Goal: Complete application form: Complete application form

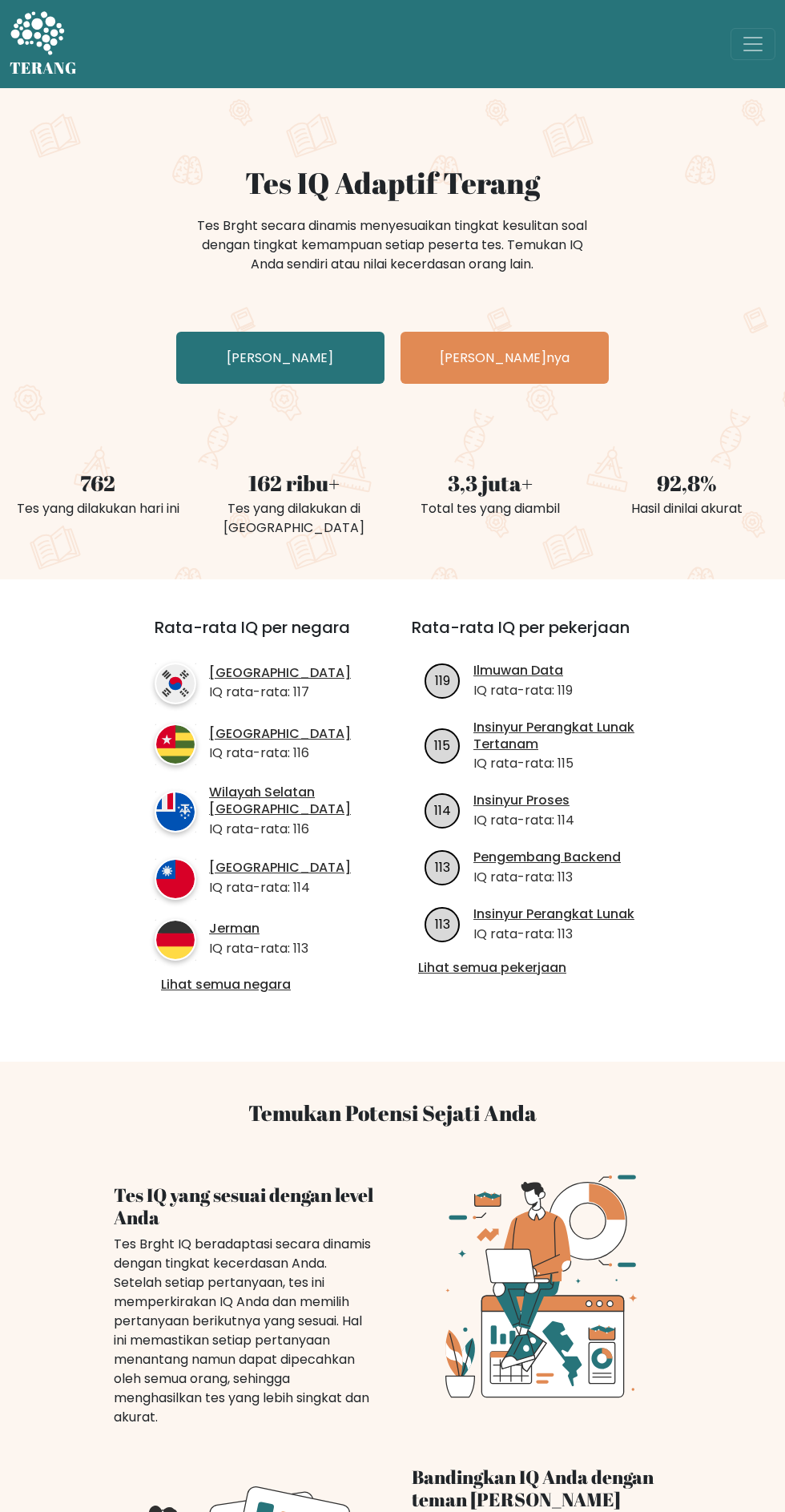
click at [326, 359] on link "Uji Diri Anda" at bounding box center [280, 358] width 209 height 52
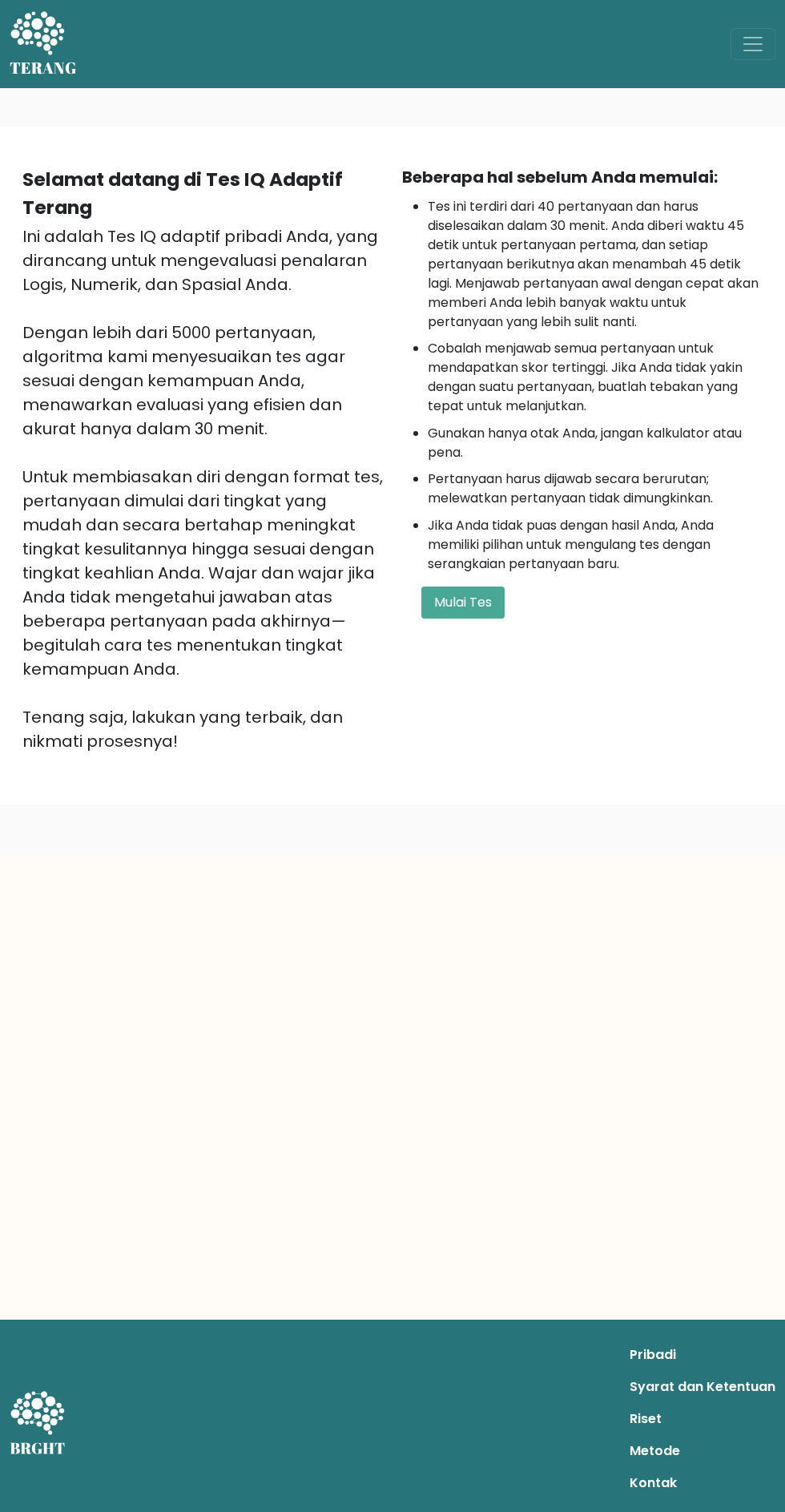
click at [520, 601] on form "Mulai Tes" at bounding box center [582, 602] width 360 height 32
click at [473, 602] on font "Mulai Tes" at bounding box center [462, 602] width 58 height 18
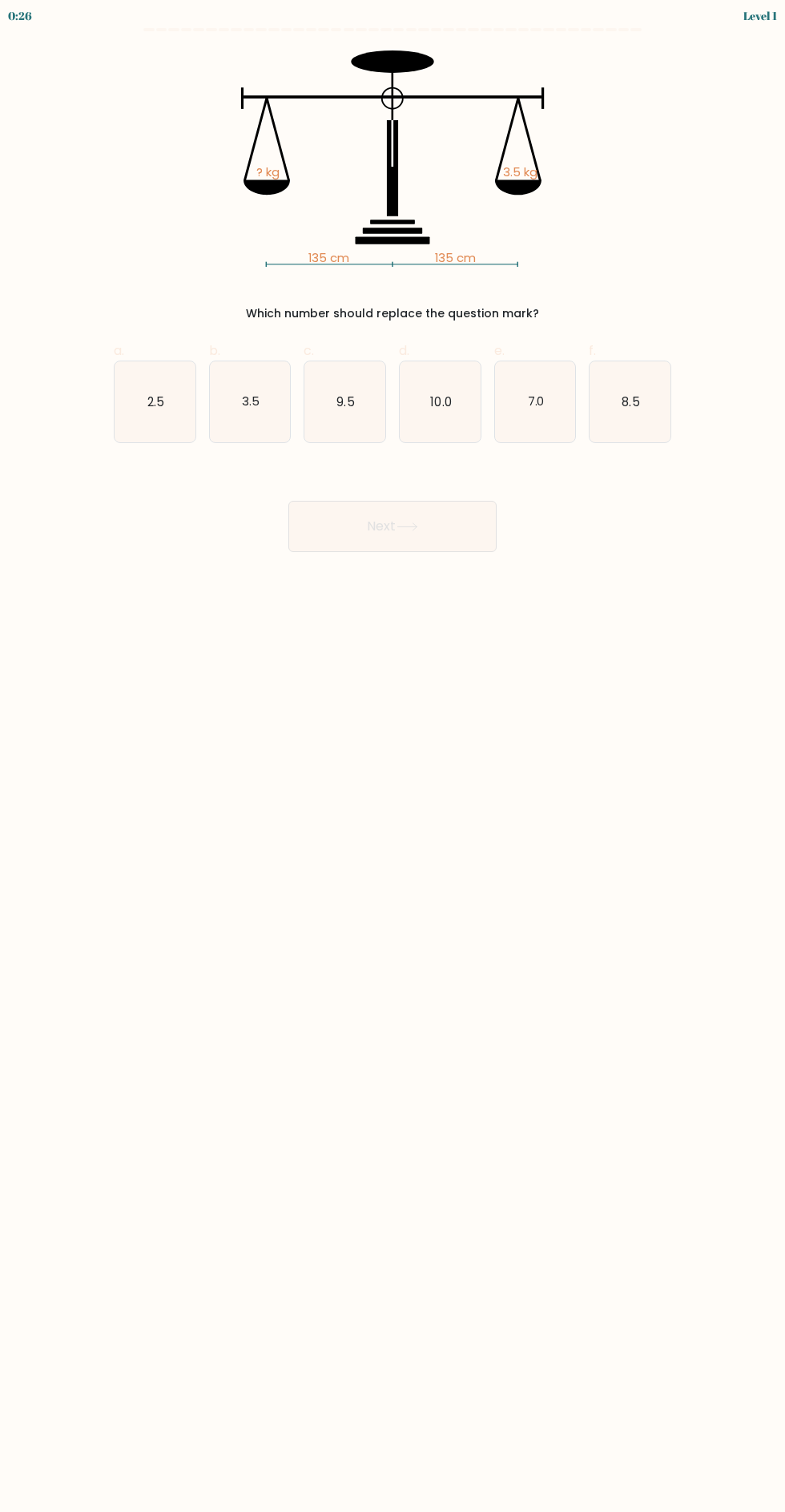
click at [277, 410] on icon "3.5" at bounding box center [249, 401] width 80 height 81
click at [392, 756] on input "b. 3.5" at bounding box center [392, 761] width 1 height 10
radio input "true"
click at [431, 540] on button "Next" at bounding box center [392, 526] width 209 height 51
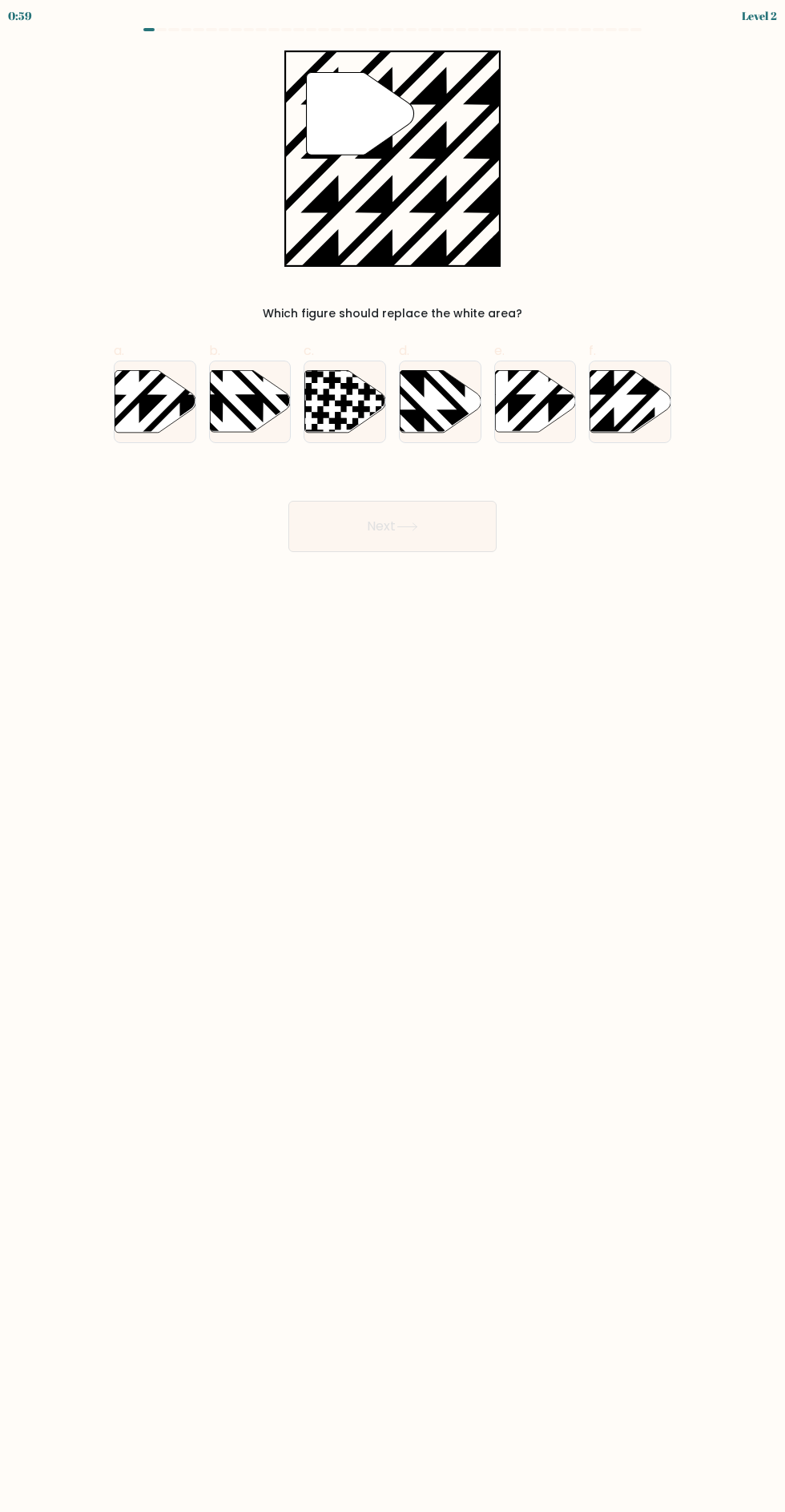
click at [621, 417] on icon at bounding box center [630, 400] width 80 height 61
click at [393, 756] on input "f." at bounding box center [392, 761] width 1 height 10
radio input "true"
click at [446, 540] on button "Next" at bounding box center [392, 526] width 209 height 51
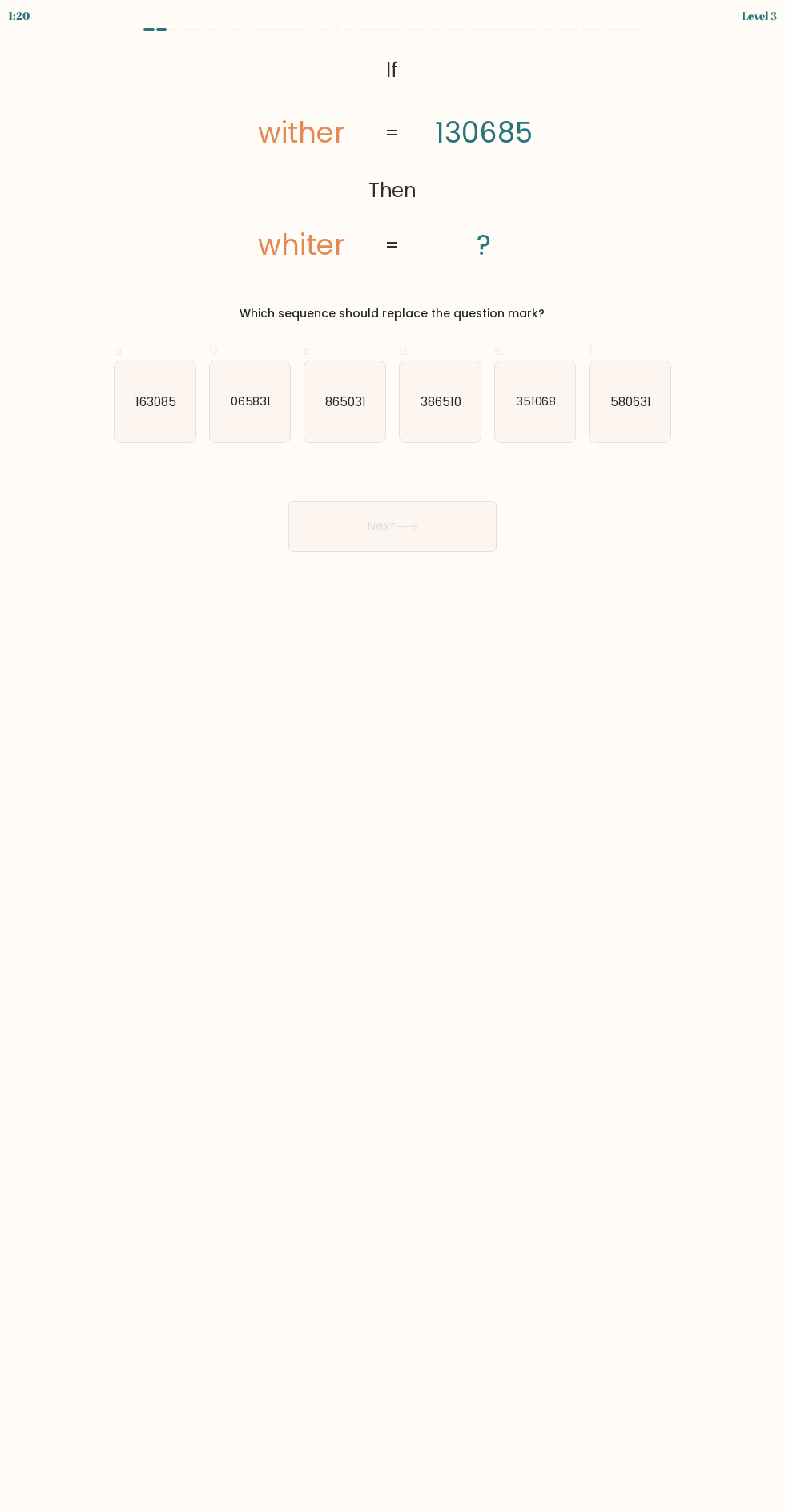
click at [447, 423] on icon "386510" at bounding box center [440, 401] width 80 height 81
click at [393, 756] on input "d. 386510" at bounding box center [392, 761] width 1 height 10
radio input "true"
click at [440, 546] on button "Next" at bounding box center [392, 526] width 209 height 51
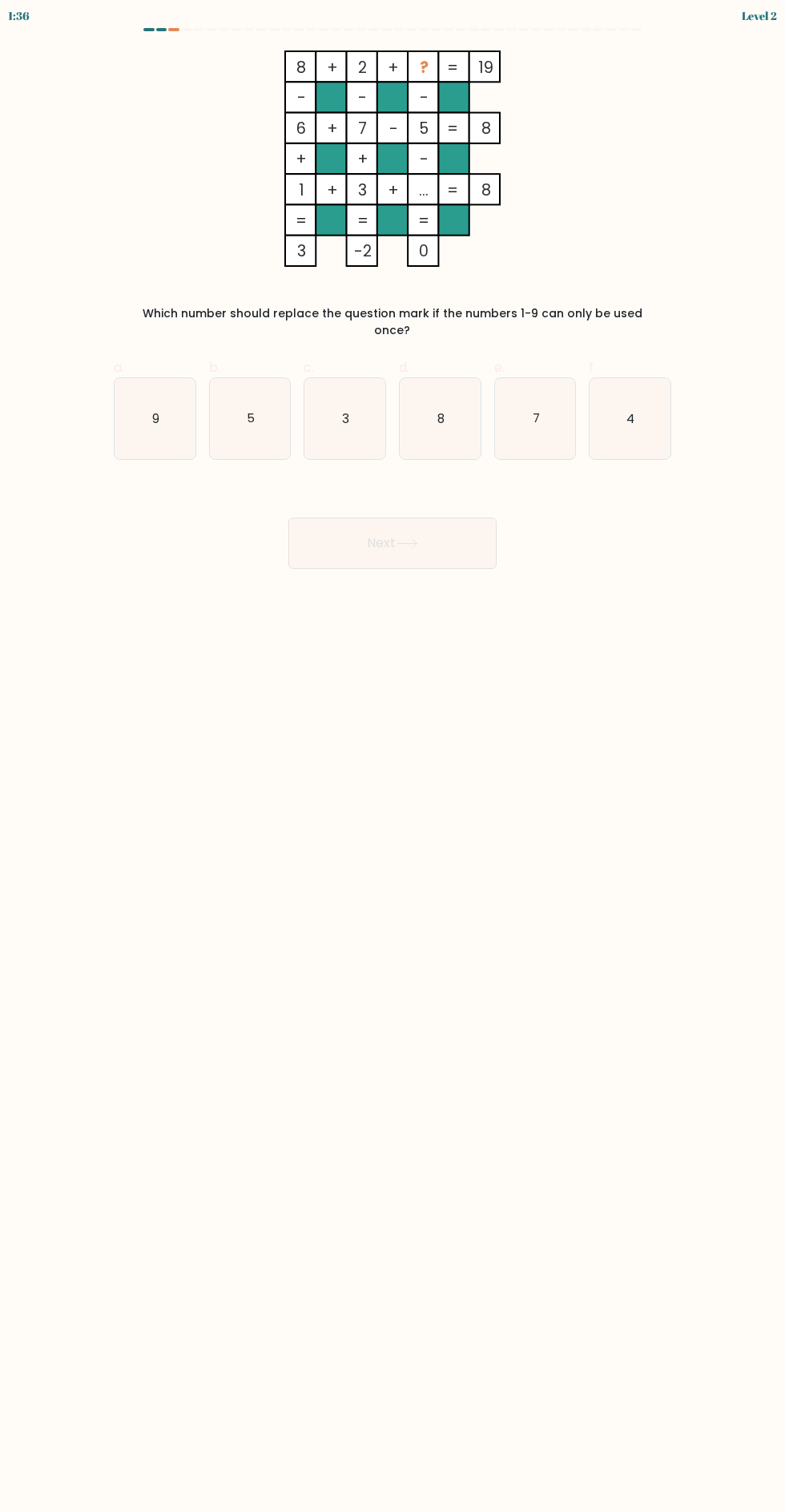
click at [160, 392] on icon "9" at bounding box center [154, 418] width 80 height 81
click at [392, 756] on input "a. 9" at bounding box center [392, 761] width 1 height 10
radio input "true"
click at [486, 546] on button "Next" at bounding box center [392, 543] width 209 height 51
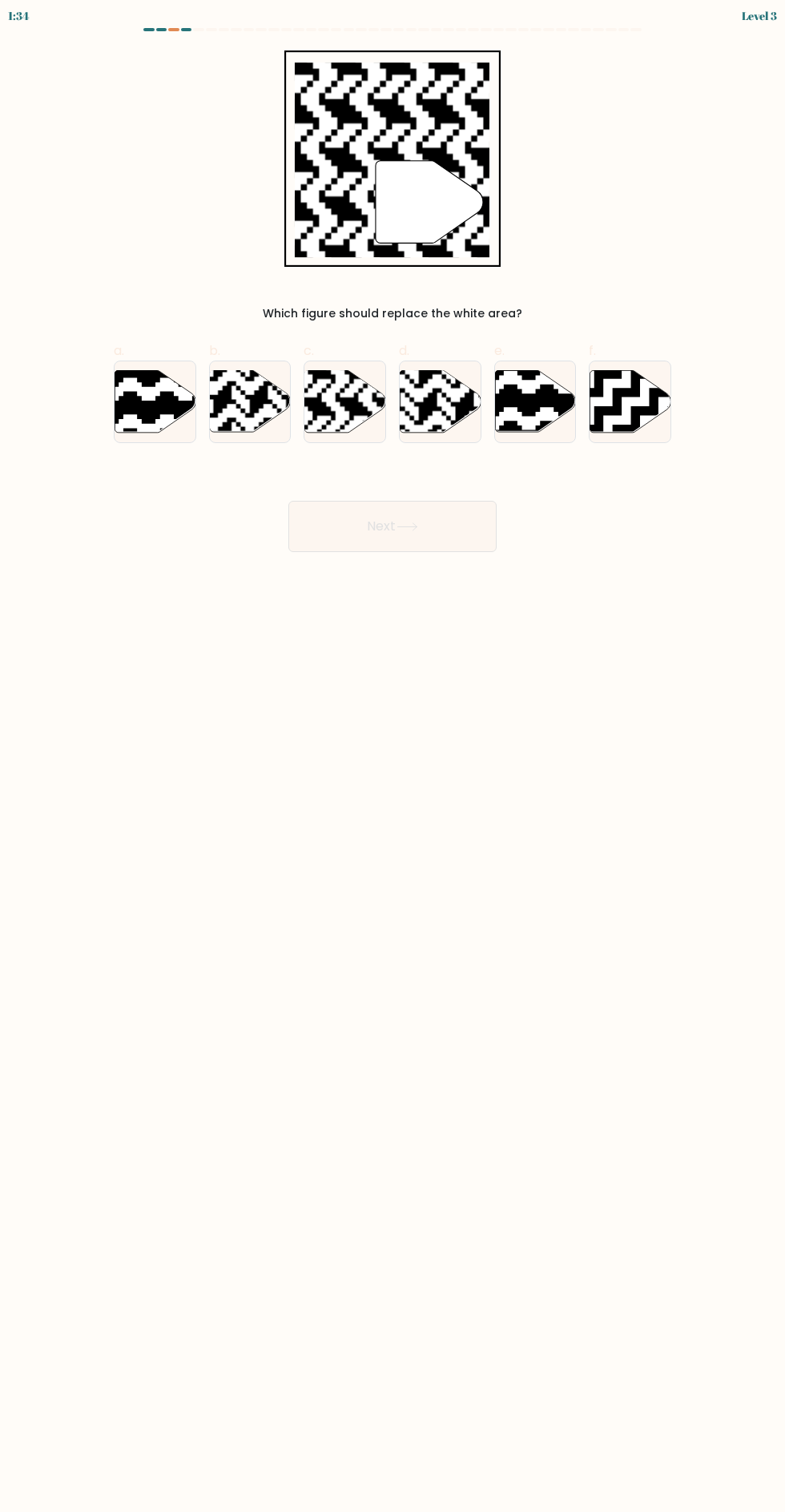
click at [405, 520] on button "Next" at bounding box center [392, 526] width 209 height 51
click at [328, 415] on rect at bounding box center [317, 369] width 146 height 146
click at [392, 756] on input "c." at bounding box center [392, 761] width 1 height 10
radio input "true"
click at [411, 527] on icon at bounding box center [407, 527] width 19 height 7
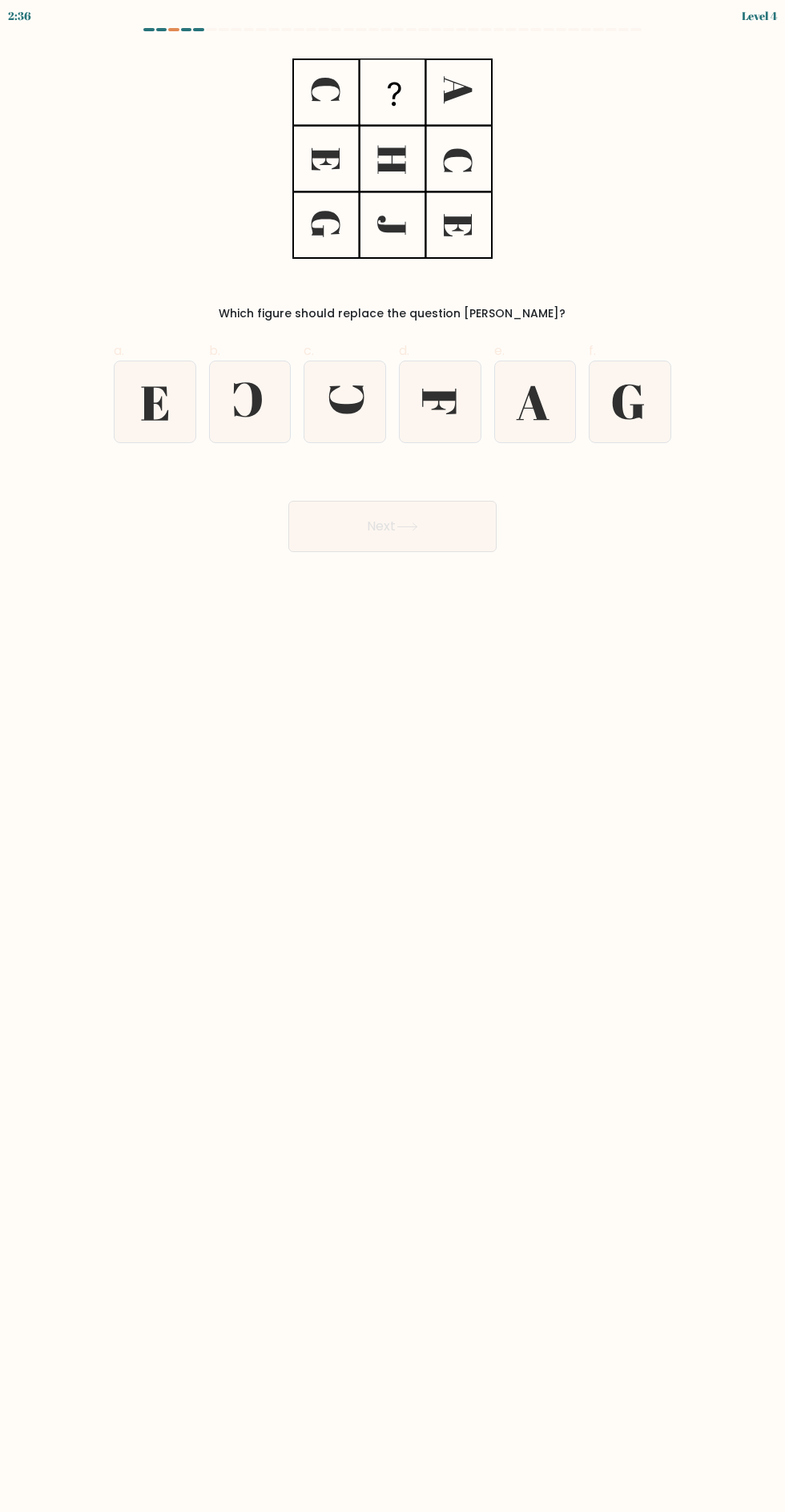
click at [148, 428] on icon at bounding box center [154, 401] width 80 height 81
click at [392, 756] on input "a." at bounding box center [392, 761] width 1 height 10
radio input "true"
click at [436, 545] on button "Next" at bounding box center [392, 526] width 209 height 51
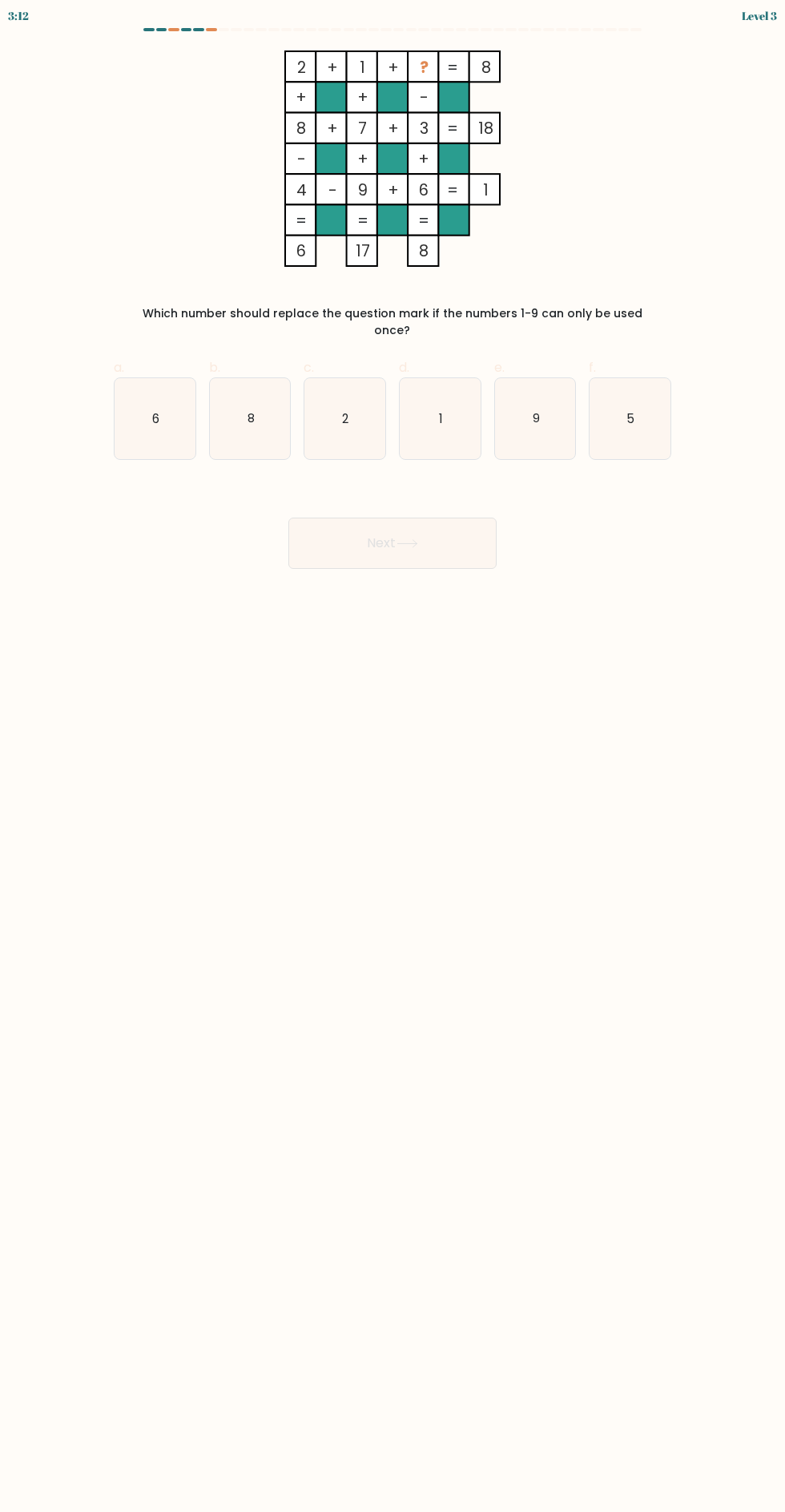
click at [636, 417] on icon "5" at bounding box center [629, 418] width 80 height 81
click at [393, 756] on input "f. 5" at bounding box center [392, 761] width 1 height 10
radio input "true"
click at [433, 539] on button "Next" at bounding box center [392, 543] width 209 height 51
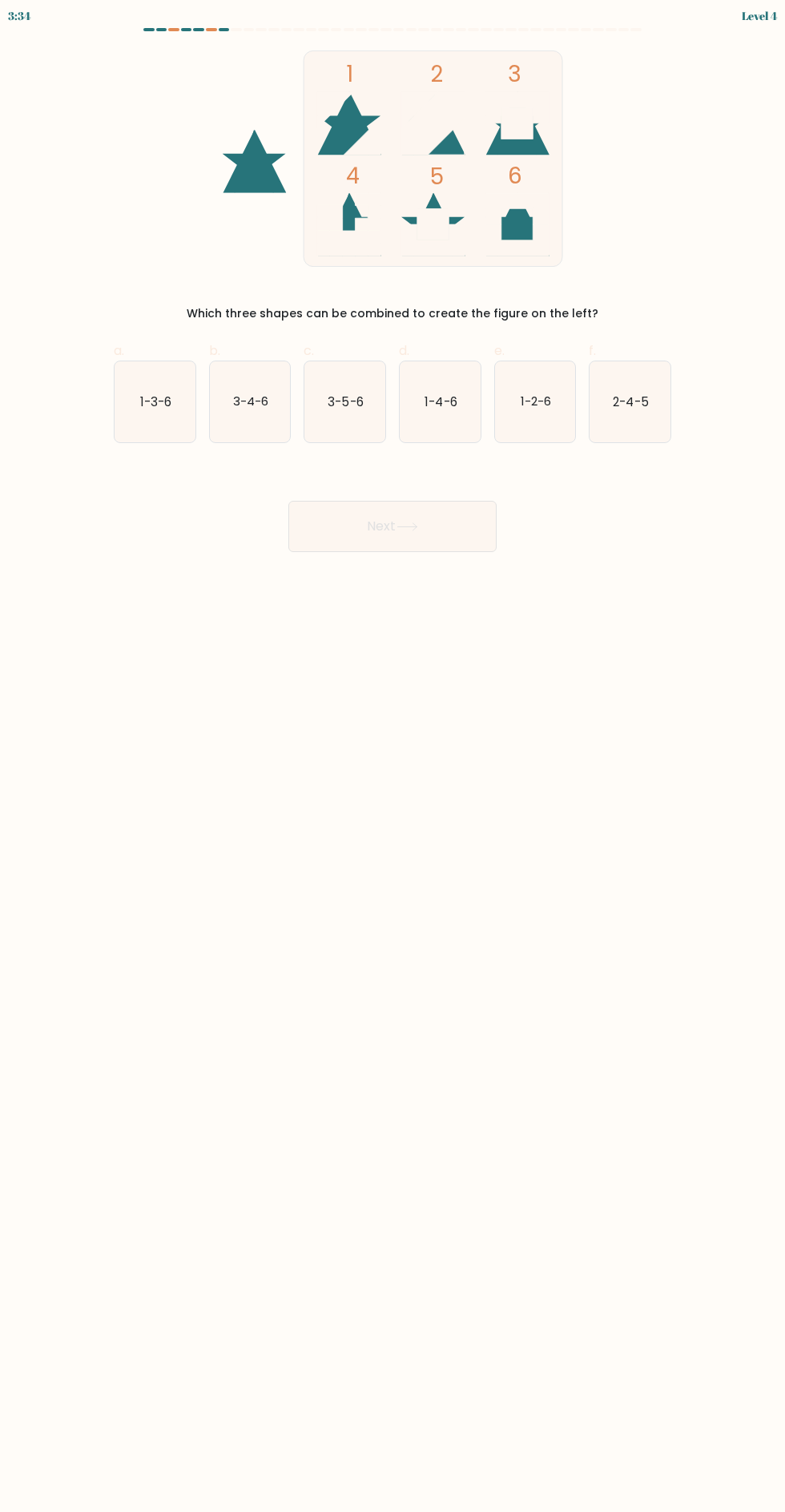
click at [362, 421] on icon "3-5-6" at bounding box center [344, 401] width 80 height 81
click at [392, 756] on input "c. 3-5-6" at bounding box center [392, 761] width 1 height 10
radio input "true"
click at [423, 543] on button "Next" at bounding box center [392, 526] width 209 height 51
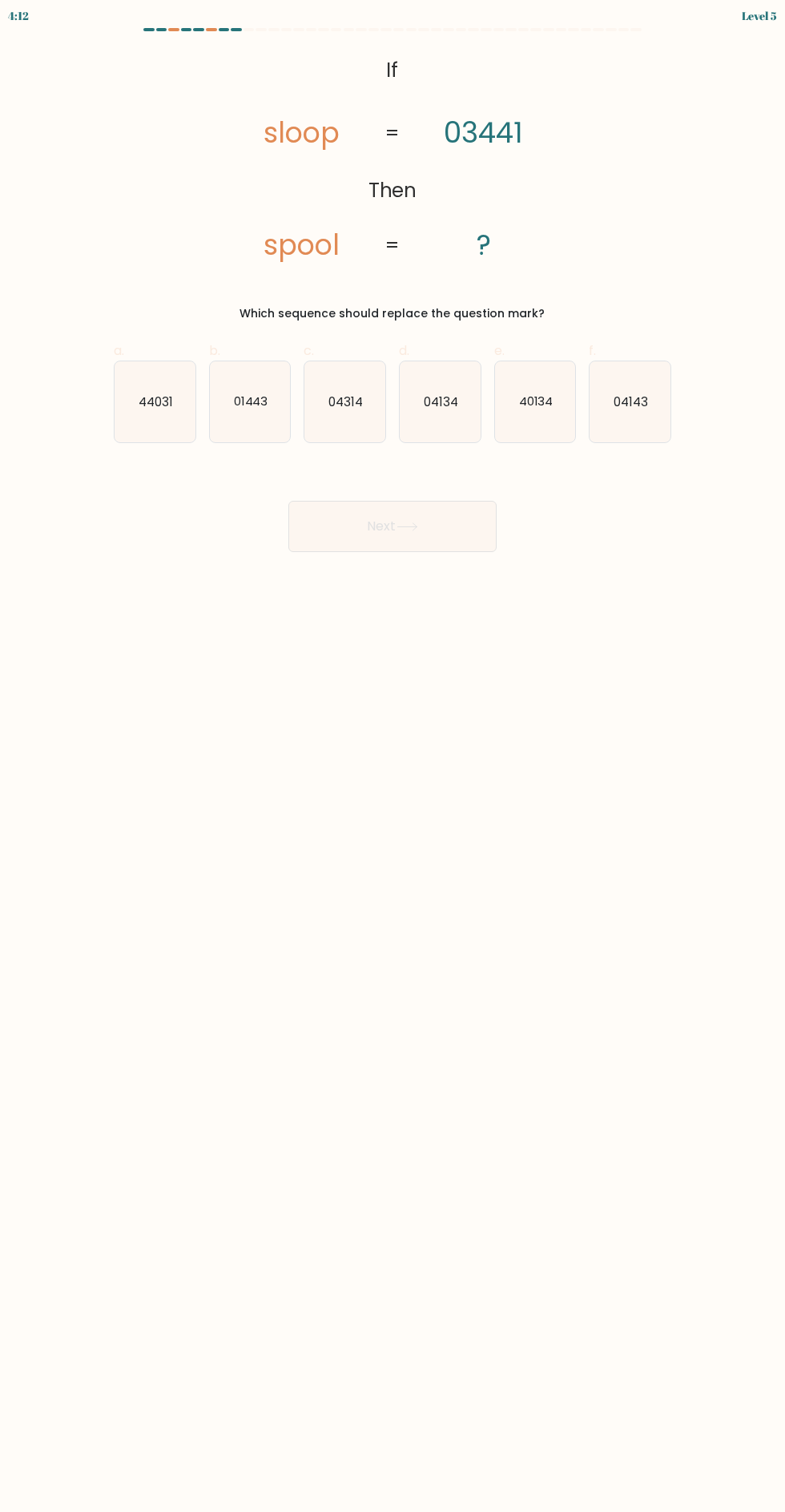
click at [326, 423] on icon "04314" at bounding box center [344, 401] width 80 height 81
click at [392, 756] on input "c. 04314" at bounding box center [392, 761] width 1 height 10
radio input "true"
click at [425, 551] on button "Next" at bounding box center [392, 526] width 209 height 51
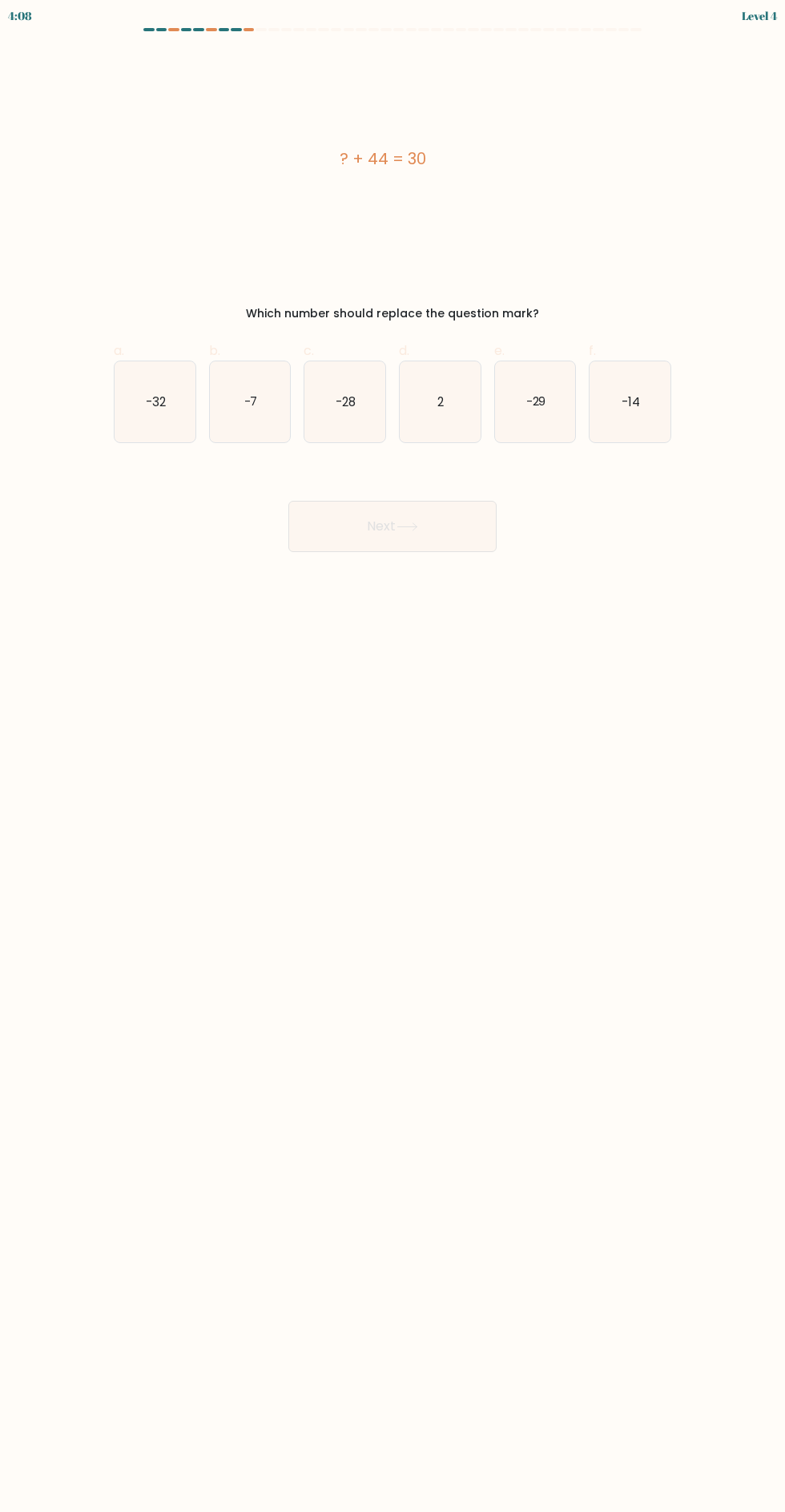
click at [589, 360] on label "f. -14" at bounding box center [629, 392] width 82 height 102
click at [393, 756] on input "f. -14" at bounding box center [392, 761] width 1 height 10
radio input "true"
click at [411, 527] on icon at bounding box center [407, 527] width 19 height 7
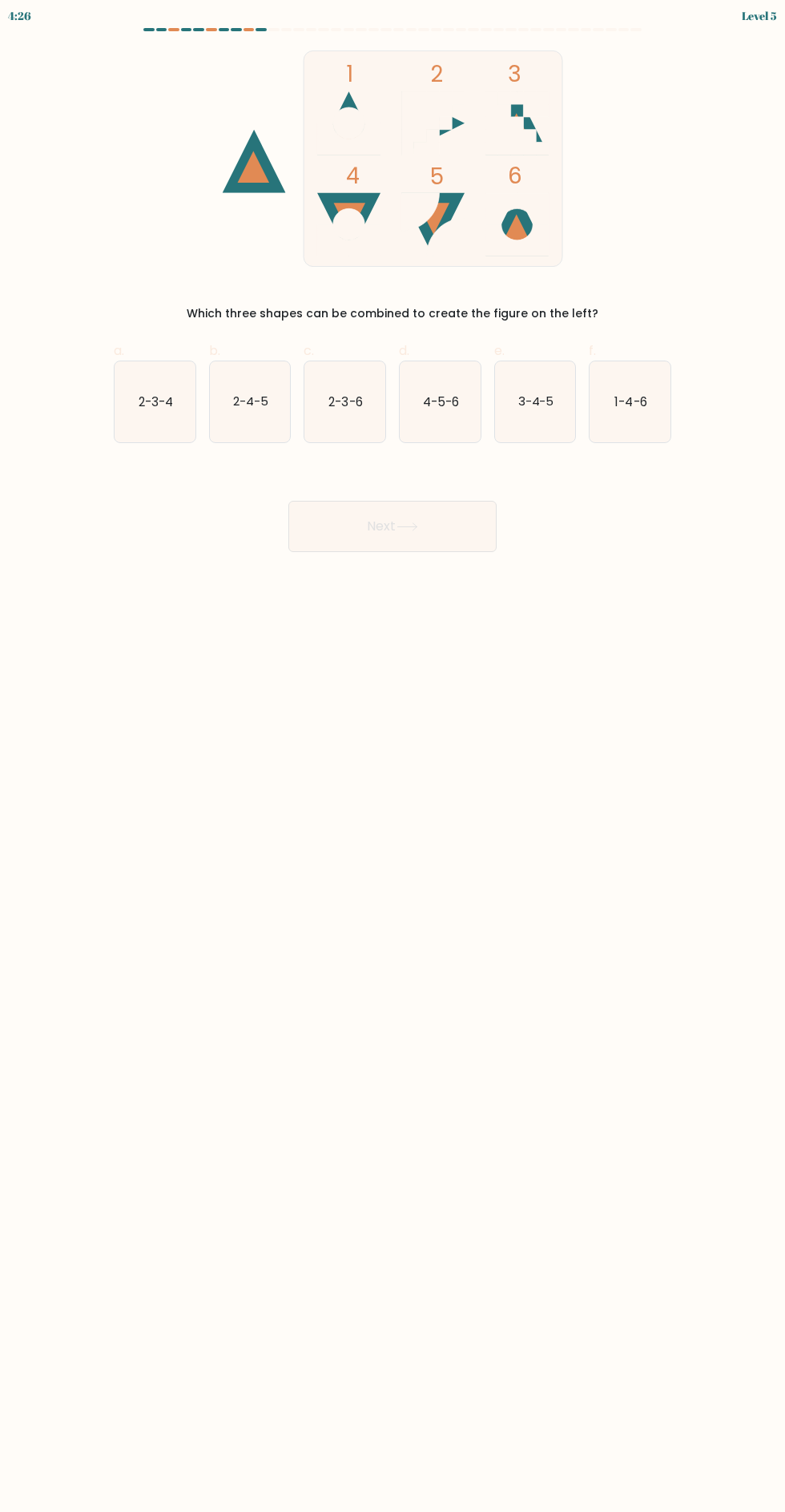
click at [641, 403] on text "1-4-6" at bounding box center [631, 400] width 32 height 16
click at [393, 756] on input "f. 1-4-6" at bounding box center [392, 761] width 1 height 10
radio input "true"
click at [425, 546] on button "Next" at bounding box center [392, 526] width 209 height 51
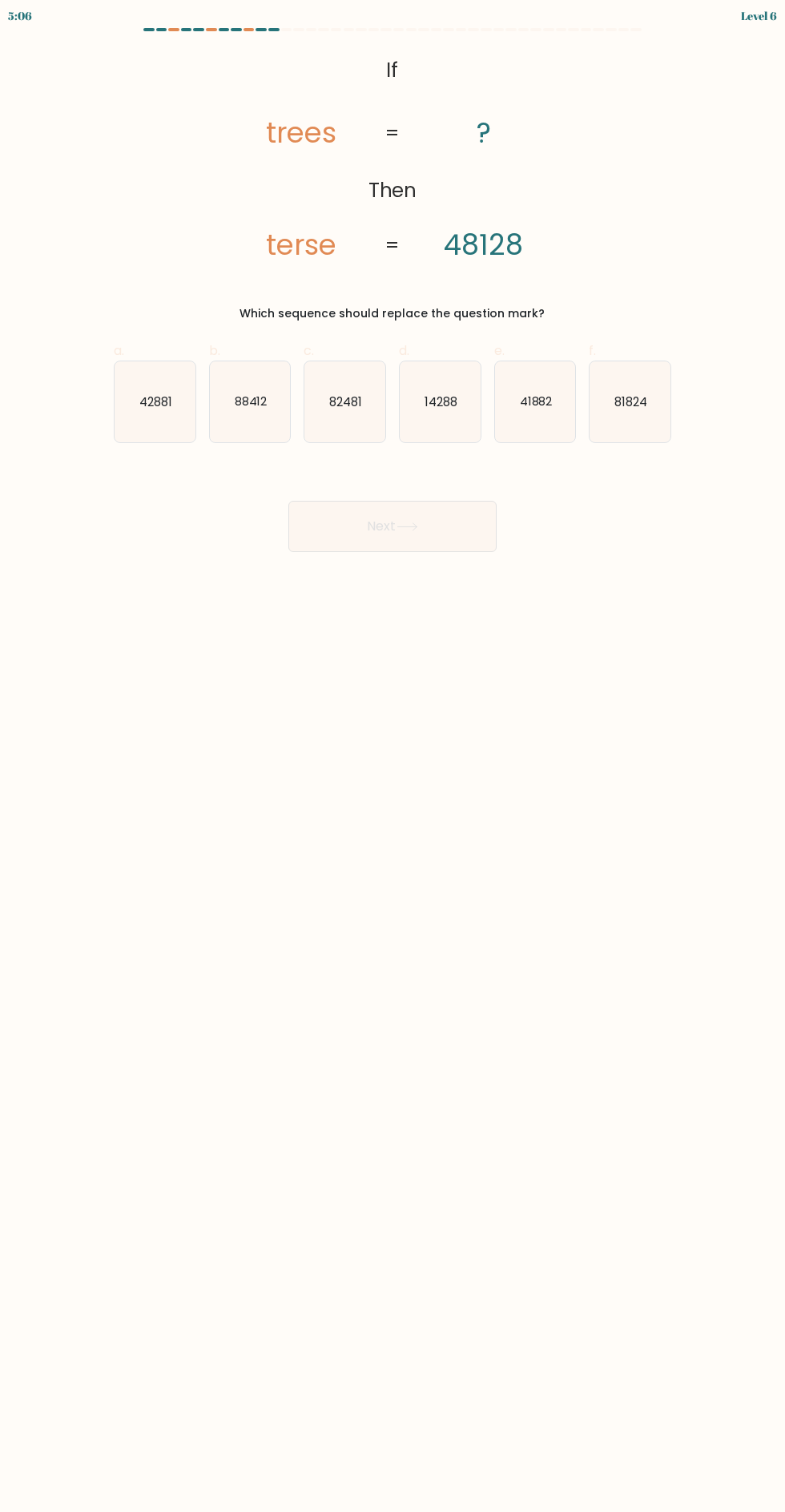
click at [340, 395] on text "82481" at bounding box center [345, 400] width 33 height 16
click at [392, 756] on input "c. 82481" at bounding box center [392, 761] width 1 height 10
radio input "true"
click at [395, 543] on button "Next" at bounding box center [392, 526] width 209 height 51
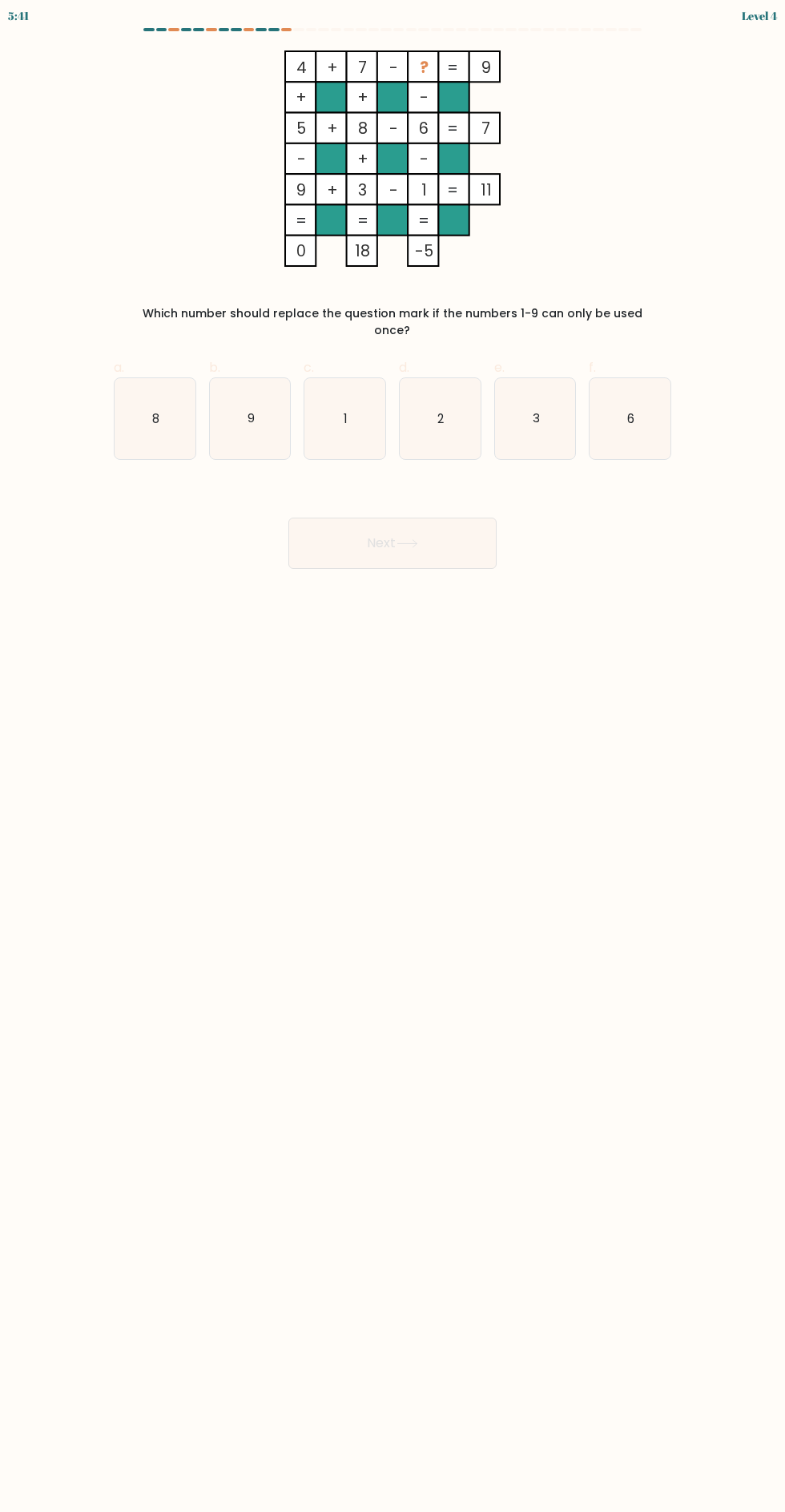
click at [466, 396] on icon "2" at bounding box center [440, 418] width 80 height 81
click at [393, 756] on input "d. 2" at bounding box center [392, 761] width 1 height 10
radio input "true"
click at [415, 546] on button "Next" at bounding box center [392, 543] width 209 height 51
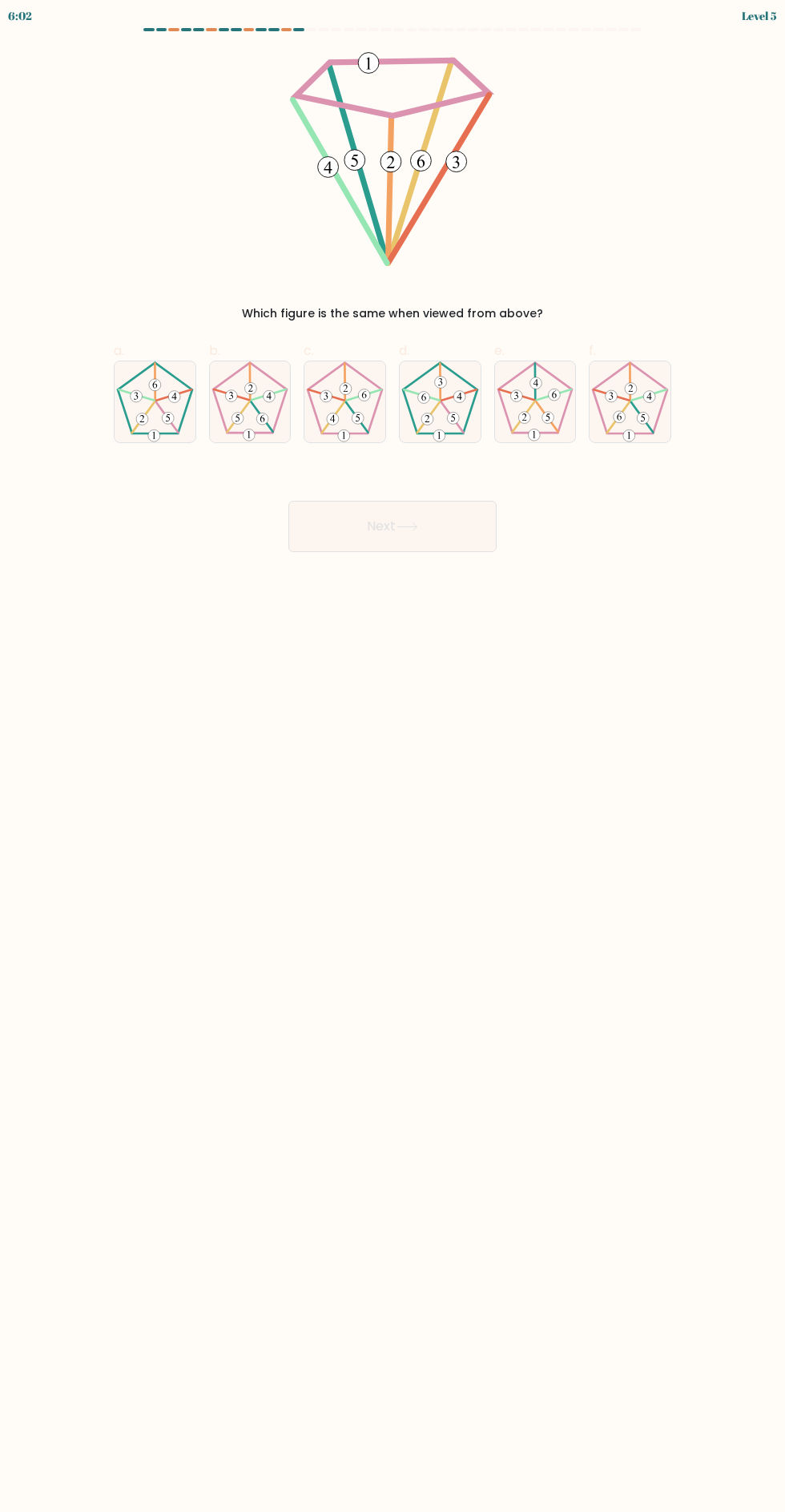
click at [633, 388] on 282 at bounding box center [631, 389] width 12 height 12
click at [393, 756] on input "f." at bounding box center [392, 761] width 1 height 10
radio input "true"
click at [428, 540] on button "Next" at bounding box center [392, 526] width 209 height 51
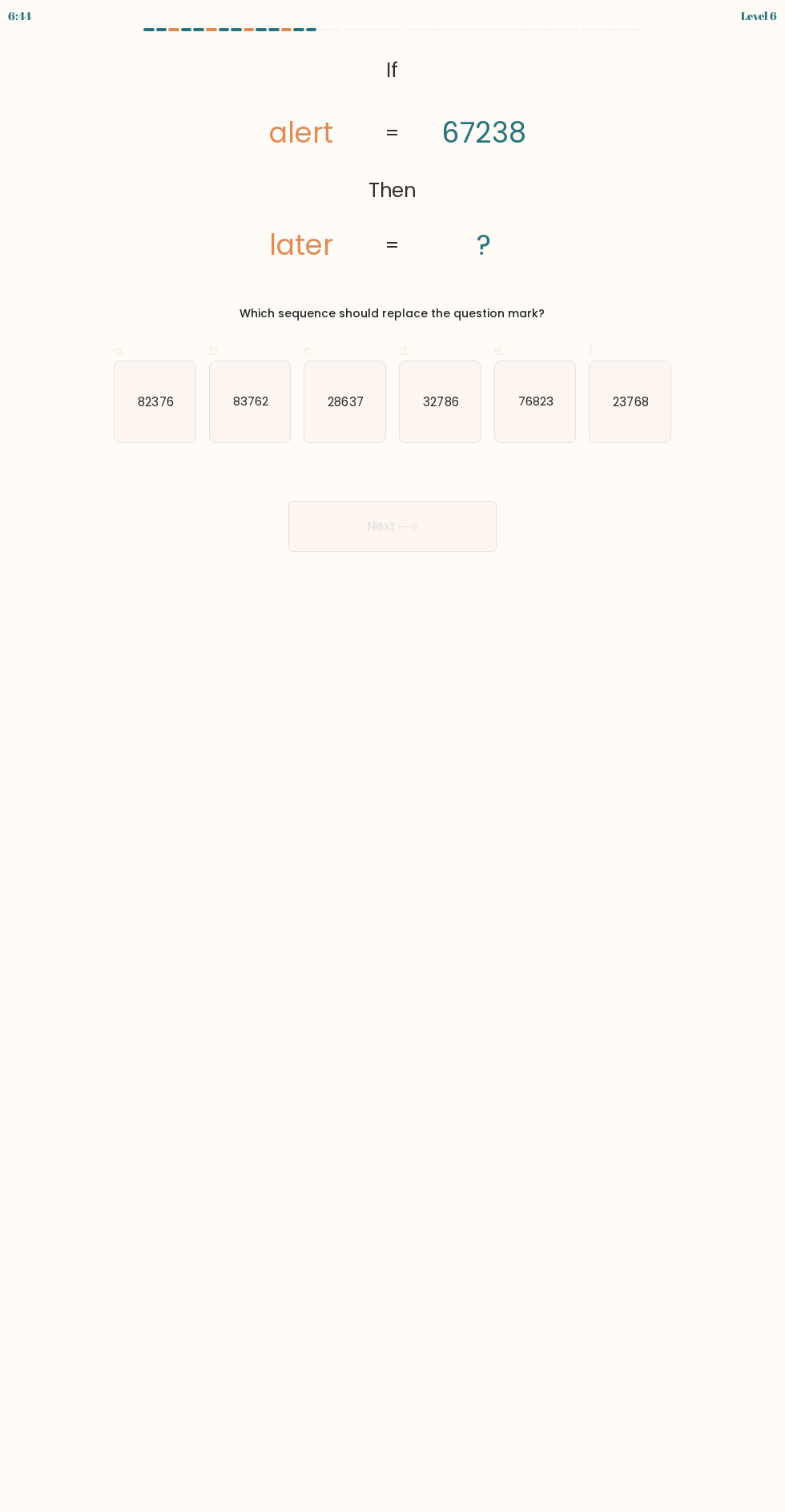
click at [454, 406] on text "32786" at bounding box center [441, 400] width 35 height 16
click at [393, 756] on input "d. 32786" at bounding box center [392, 761] width 1 height 10
radio input "true"
click at [423, 516] on button "Next" at bounding box center [392, 526] width 209 height 51
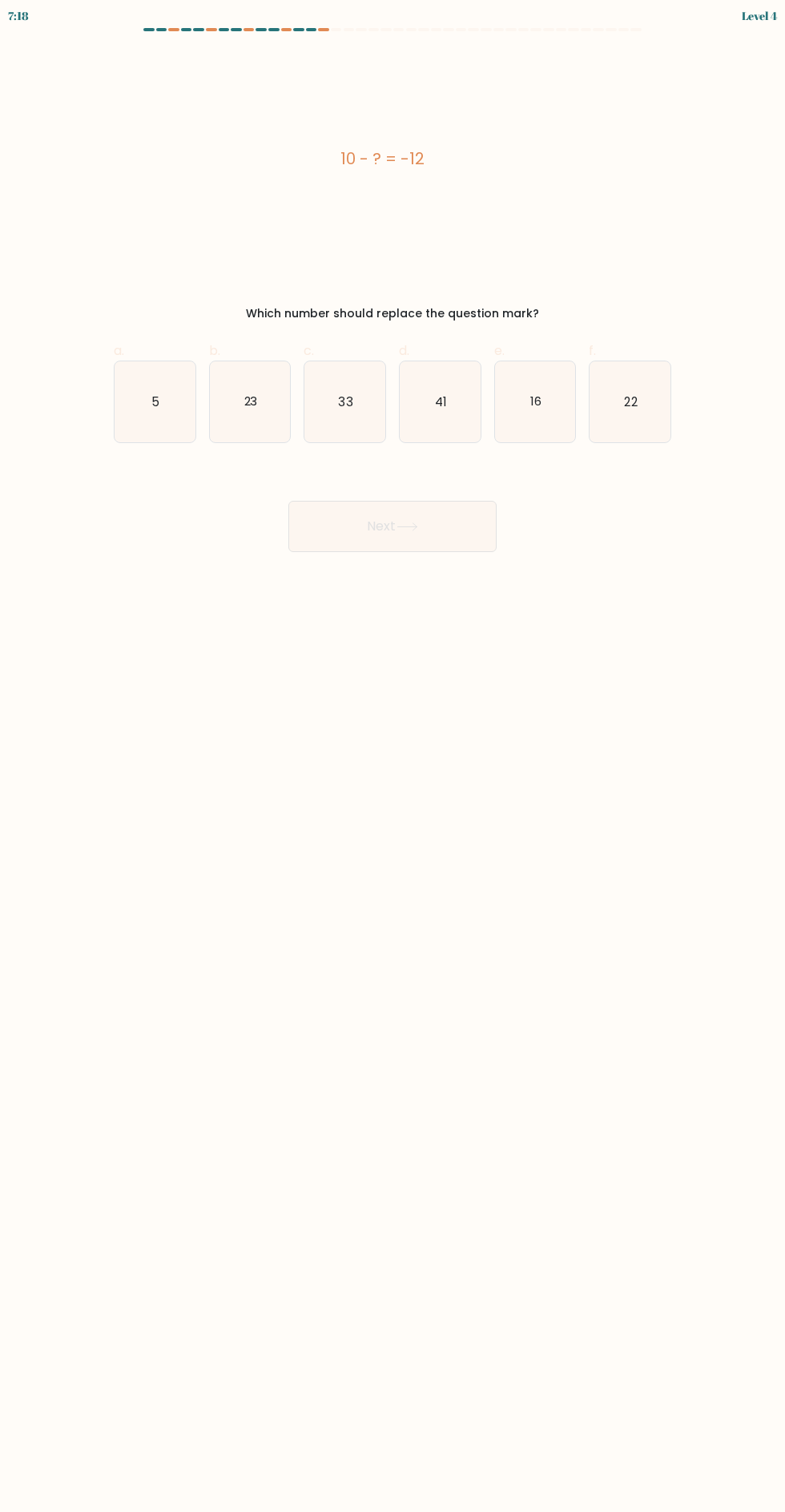
click at [661, 423] on icon "22" at bounding box center [629, 401] width 80 height 81
click at [393, 756] on input "f. 22" at bounding box center [392, 761] width 1 height 10
radio input "true"
click at [390, 536] on button "Next" at bounding box center [392, 526] width 209 height 51
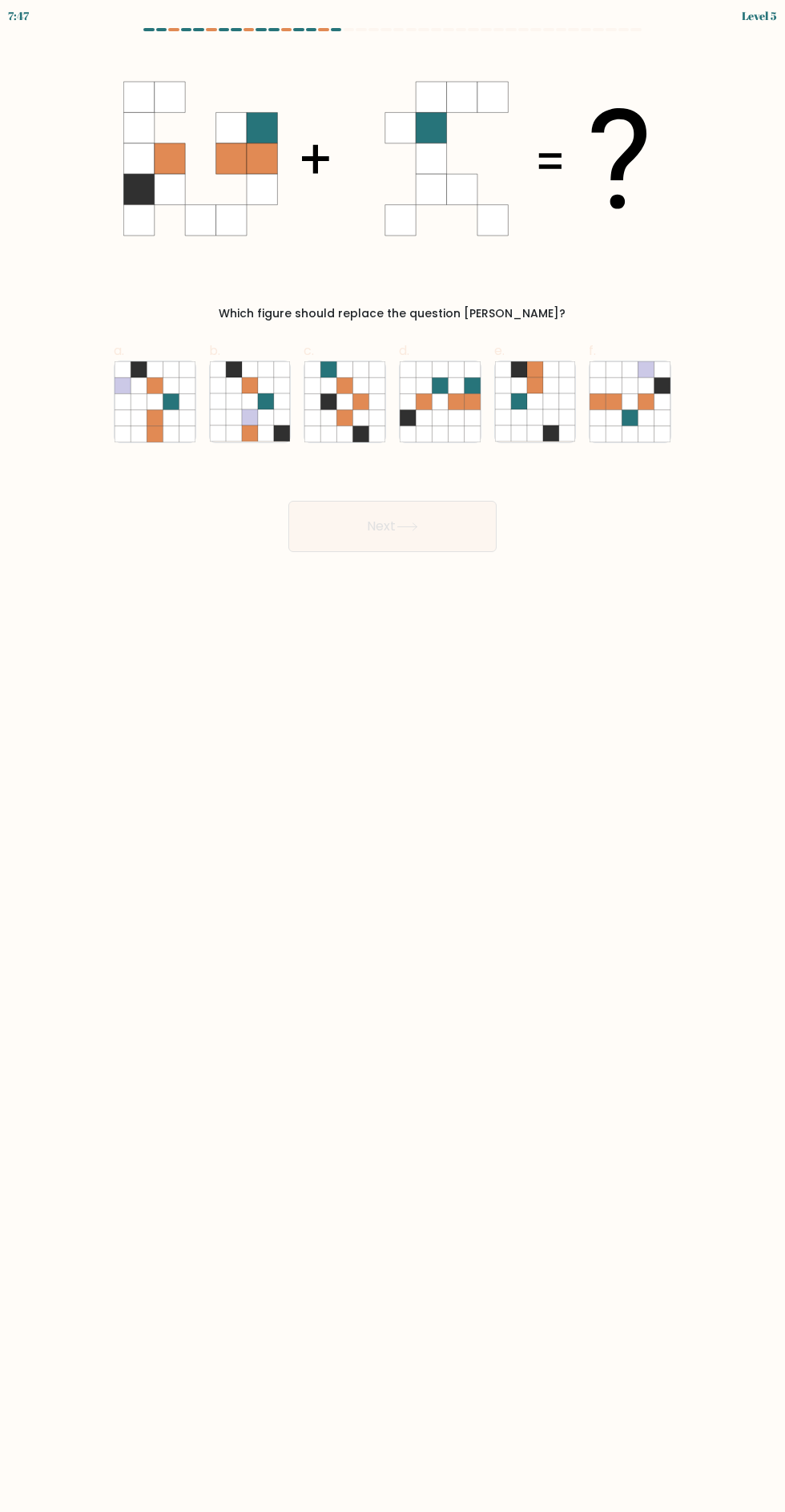
click at [474, 402] on icon at bounding box center [472, 401] width 16 height 16
click at [393, 756] on input "d." at bounding box center [392, 761] width 1 height 10
radio input "true"
click at [391, 549] on button "Next" at bounding box center [392, 526] width 209 height 51
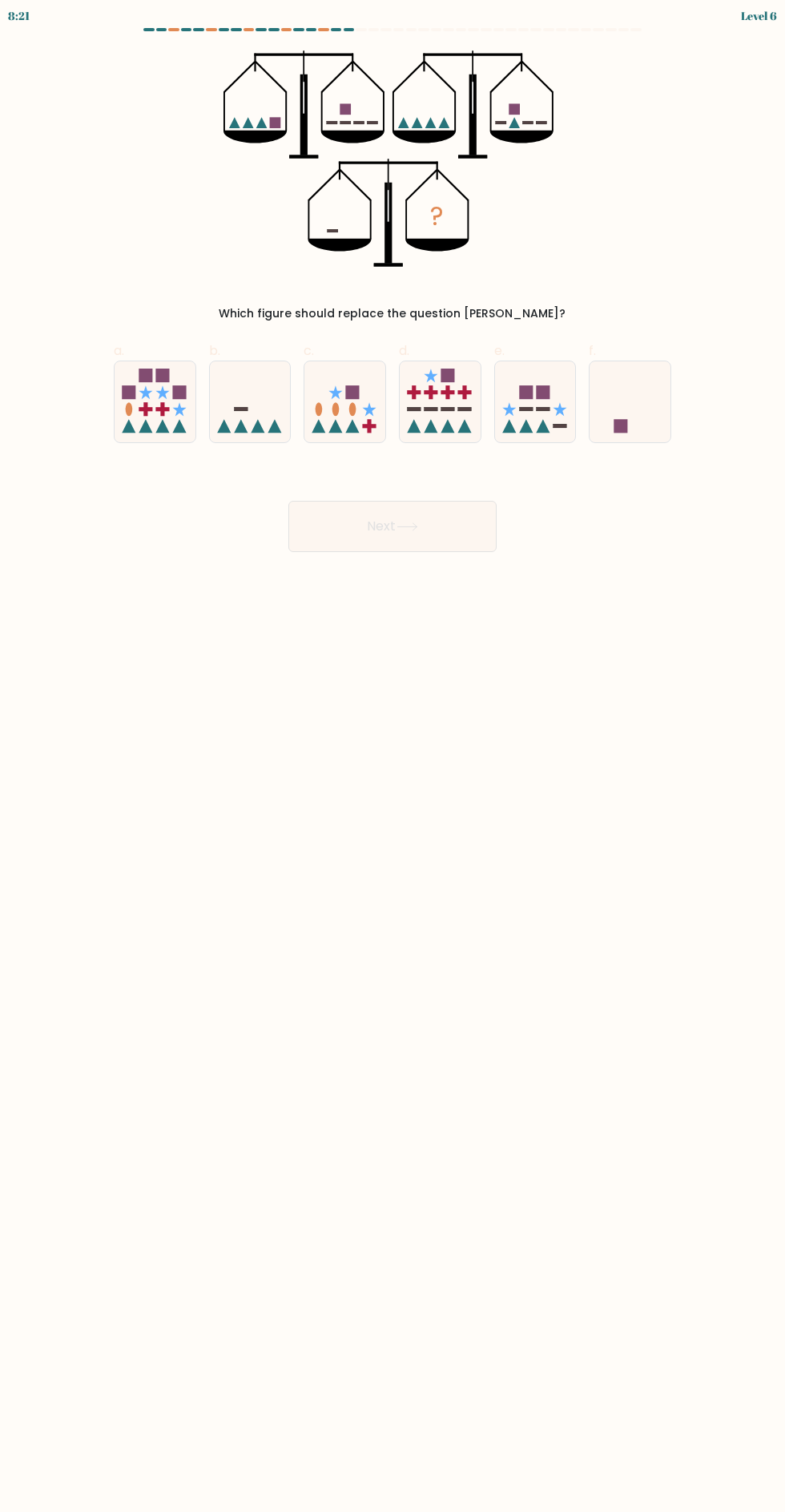
click at [643, 404] on icon at bounding box center [629, 402] width 80 height 67
click at [393, 756] on input "f." at bounding box center [392, 761] width 1 height 10
radio input "true"
click at [411, 527] on icon at bounding box center [407, 527] width 19 height 7
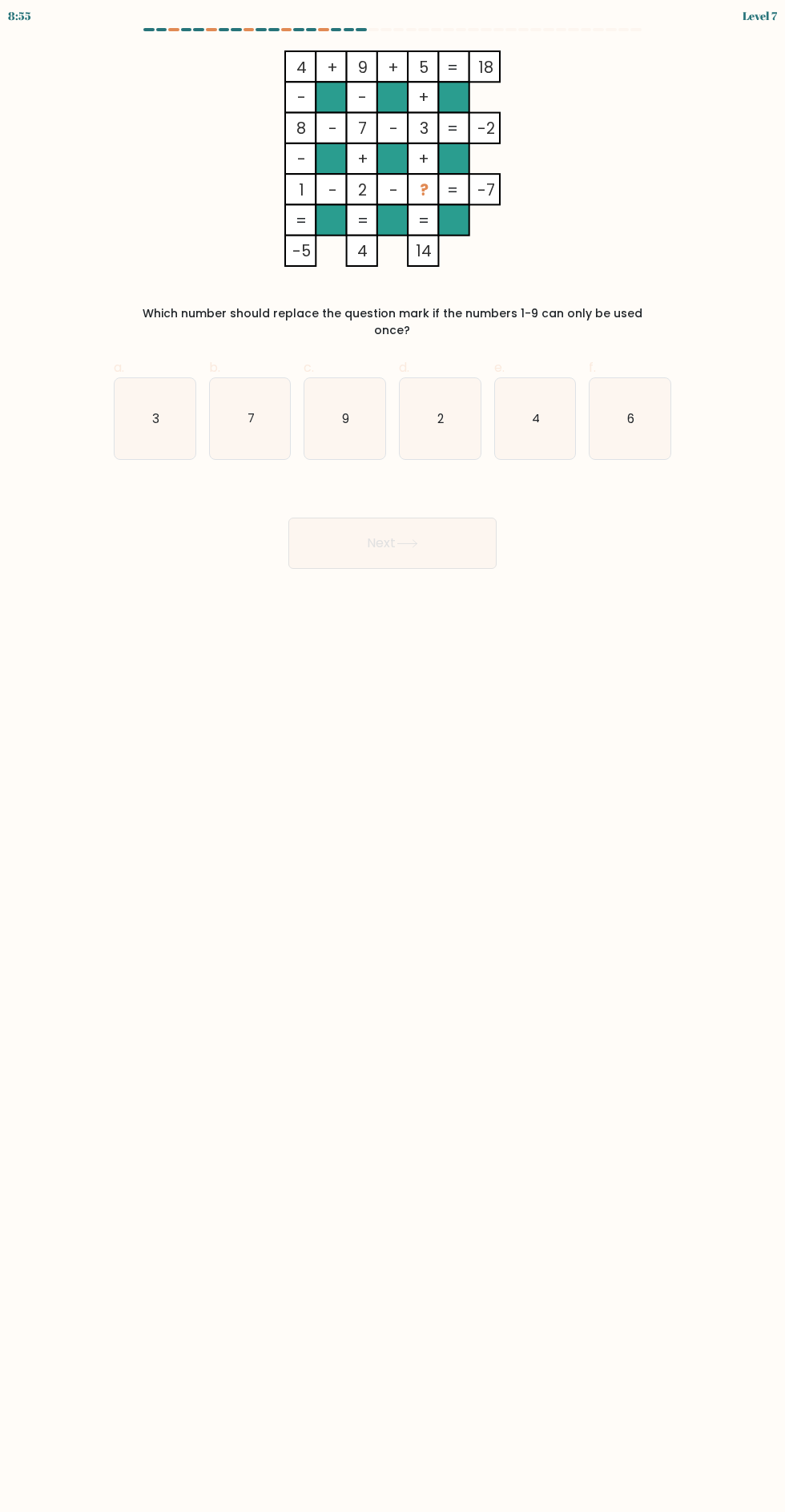
click at [537, 410] on text "4" at bounding box center [535, 417] width 8 height 16
click at [393, 756] on input "e. 4" at bounding box center [392, 761] width 1 height 10
radio input "true"
click at [402, 550] on button "Next" at bounding box center [392, 543] width 209 height 51
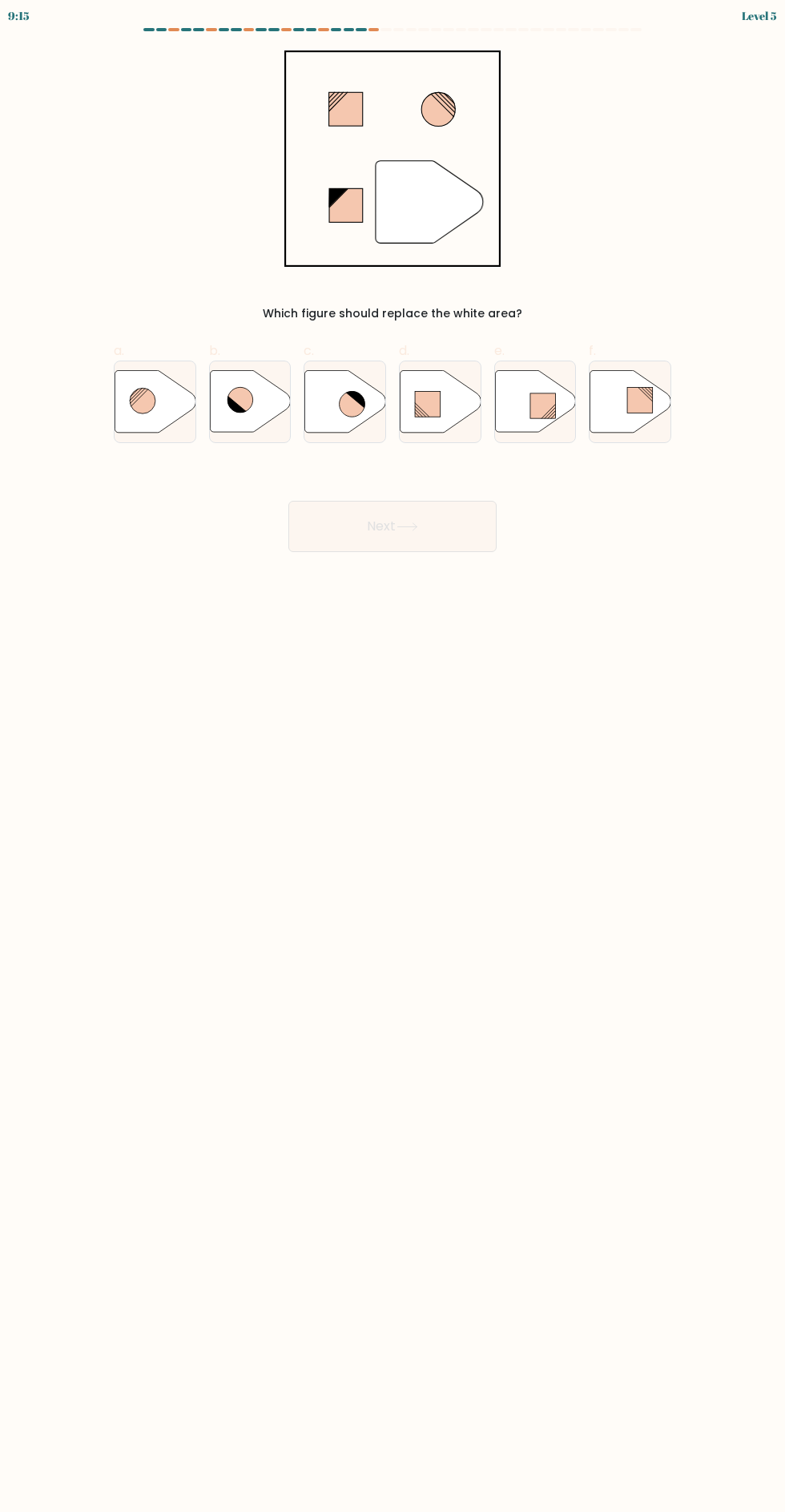
click at [123, 426] on icon at bounding box center [154, 400] width 80 height 61
click at [392, 756] on input "a." at bounding box center [392, 761] width 1 height 10
radio input "true"
click at [385, 549] on button "Next" at bounding box center [392, 526] width 209 height 51
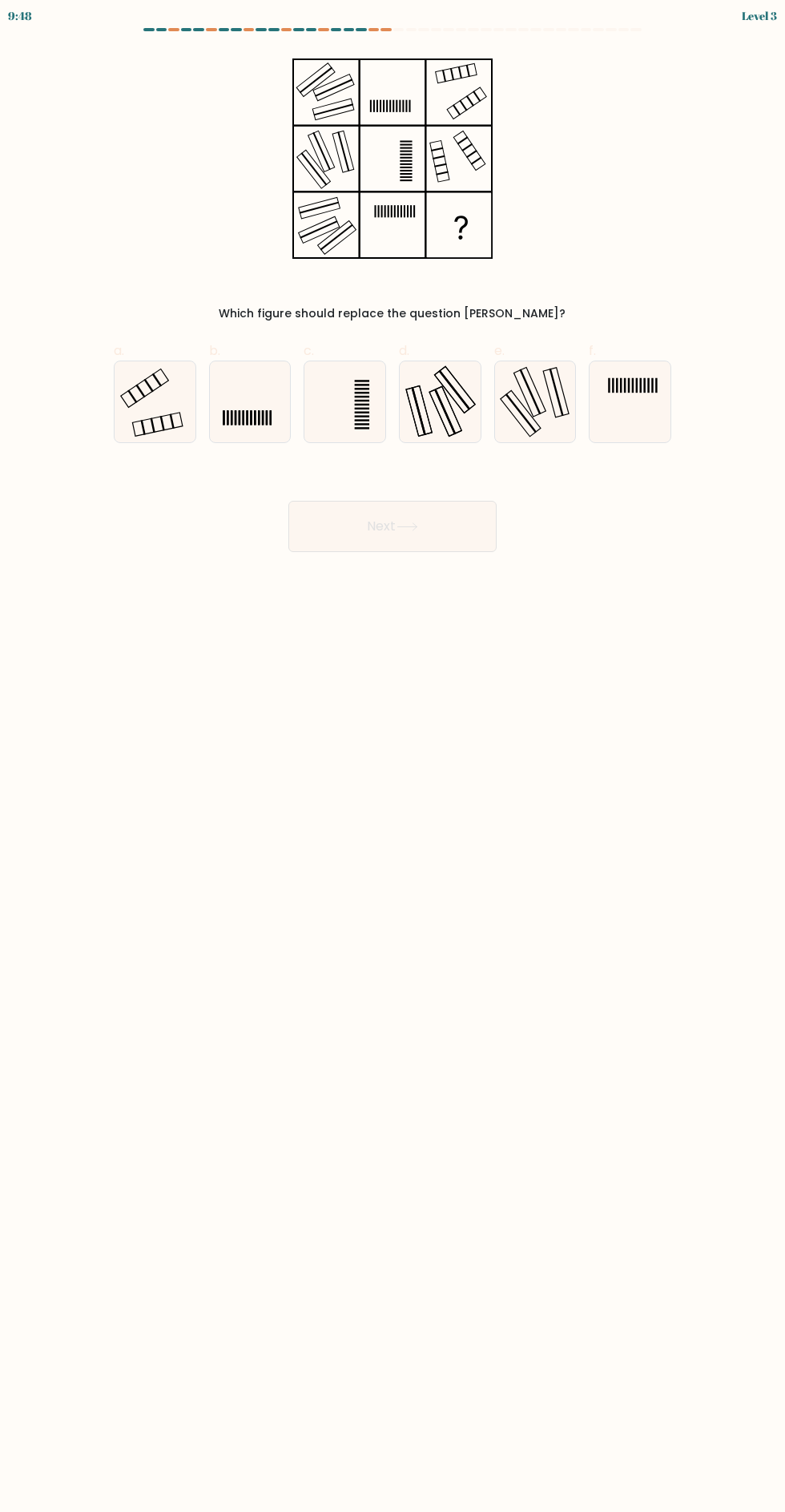
click at [161, 401] on icon at bounding box center [154, 401] width 80 height 81
click at [392, 756] on input "a." at bounding box center [392, 761] width 1 height 10
radio input "true"
click at [423, 537] on button "Next" at bounding box center [392, 526] width 209 height 51
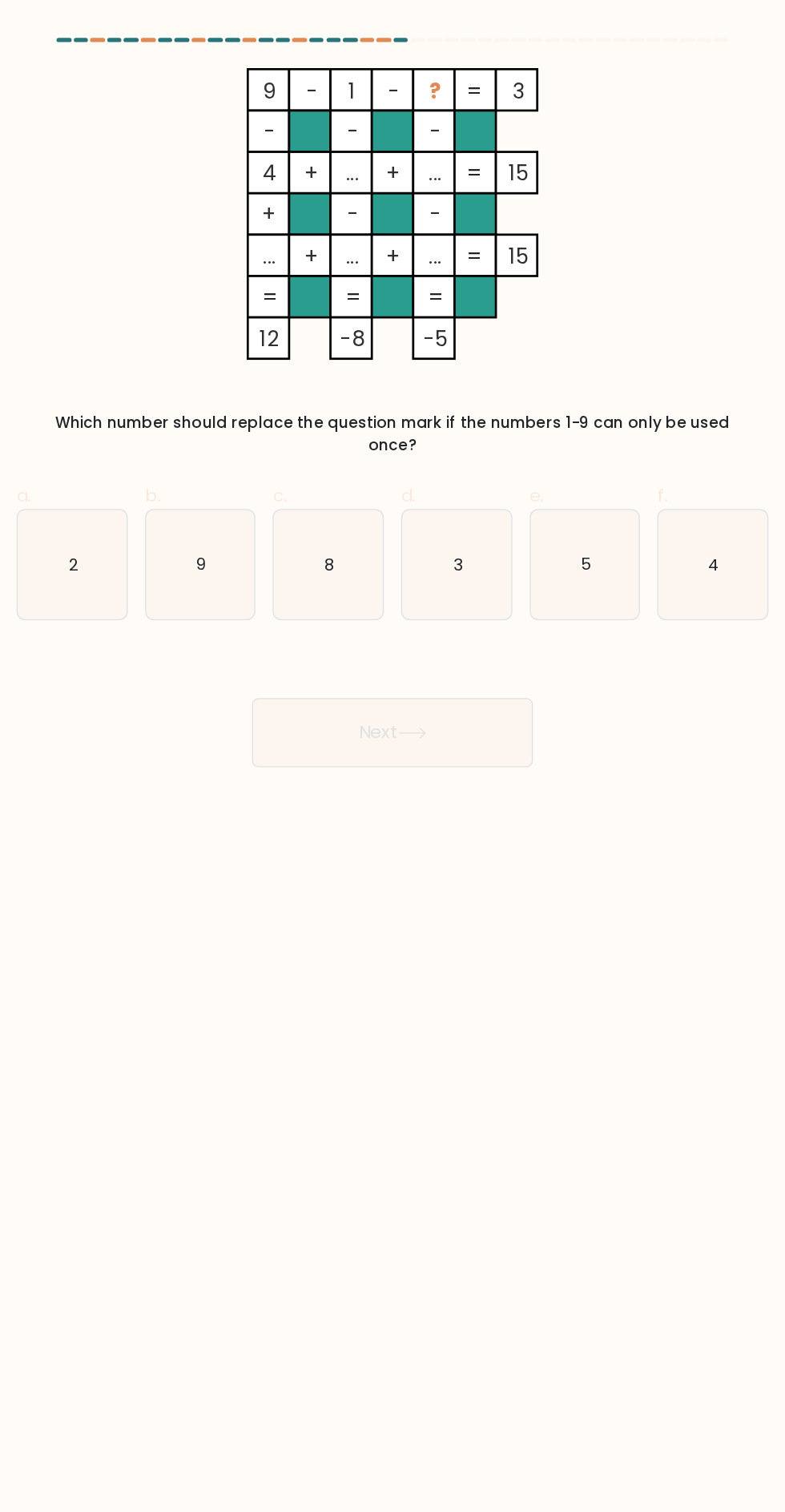
click at [536, 410] on text "5" at bounding box center [535, 417] width 8 height 16
click at [393, 756] on input "e. 5" at bounding box center [392, 761] width 1 height 10
radio input "true"
click at [400, 522] on button "Next" at bounding box center [392, 543] width 209 height 51
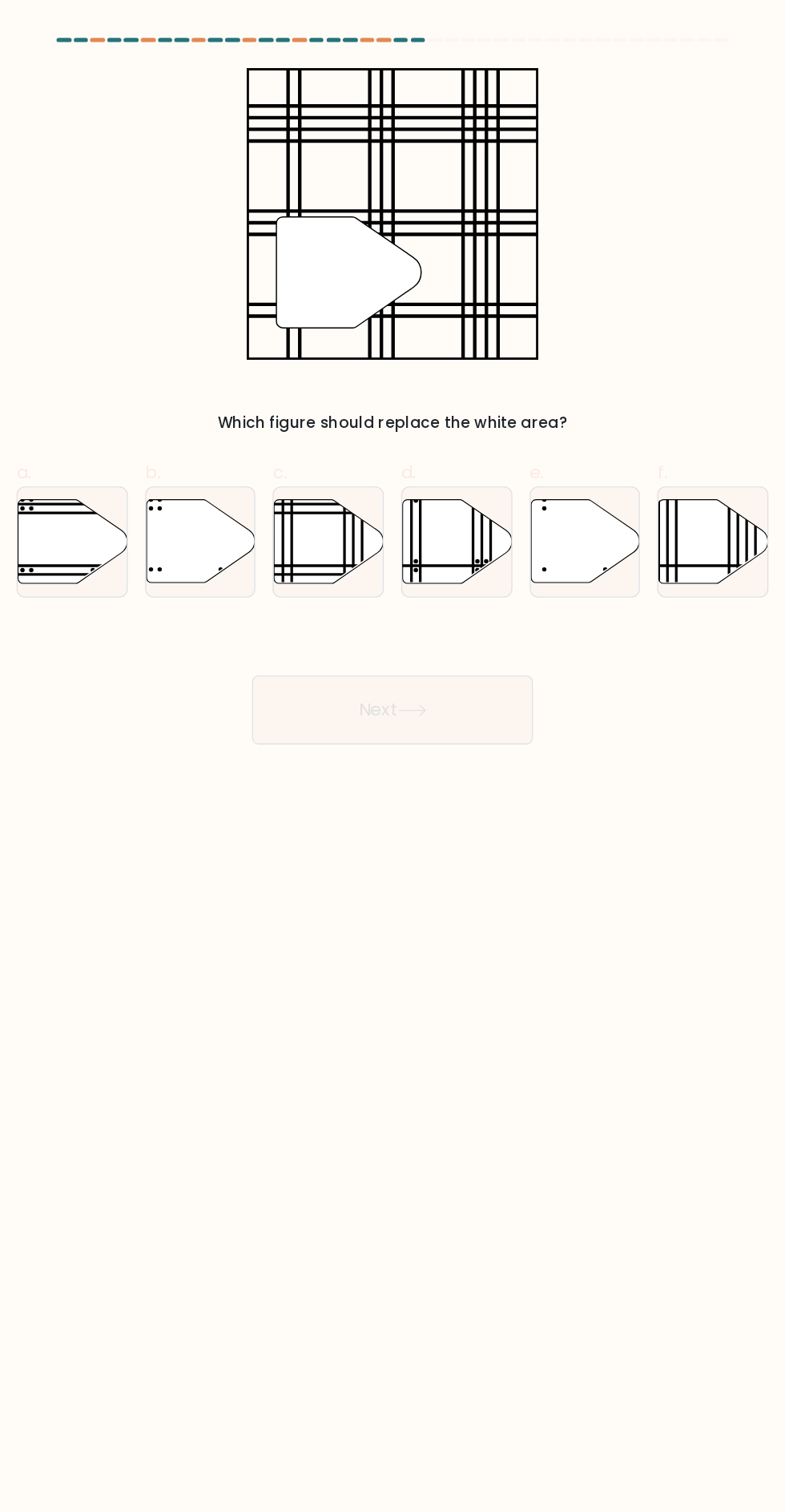
click at [346, 407] on icon at bounding box center [345, 400] width 80 height 61
click at [392, 756] on input "c." at bounding box center [392, 761] width 1 height 10
radio input "true"
click at [428, 528] on button "Next" at bounding box center [392, 526] width 209 height 51
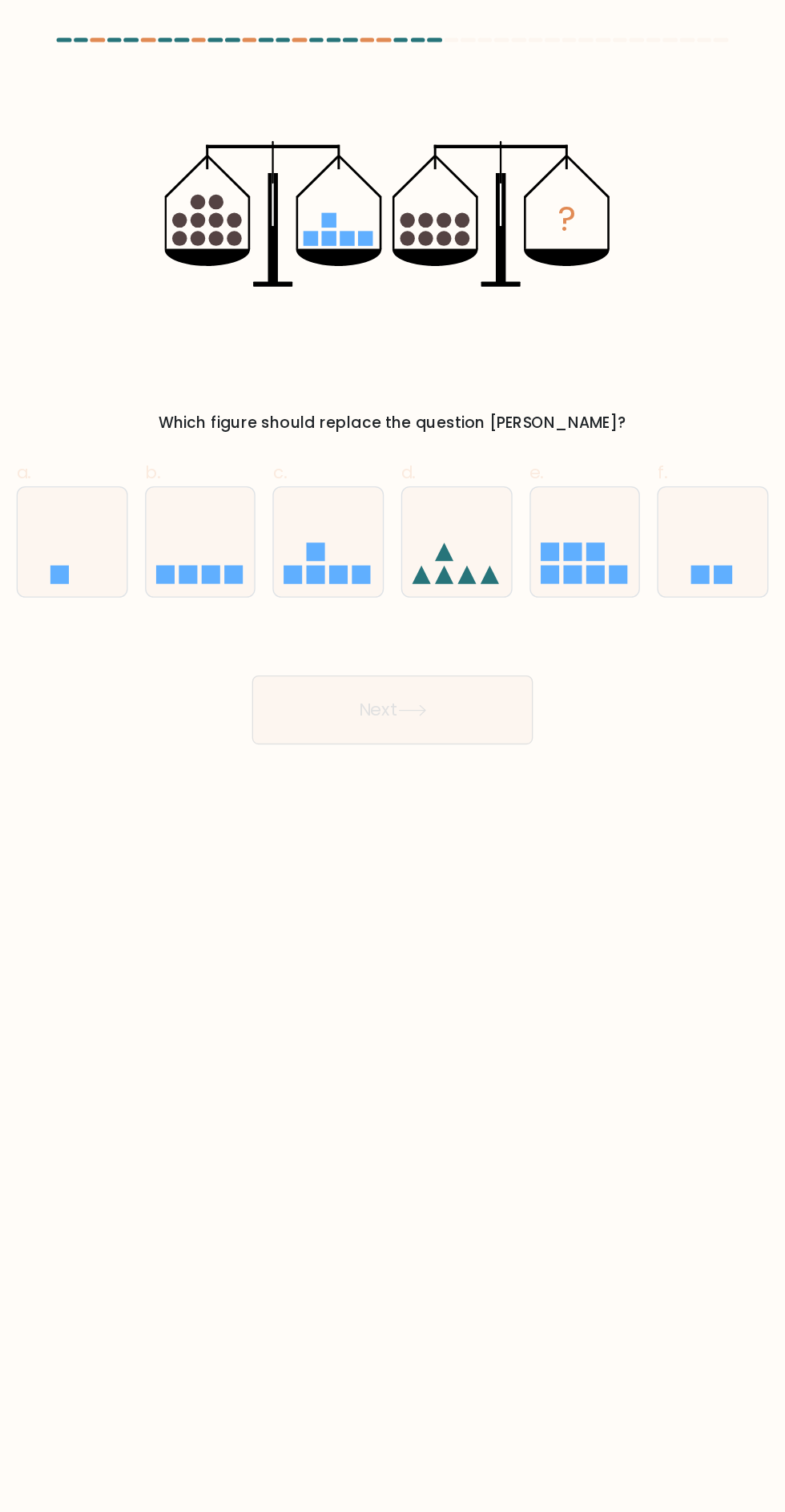
click at [273, 404] on icon at bounding box center [249, 402] width 80 height 67
click at [392, 756] on input "b." at bounding box center [392, 761] width 1 height 10
radio input "true"
click at [422, 535] on button "Next" at bounding box center [392, 526] width 209 height 51
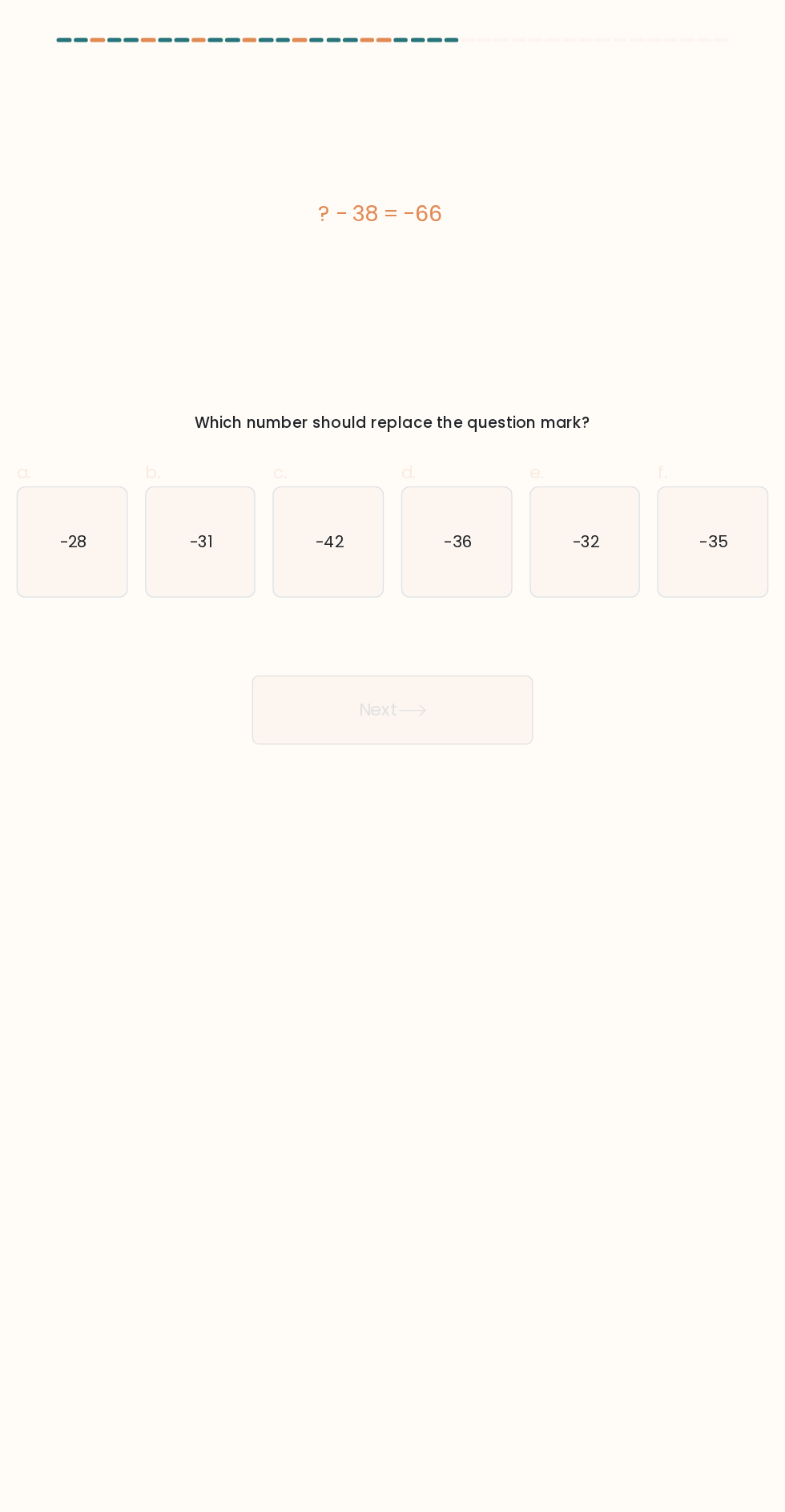
click at [183, 402] on icon "-28" at bounding box center [154, 401] width 80 height 81
click at [392, 756] on input "a. -28" at bounding box center [392, 761] width 1 height 10
radio input "true"
click at [401, 530] on icon at bounding box center [407, 527] width 22 height 9
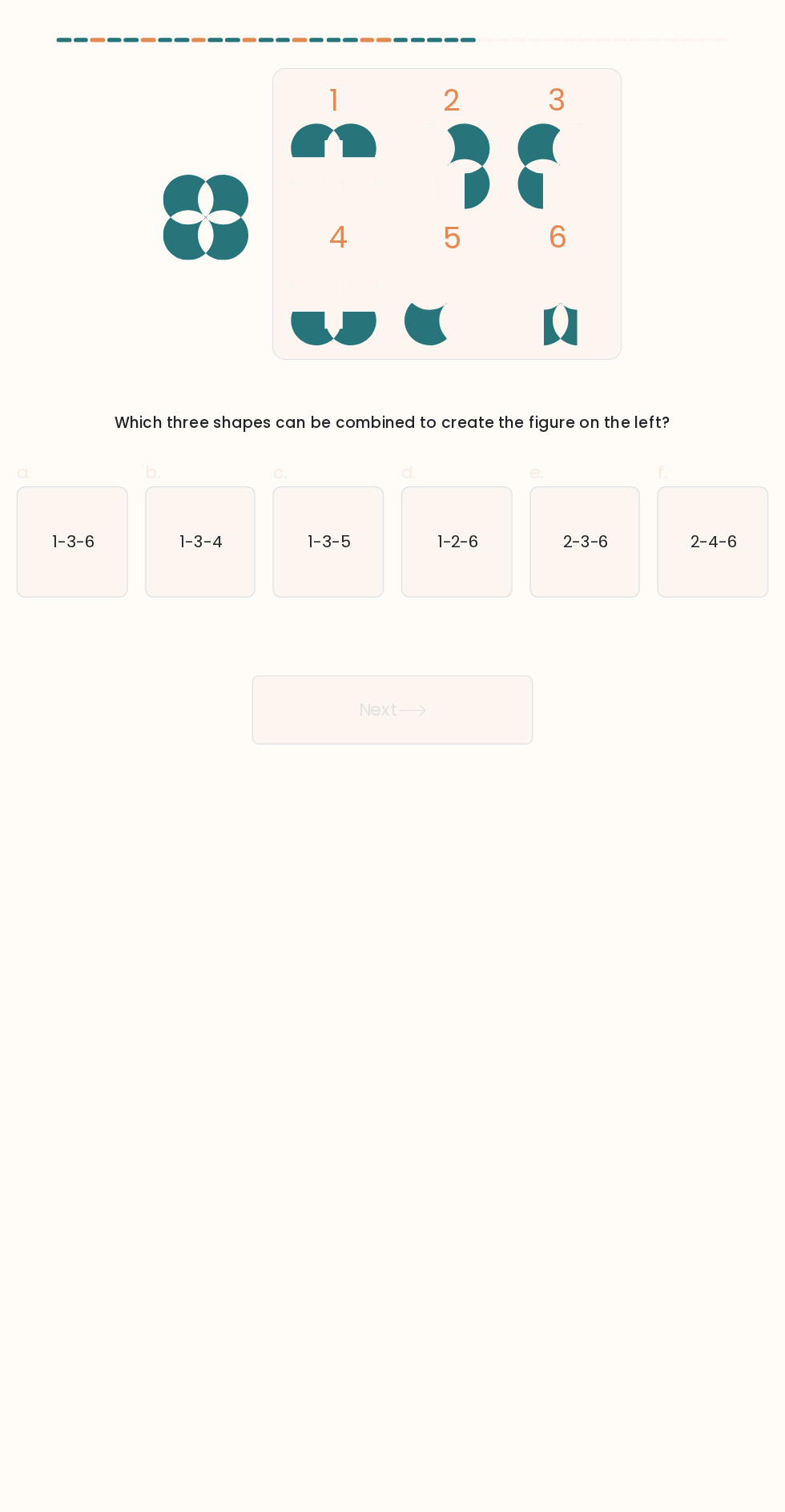
click at [254, 407] on text "1-3-4" at bounding box center [250, 400] width 32 height 16
click at [392, 756] on input "b. 1-3-4" at bounding box center [392, 761] width 1 height 10
radio input "true"
click at [391, 531] on button "Next" at bounding box center [392, 526] width 209 height 51
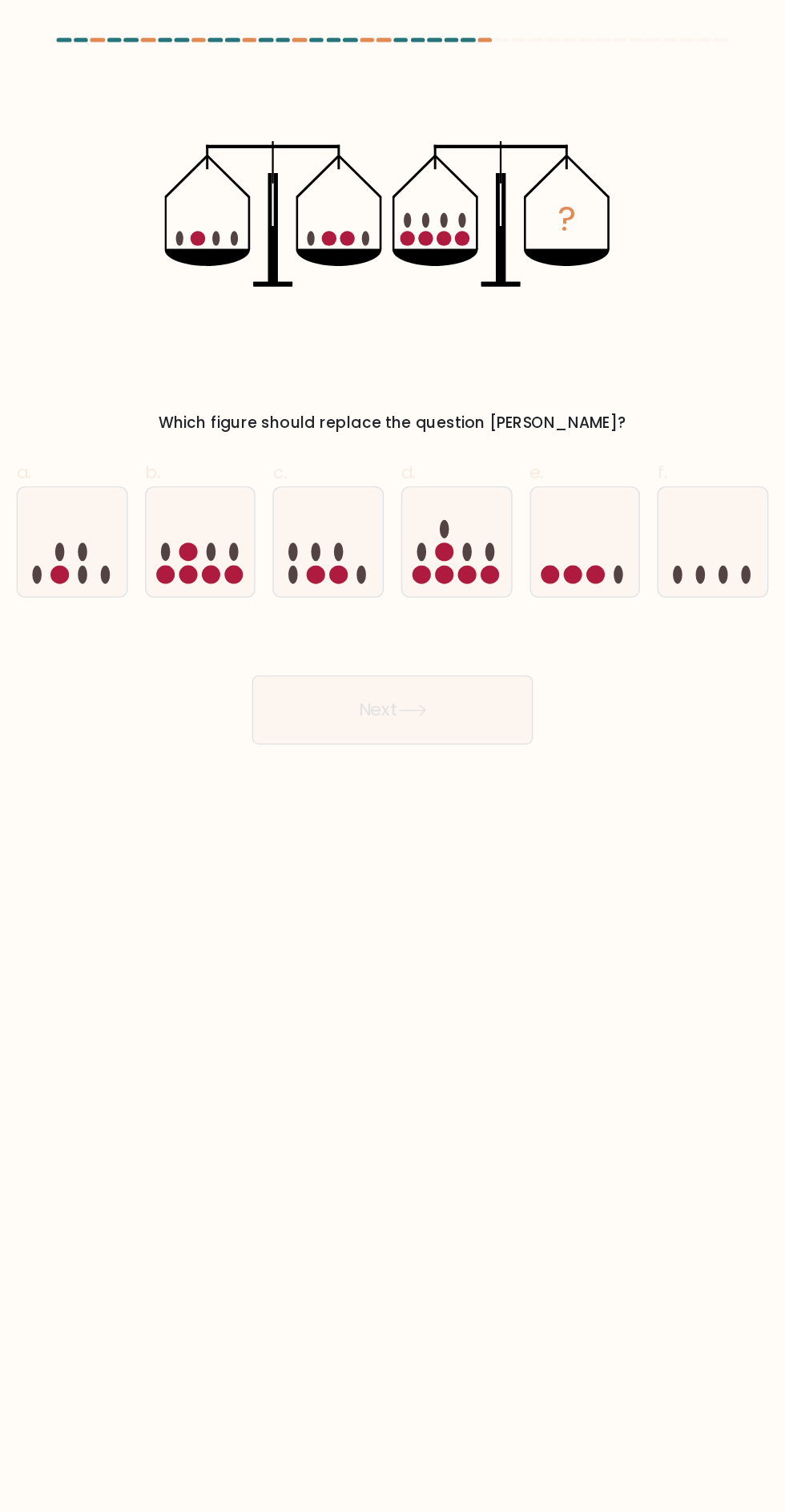
click at [438, 409] on icon at bounding box center [440, 402] width 80 height 67
click at [393, 756] on input "d." at bounding box center [392, 761] width 1 height 10
radio input "true"
click at [428, 526] on button "Next" at bounding box center [392, 526] width 209 height 51
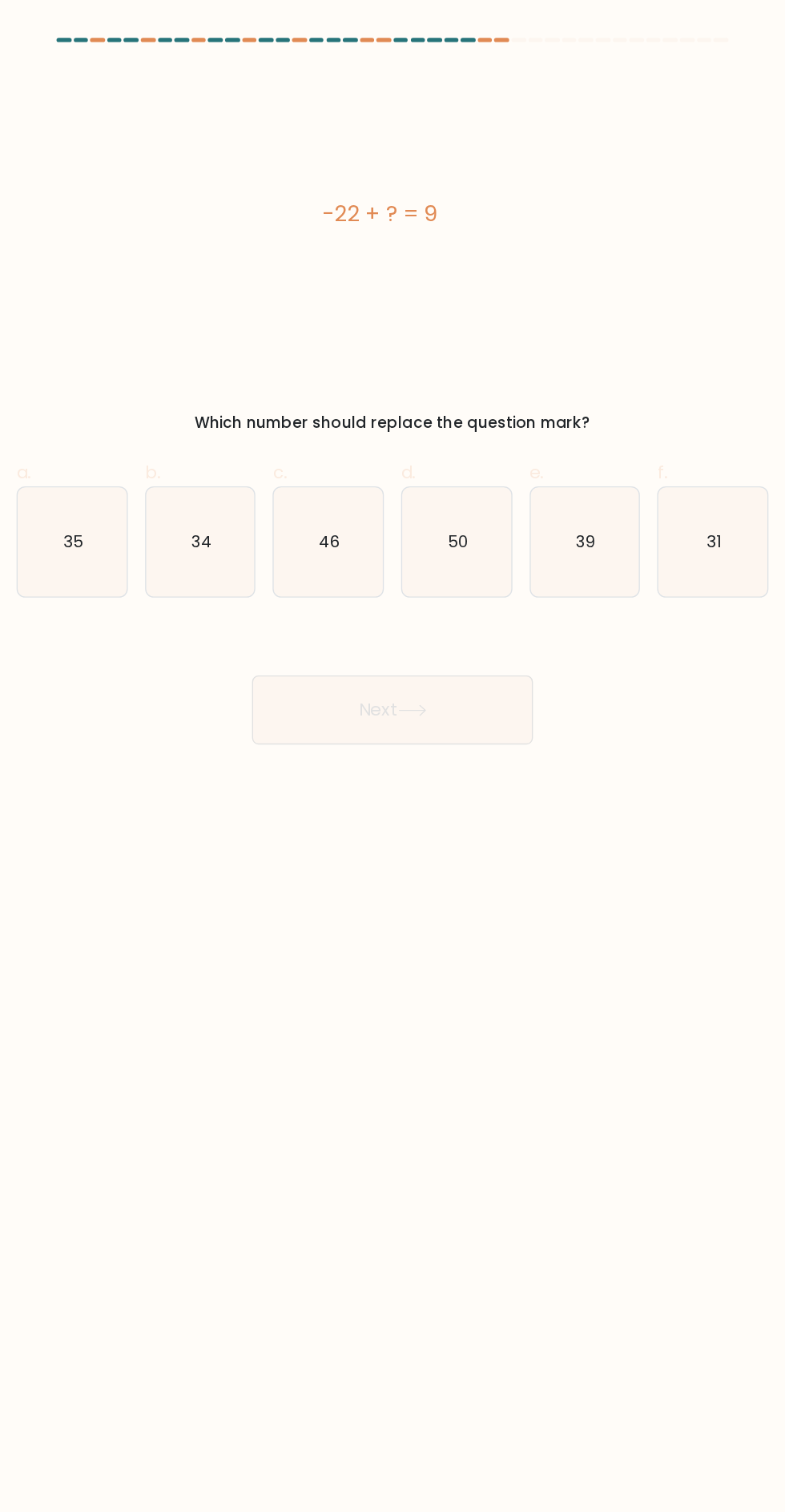
click at [630, 402] on text "31" at bounding box center [631, 400] width 11 height 16
click at [393, 756] on input "f. 31" at bounding box center [392, 761] width 1 height 10
radio input "true"
click at [466, 520] on button "Next" at bounding box center [392, 526] width 209 height 51
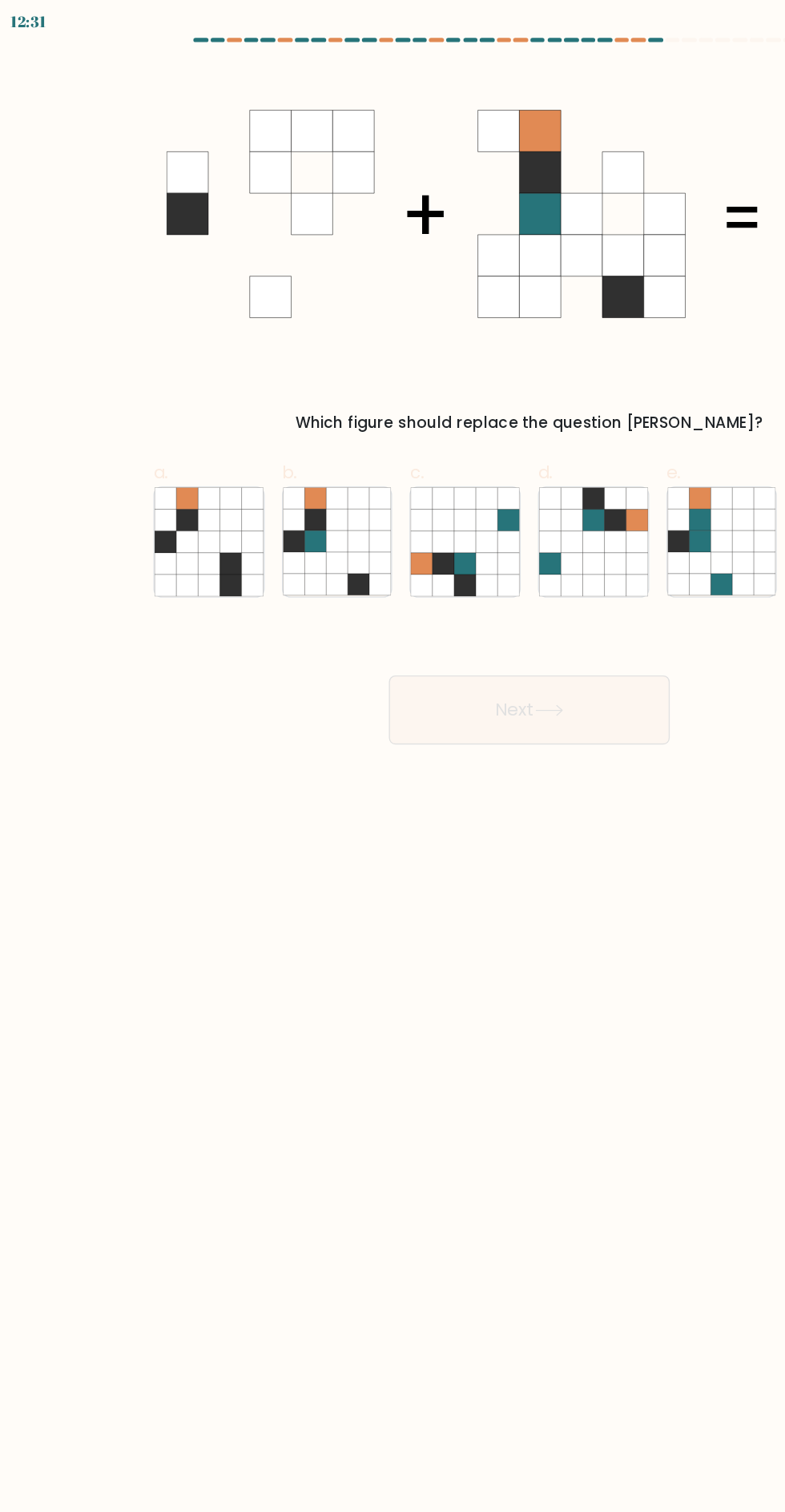
click at [256, 405] on icon at bounding box center [249, 401] width 16 height 16
click at [392, 756] on input "b." at bounding box center [392, 761] width 1 height 10
radio input "true"
click at [415, 540] on button "Next" at bounding box center [392, 526] width 209 height 51
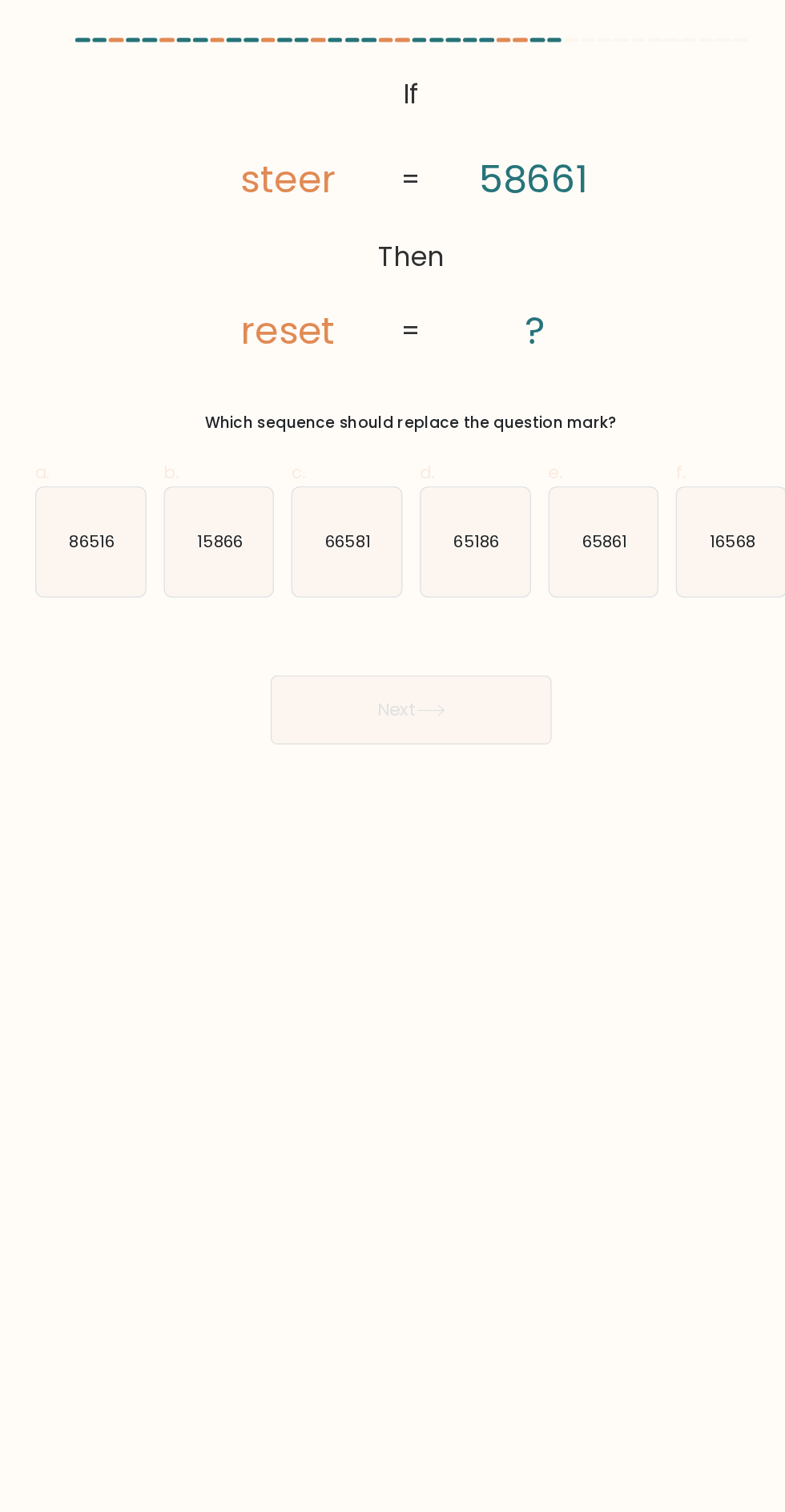
click at [445, 402] on text "65186" at bounding box center [440, 400] width 34 height 16
click at [393, 756] on input "d. 65186" at bounding box center [392, 761] width 1 height 10
radio input "true"
click at [418, 528] on icon at bounding box center [407, 527] width 22 height 9
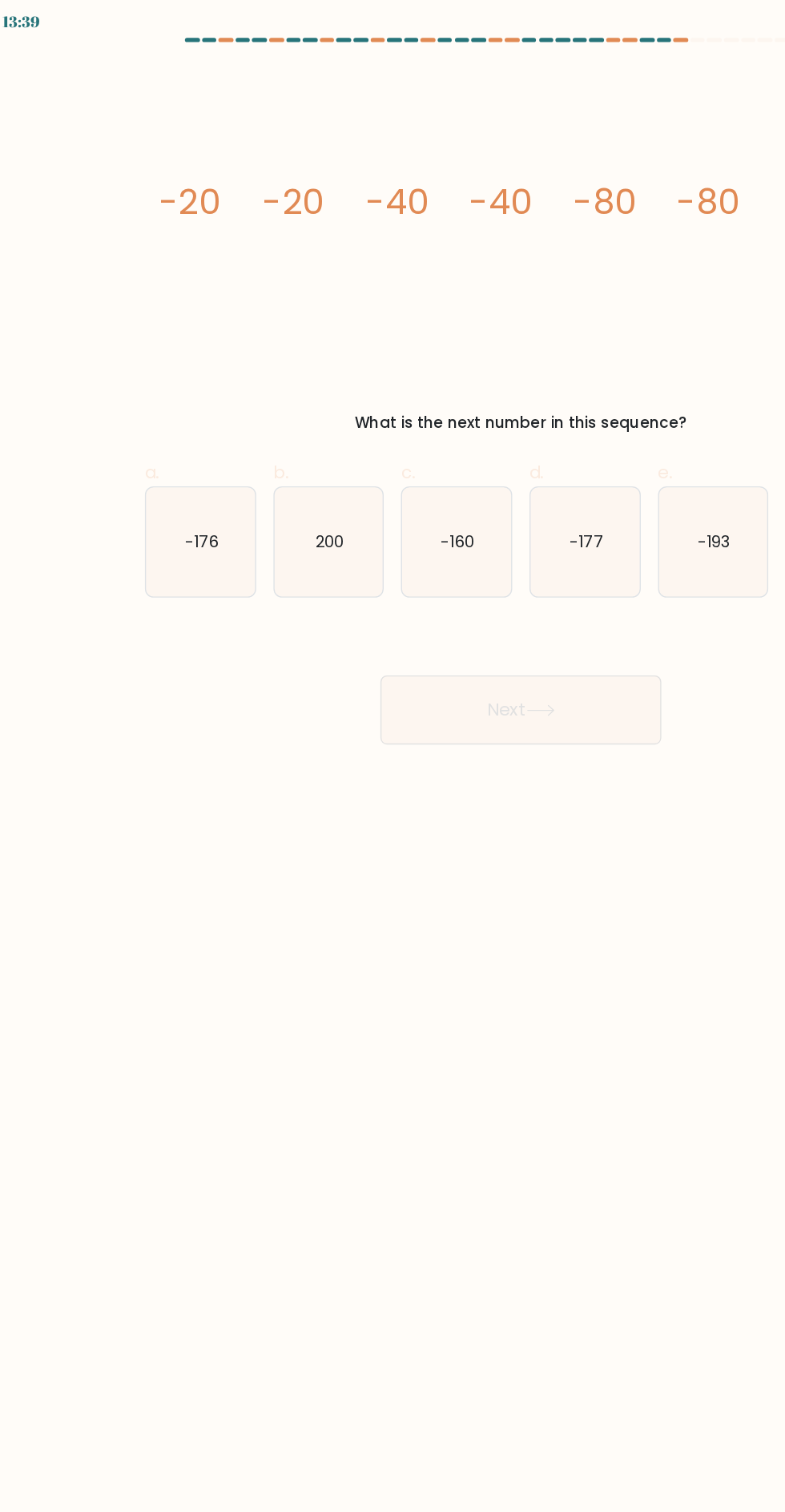
click at [241, 411] on icon "200" at bounding box center [249, 401] width 80 height 81
click at [392, 756] on input "b. 200" at bounding box center [392, 761] width 1 height 10
radio input "true"
click at [357, 410] on icon "-160" at bounding box center [344, 401] width 80 height 81
click at [392, 756] on input "c. -160" at bounding box center [392, 761] width 1 height 10
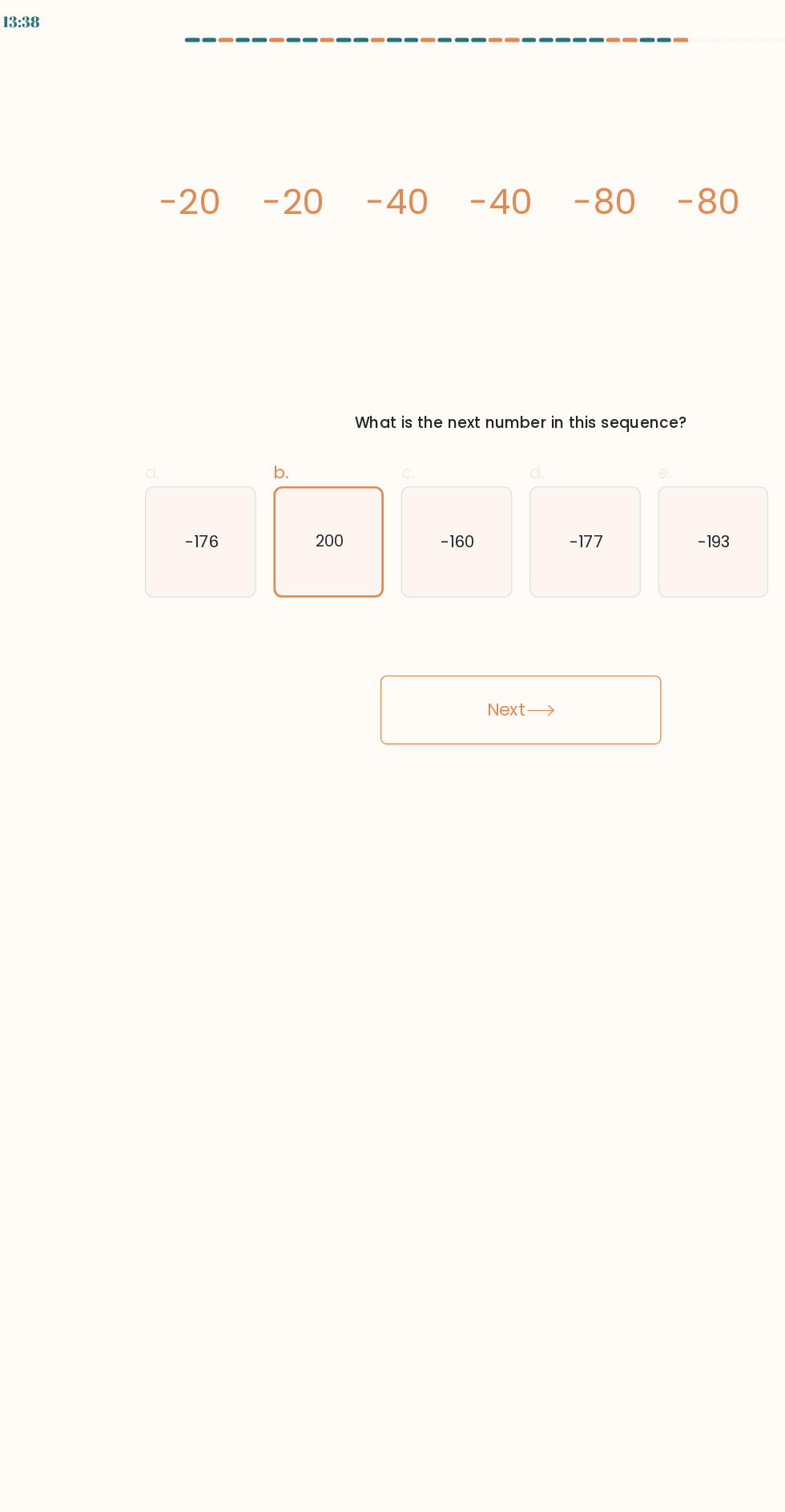
radio input "true"
click at [429, 528] on button "Next" at bounding box center [392, 526] width 209 height 51
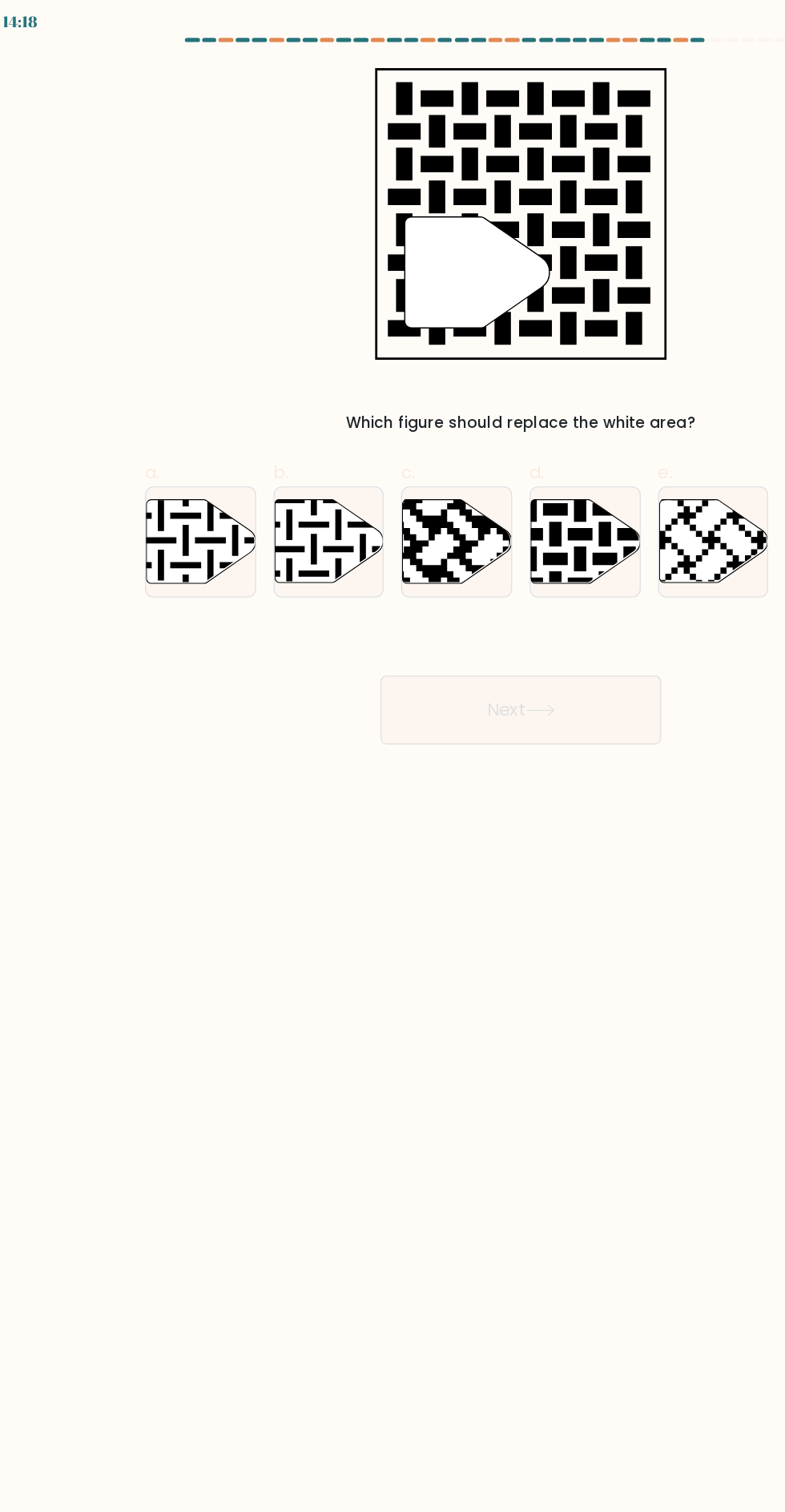
click at [404, 430] on icon at bounding box center [463, 368] width 146 height 146
click at [393, 756] on input "d." at bounding box center [392, 761] width 1 height 10
radio input "true"
click at [410, 548] on button "Next" at bounding box center [392, 526] width 209 height 51
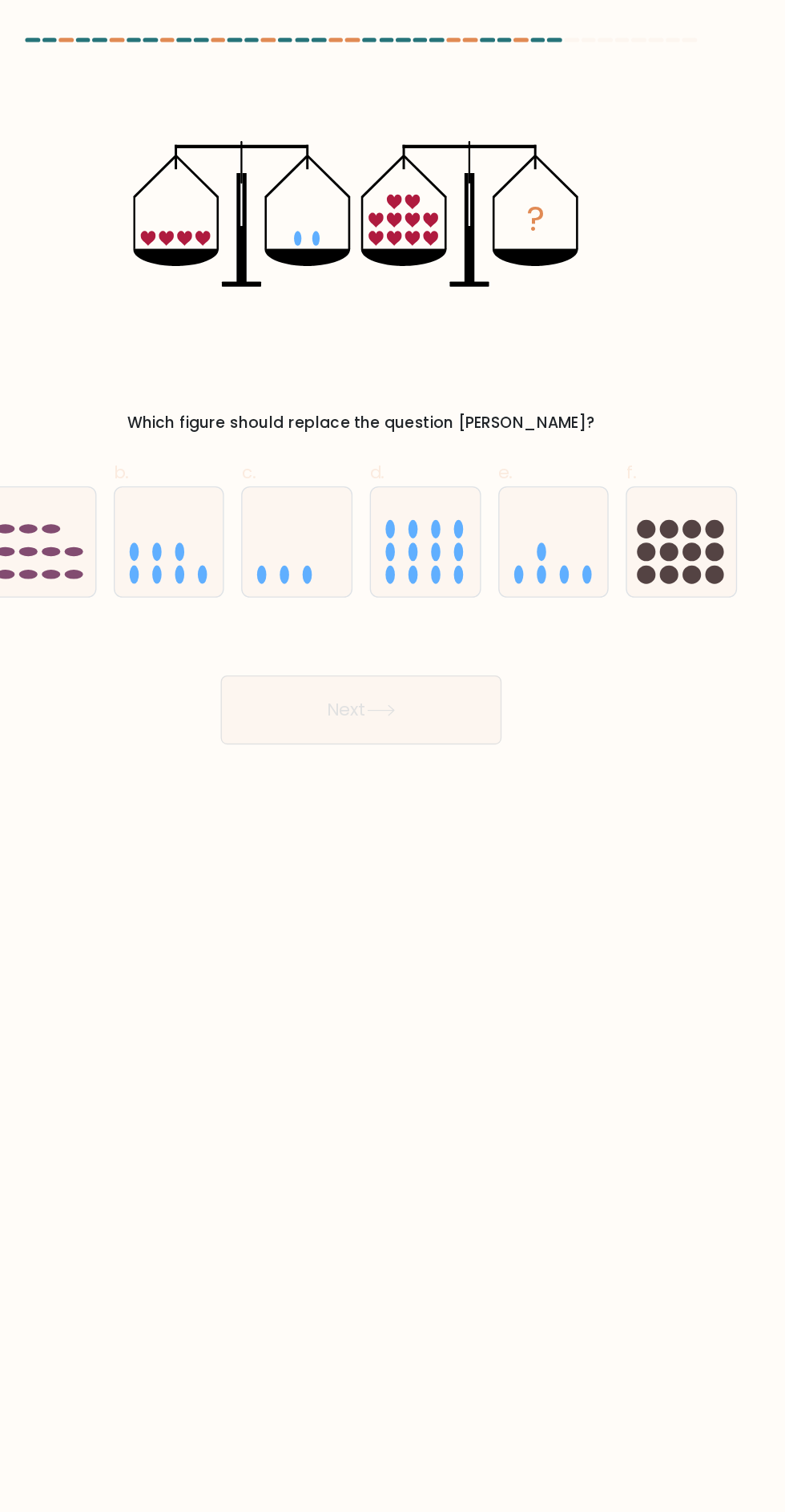
click at [548, 423] on icon at bounding box center [535, 402] width 80 height 67
click at [393, 756] on input "e." at bounding box center [392, 761] width 1 height 10
radio input "true"
click at [405, 528] on icon at bounding box center [407, 527] width 22 height 9
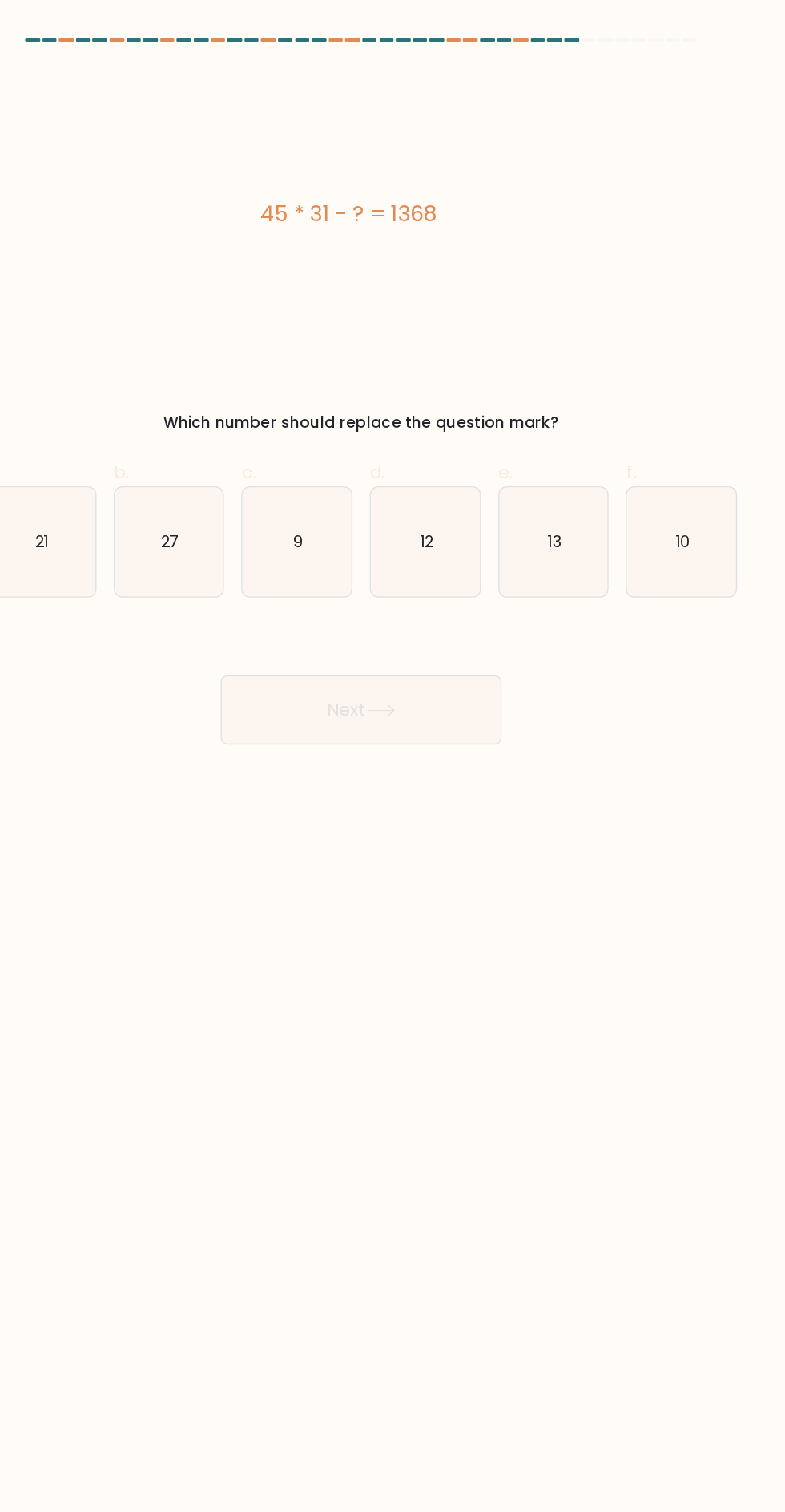
click at [630, 408] on text "10" at bounding box center [631, 400] width 11 height 16
click at [393, 756] on input "f. 10" at bounding box center [392, 761] width 1 height 10
radio input "true"
click at [444, 544] on button "Next" at bounding box center [392, 526] width 209 height 51
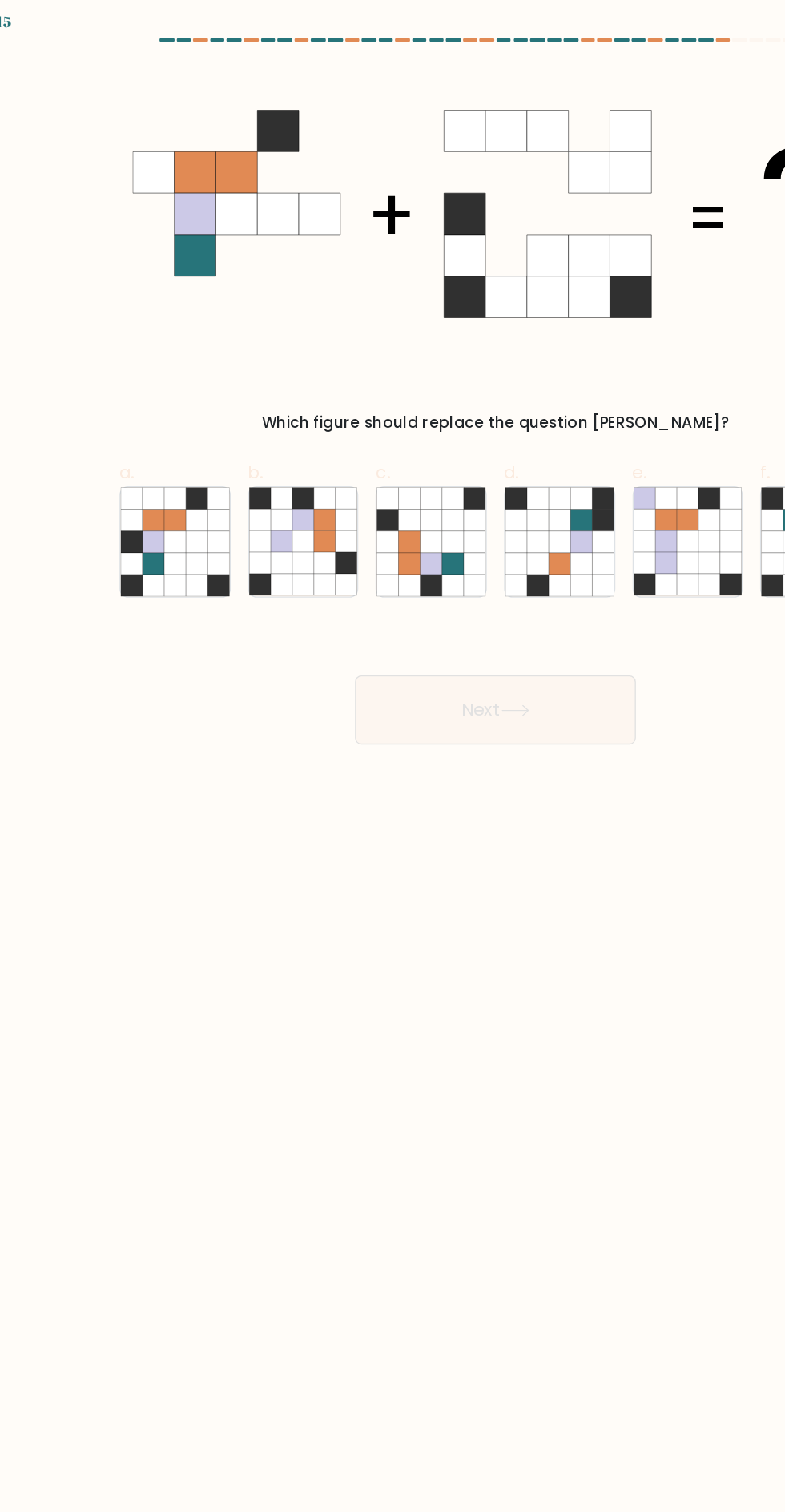
click at [146, 407] on icon at bounding box center [154, 401] width 16 height 16
click at [392, 756] on input "a." at bounding box center [392, 761] width 1 height 10
radio input "true"
click at [388, 524] on button "Next" at bounding box center [392, 526] width 209 height 51
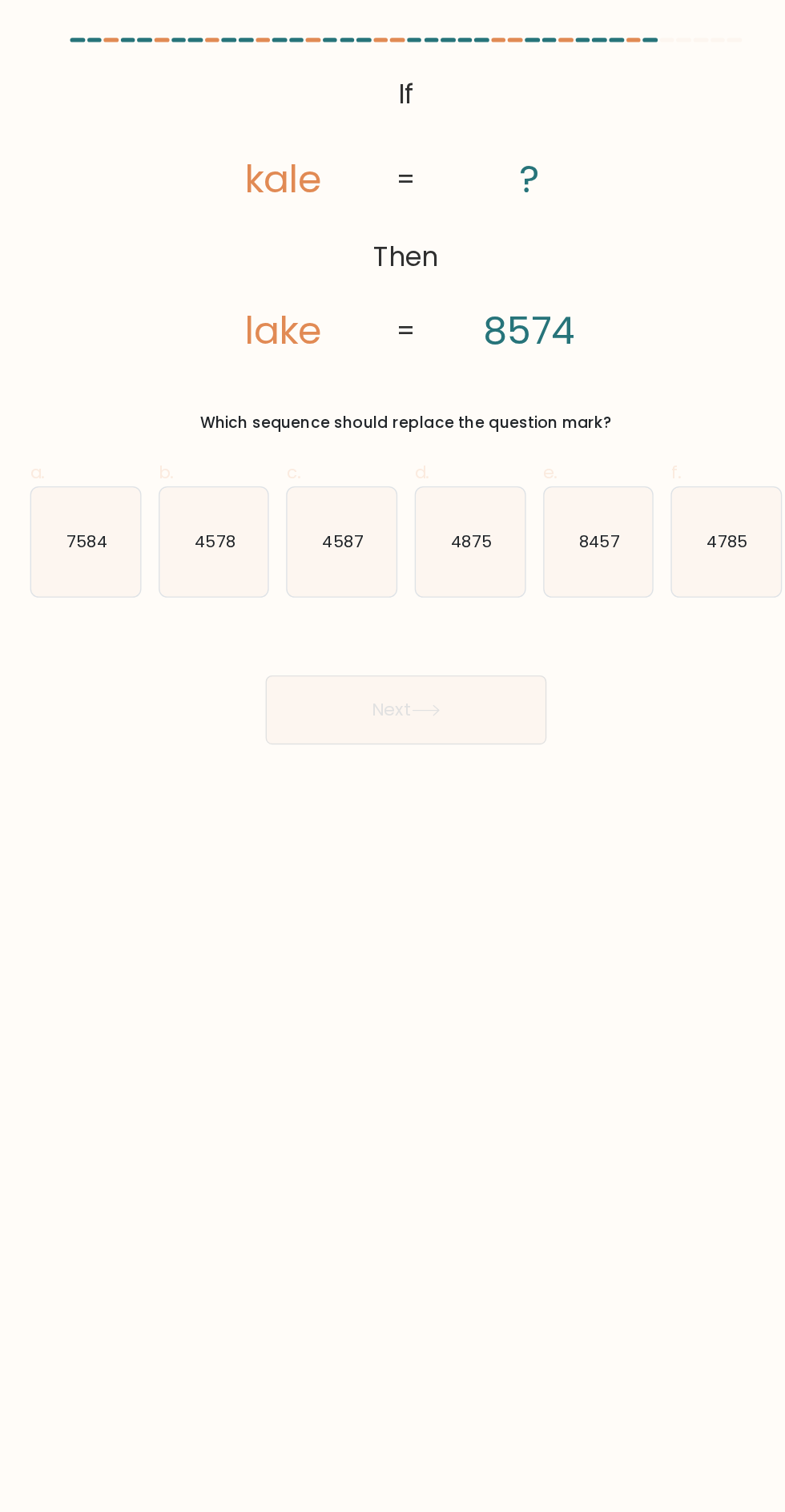
click at [365, 403] on icon "4587" at bounding box center [344, 401] width 80 height 81
click at [392, 756] on input "c. 4587" at bounding box center [392, 761] width 1 height 10
radio input "true"
click at [420, 532] on button "Next" at bounding box center [392, 526] width 209 height 51
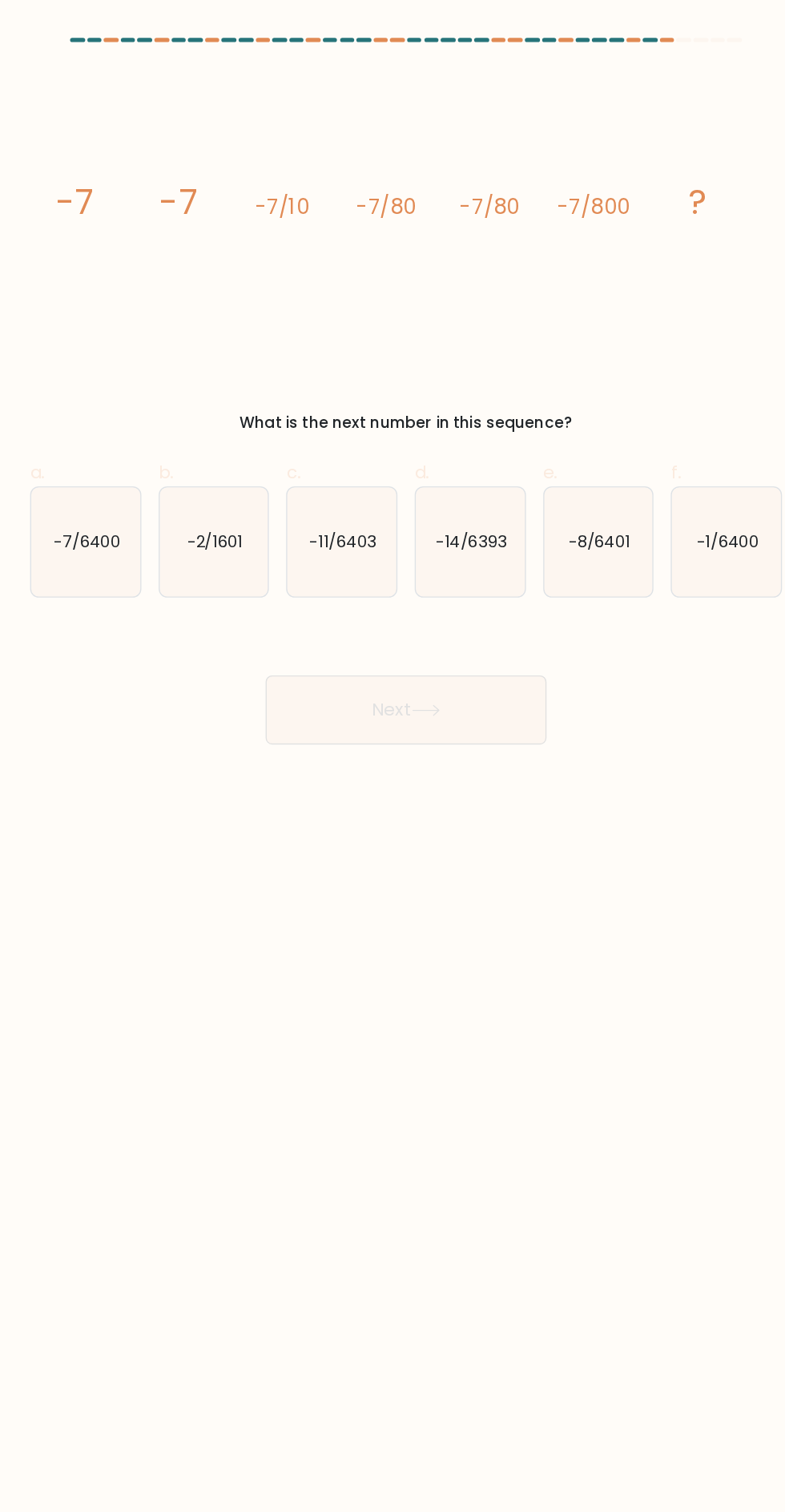
click at [450, 521] on button "Next" at bounding box center [392, 526] width 209 height 51
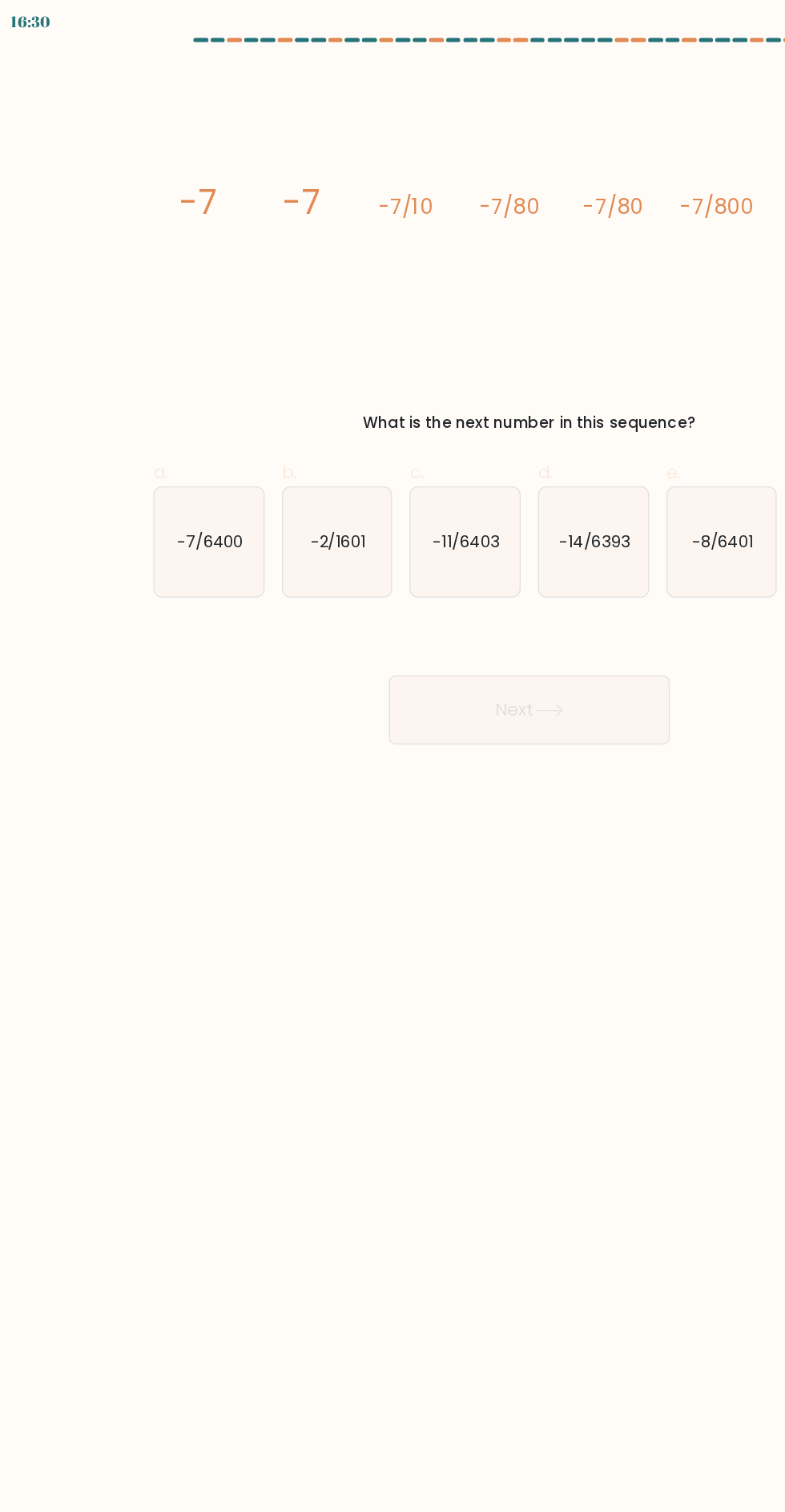
click at [173, 408] on text "-7/6400" at bounding box center [156, 400] width 48 height 16
click at [392, 756] on input "a. -7/6400" at bounding box center [392, 761] width 1 height 10
radio input "true"
click at [396, 539] on button "Next" at bounding box center [392, 526] width 209 height 51
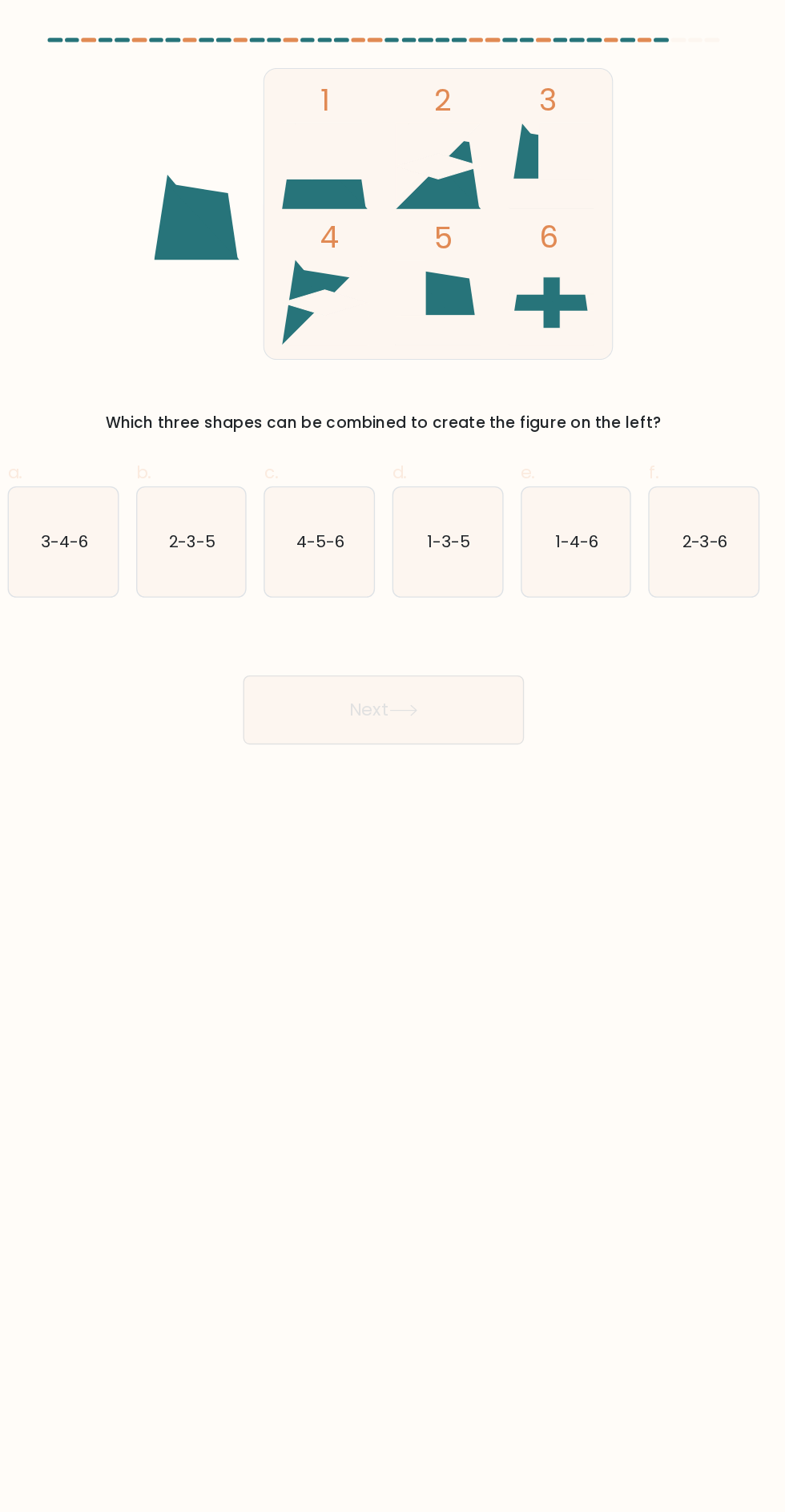
click at [458, 410] on icon "1-3-5" at bounding box center [440, 401] width 80 height 81
click at [393, 756] on input "d. 1-3-5" at bounding box center [392, 761] width 1 height 10
radio input "true"
click at [450, 526] on button "Next" at bounding box center [392, 526] width 209 height 51
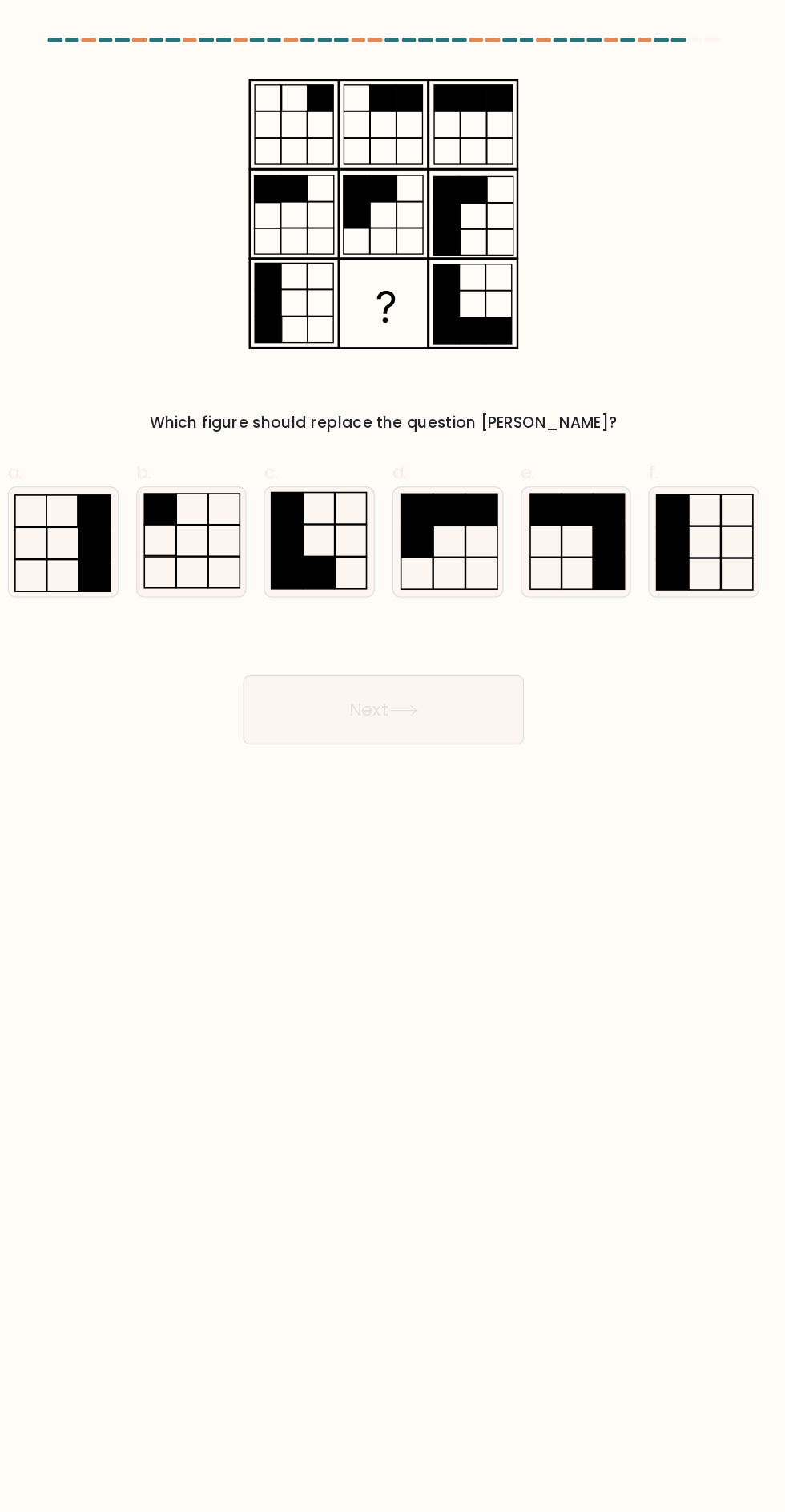
click at [357, 395] on icon at bounding box center [344, 401] width 80 height 81
click at [392, 756] on input "c." at bounding box center [392, 761] width 1 height 10
radio input "true"
click at [411, 525] on icon at bounding box center [407, 527] width 22 height 9
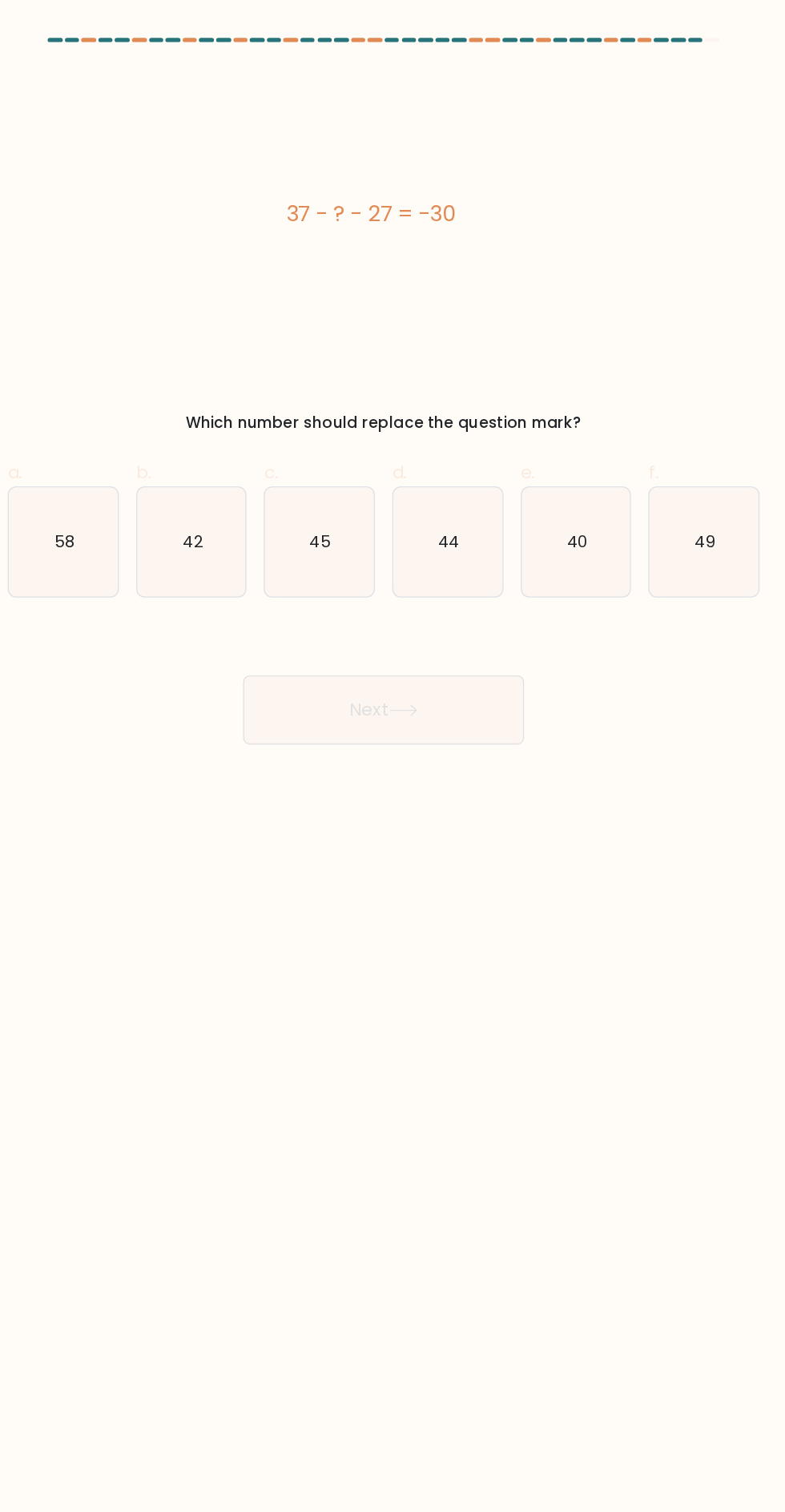
click at [544, 413] on icon "40" at bounding box center [535, 401] width 80 height 81
click at [393, 756] on input "e. 40" at bounding box center [392, 761] width 1 height 10
radio input "true"
click at [433, 530] on button "Next" at bounding box center [392, 526] width 209 height 51
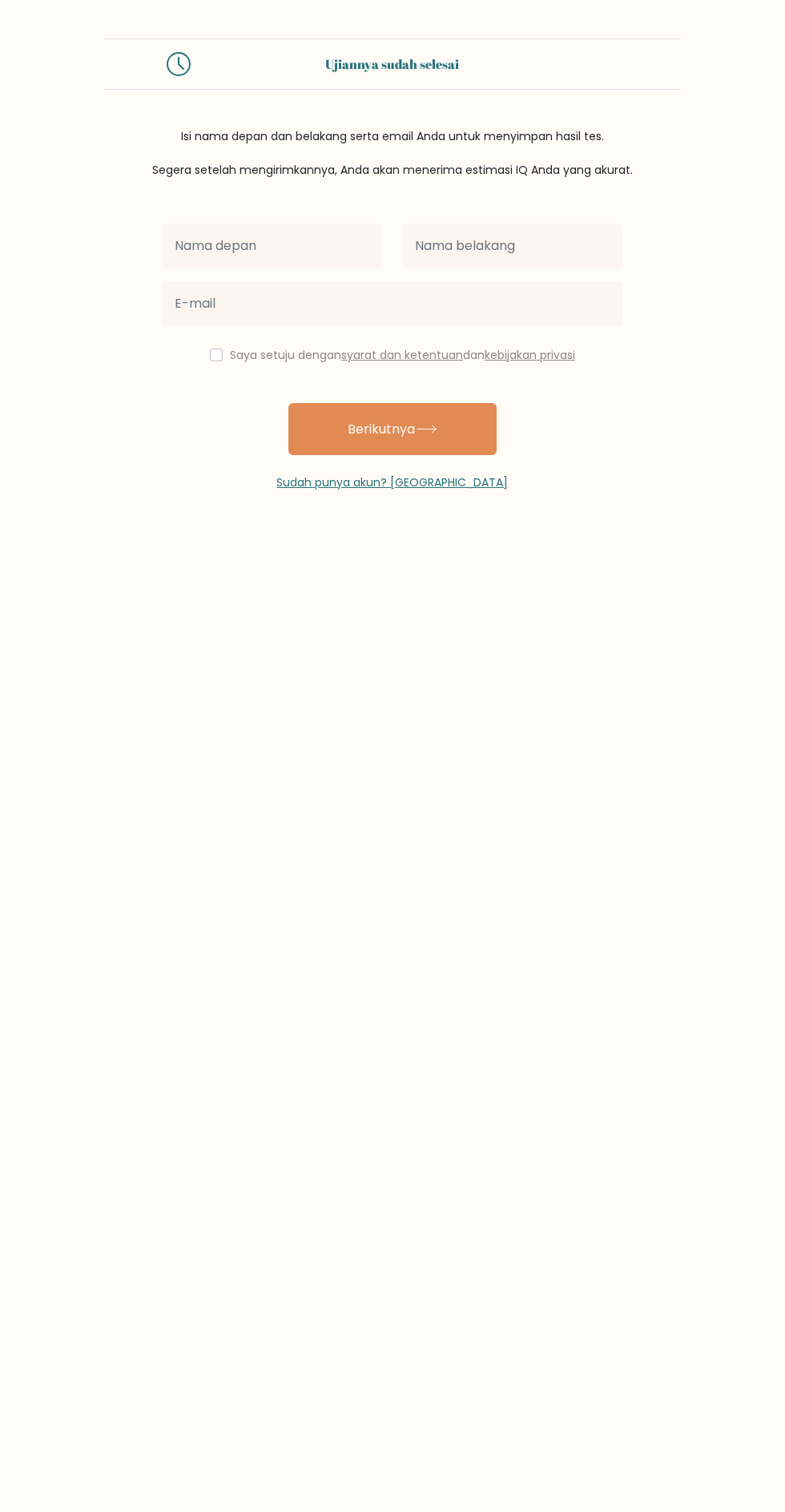
click at [301, 250] on input "text" at bounding box center [272, 246] width 221 height 45
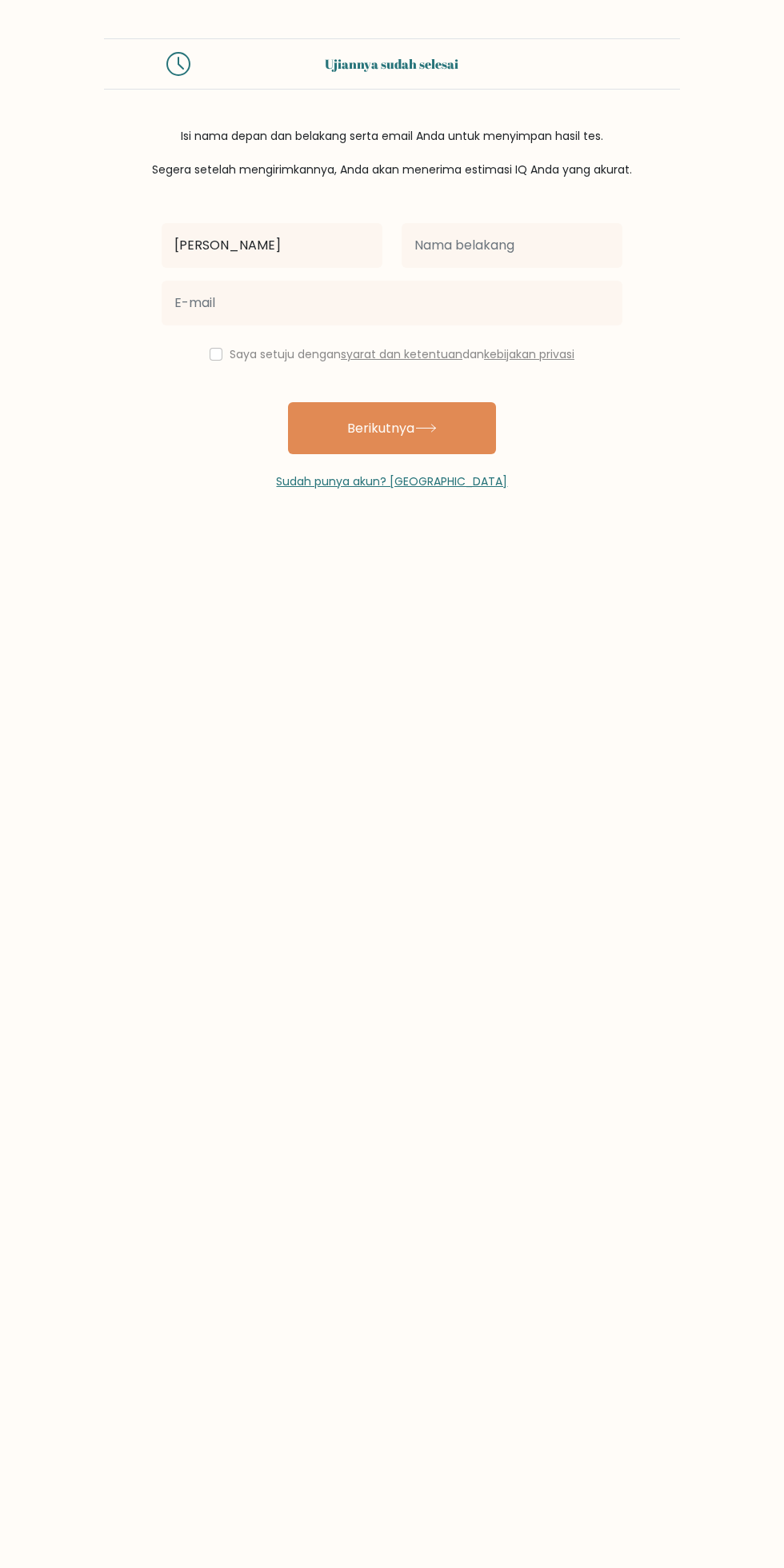
type input "[PERSON_NAME]"
click at [511, 244] on input "text" at bounding box center [511, 245] width 220 height 45
type input "Setyo aji"
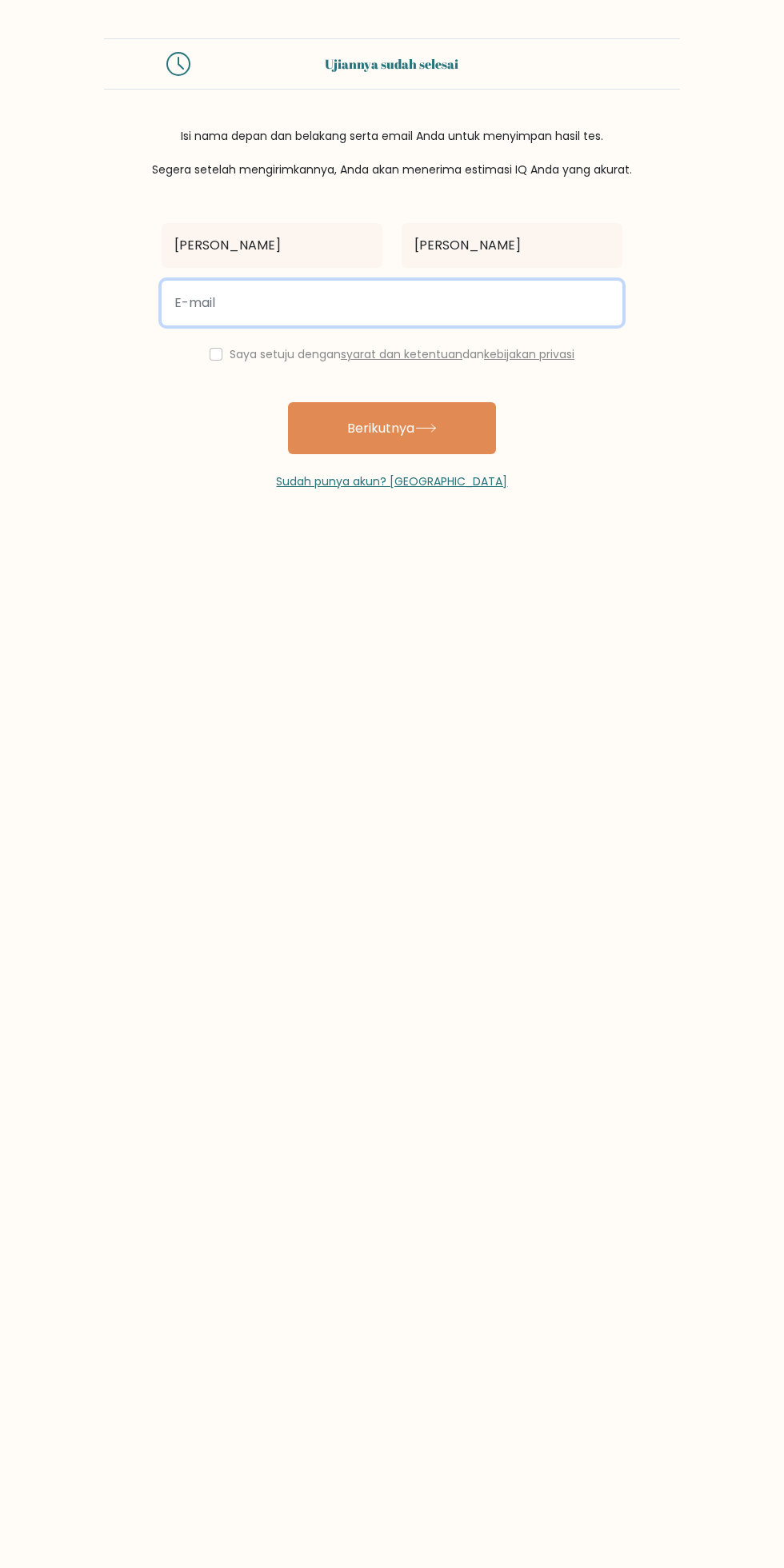
click at [361, 302] on input "email" at bounding box center [392, 303] width 461 height 45
type input "panjiadjie31@gmail.com"
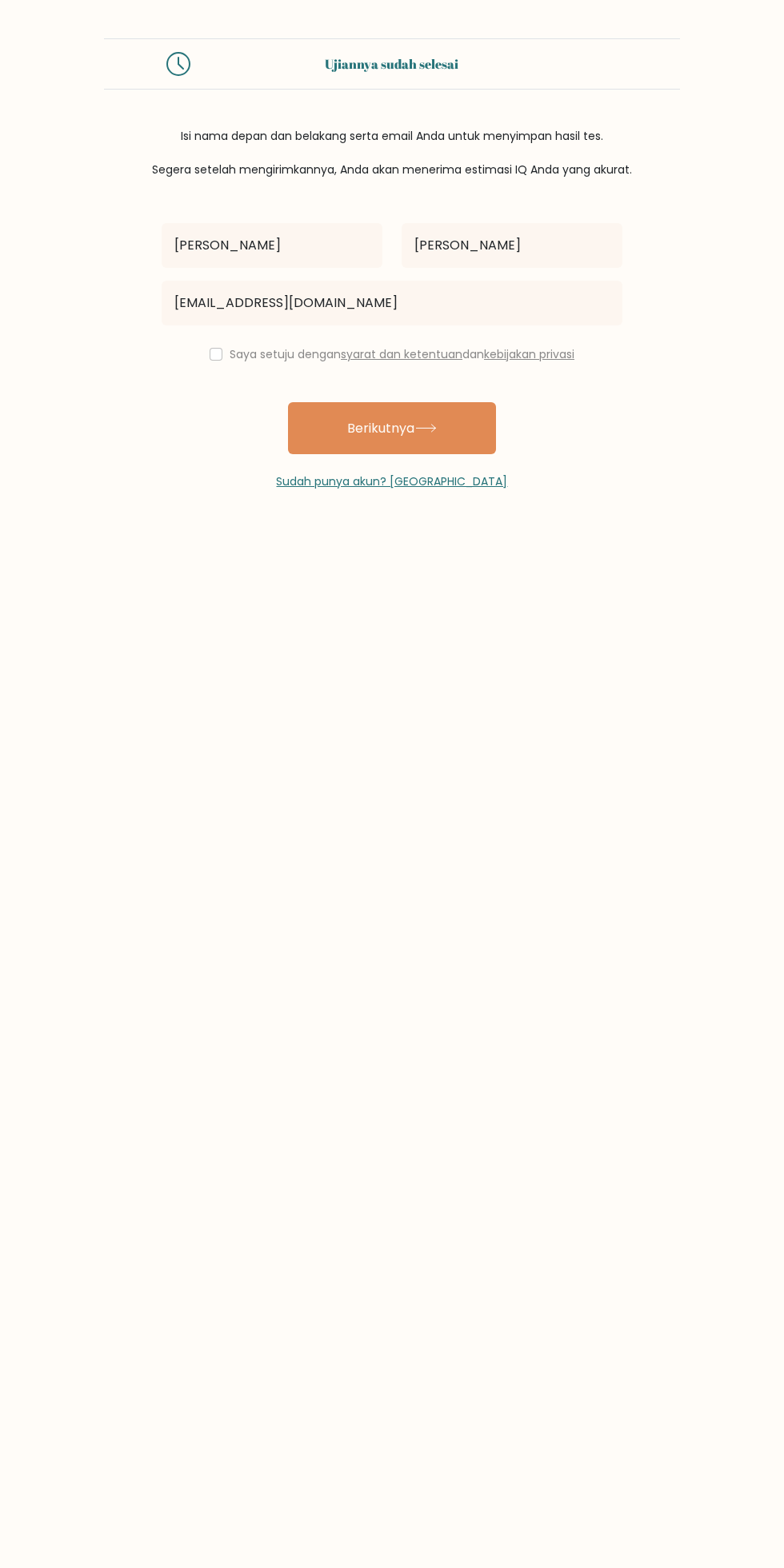
click at [245, 347] on font "Saya setuju dengan" at bounding box center [285, 354] width 112 height 16
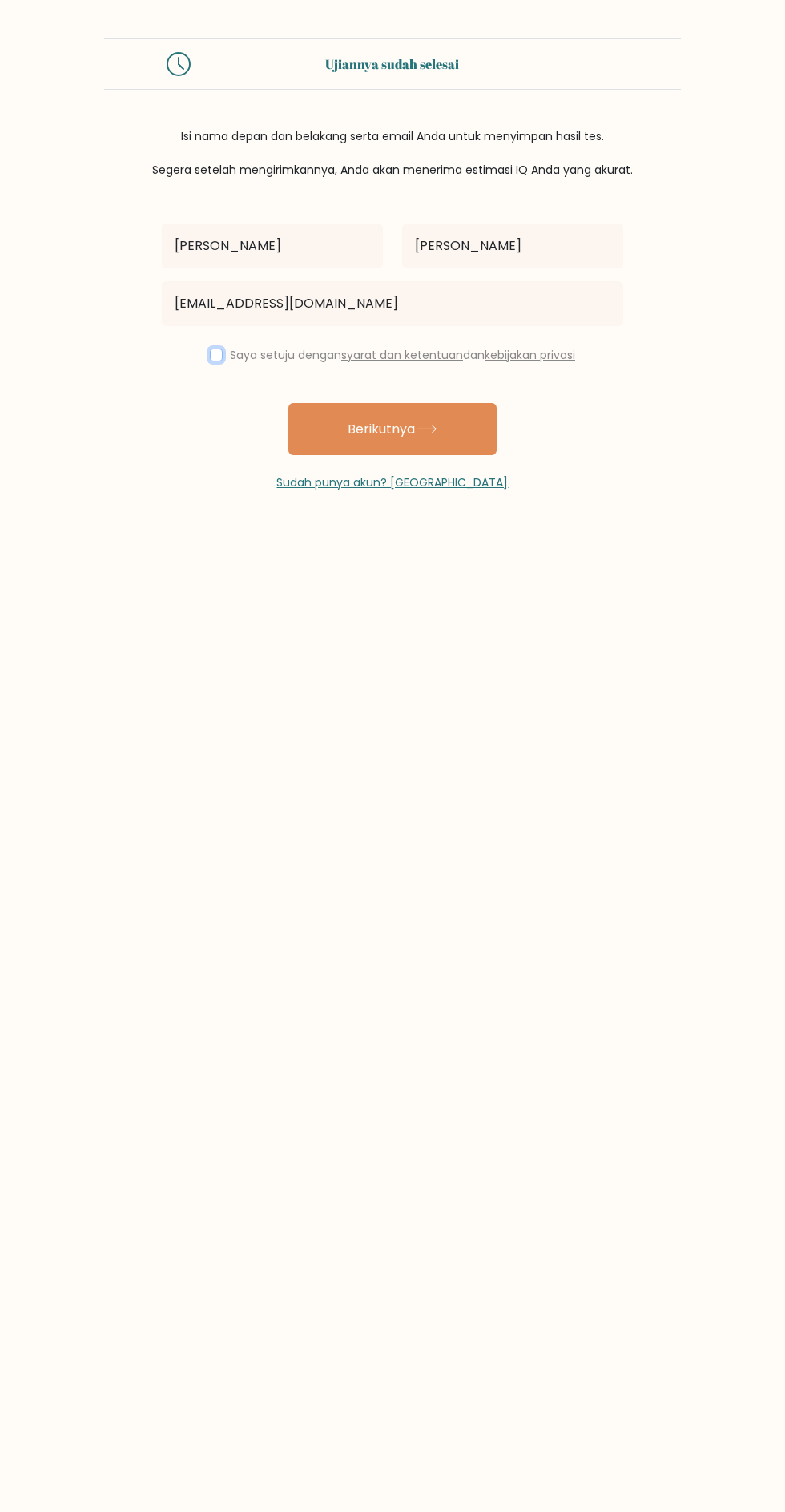
click at [209, 353] on input "checkbox" at bounding box center [216, 354] width 13 height 13
checkbox input "true"
click at [434, 428] on icon at bounding box center [426, 429] width 22 height 9
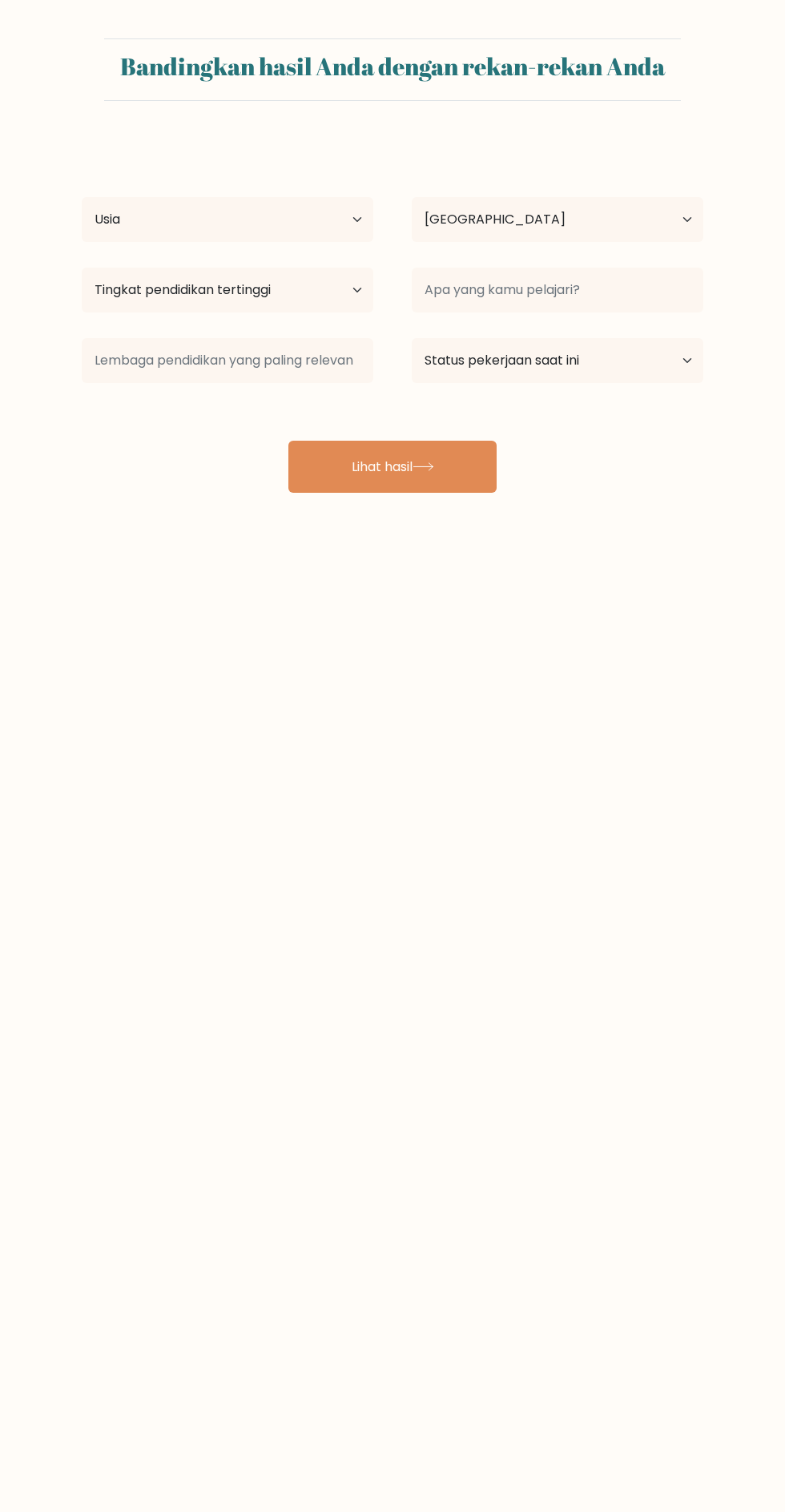
select select "ID"
click at [316, 220] on select "Usia Di bawah 18 tahun 18-24 tahun 25-34 tahun 35-44 tahun 45-54 tahun 55-64 ta…" at bounding box center [227, 220] width 292 height 45
select select "25_34"
click at [81, 197] on select "Usia Di bawah 18 tahun 18-24 tahun 25-34 tahun 35-44 tahun 45-54 tahun 55-64 ta…" at bounding box center [227, 220] width 292 height 45
click at [665, 237] on select "Negara Afganistan Albania Aljazair Samoa Amerika Andorra Angola Anguilla Antart…" at bounding box center [557, 220] width 292 height 45
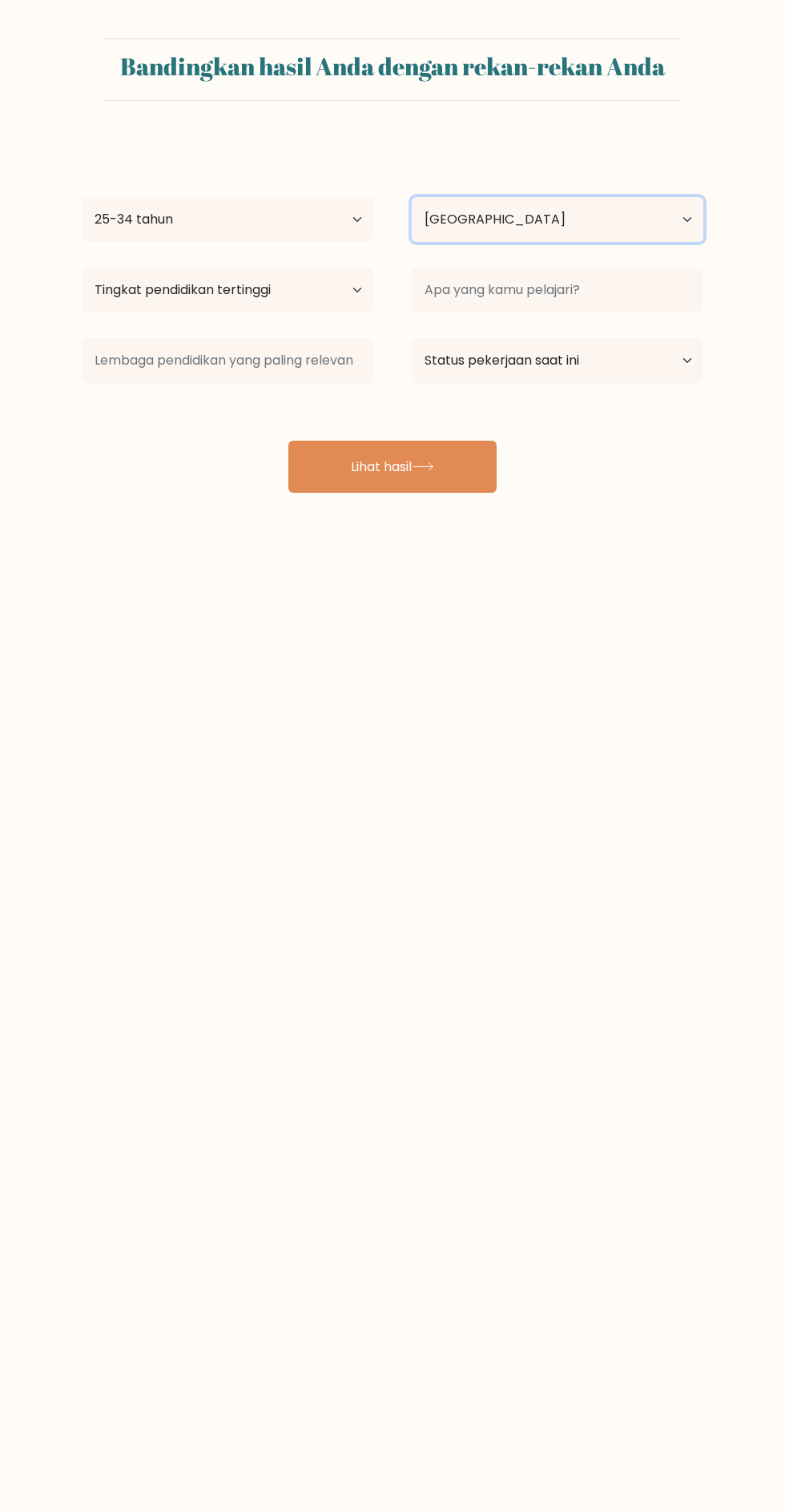
click at [412, 197] on select "Negara Afganistan Albania Aljazair Samoa Amerika Andorra Angola Anguilla Antart…" at bounding box center [557, 220] width 292 height 45
click at [342, 297] on select "Tingkat pendidikan tertinggi Tidak bersekolah Utama Sekolah Menengah Pertama Se…" at bounding box center [227, 290] width 292 height 45
select select "upper_secondary"
click at [81, 268] on select "Tingkat pendidikan tertinggi Tidak bersekolah Utama Sekolah Menengah Pertama Se…" at bounding box center [227, 290] width 292 height 45
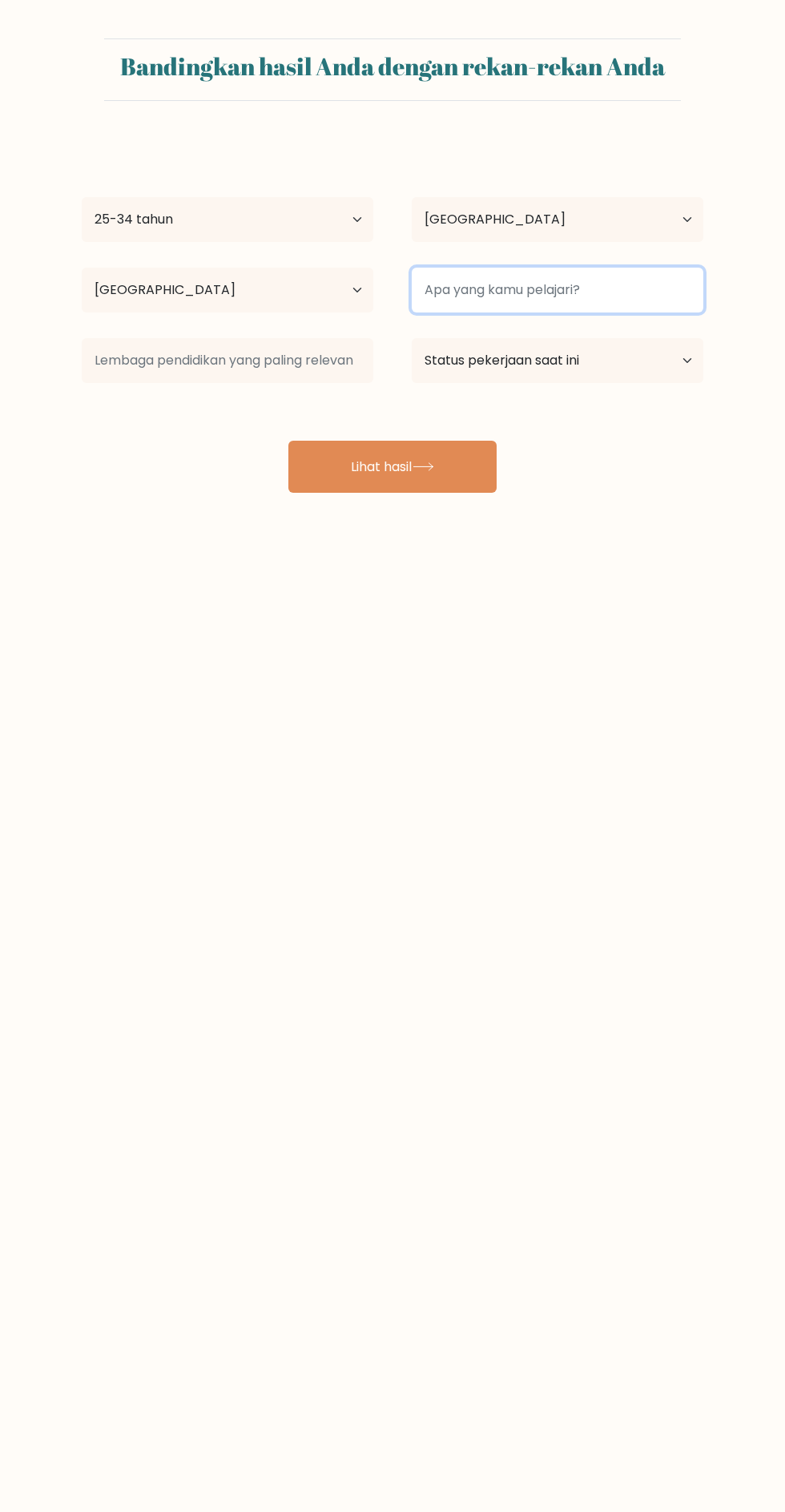
click at [658, 289] on input at bounding box center [557, 290] width 292 height 45
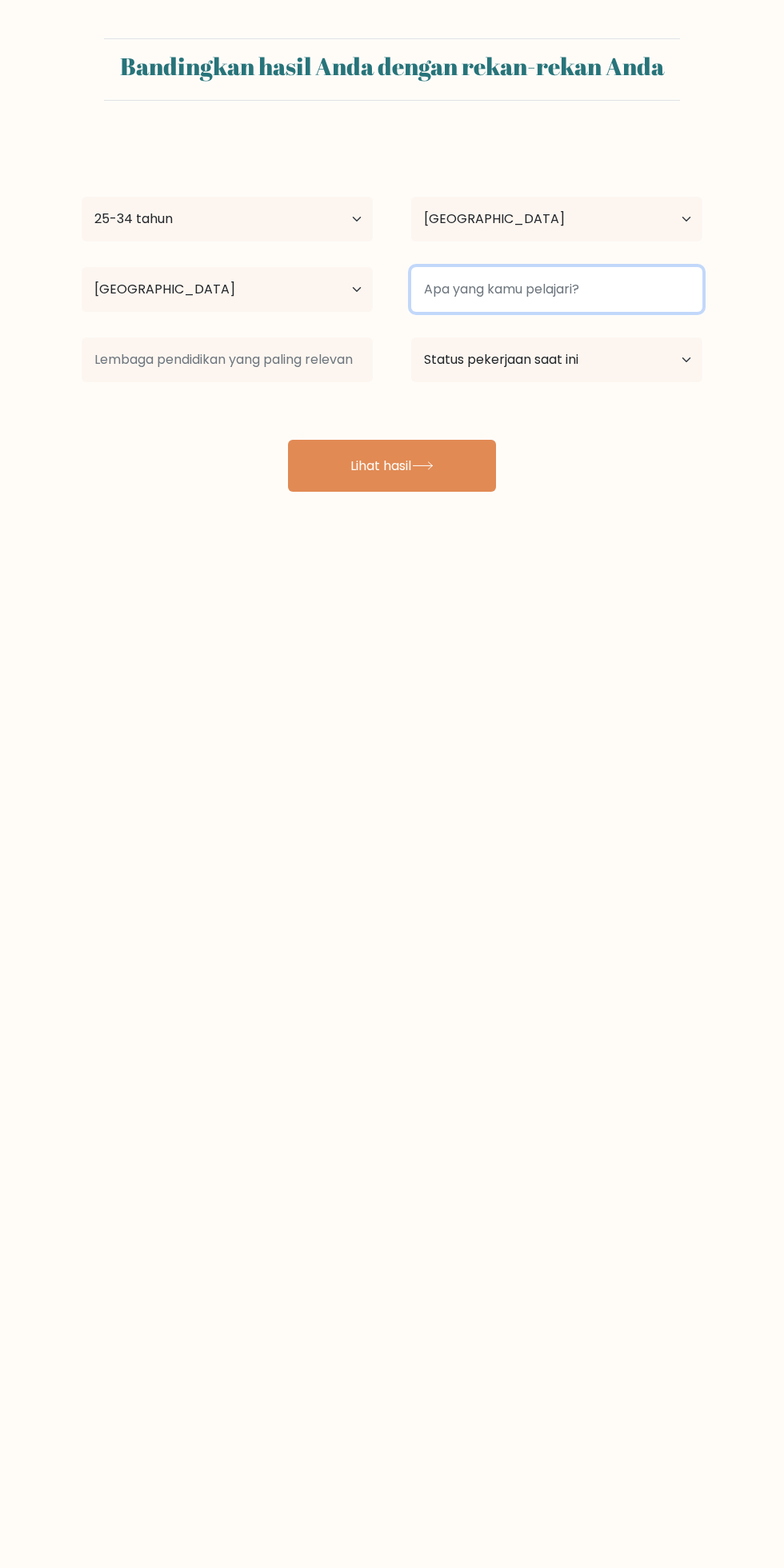
type input "L"
type input "T"
type input "M"
type input "Berfikir dengan IQ tinggi"
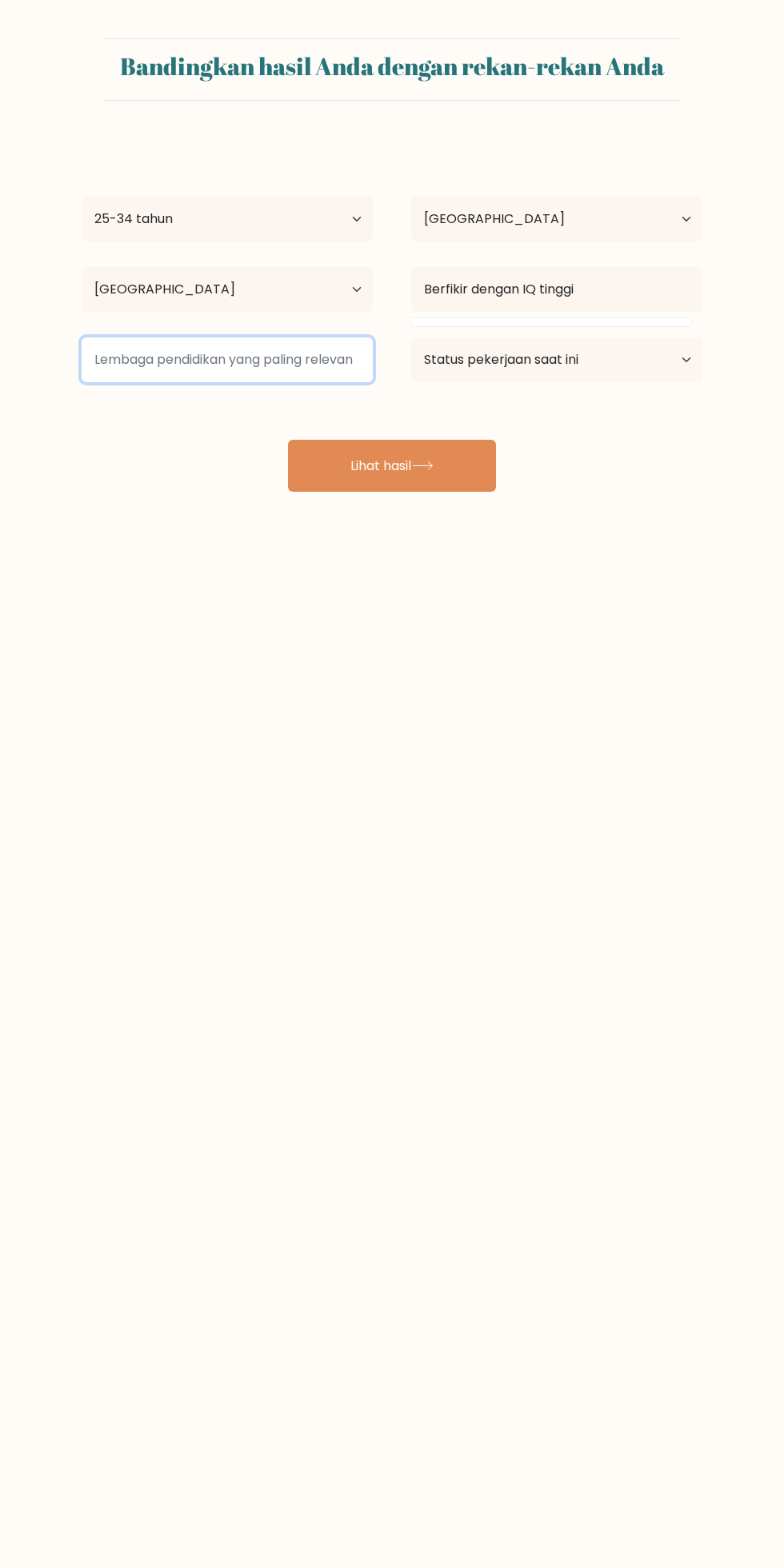
click at [355, 351] on input at bounding box center [226, 360] width 291 height 45
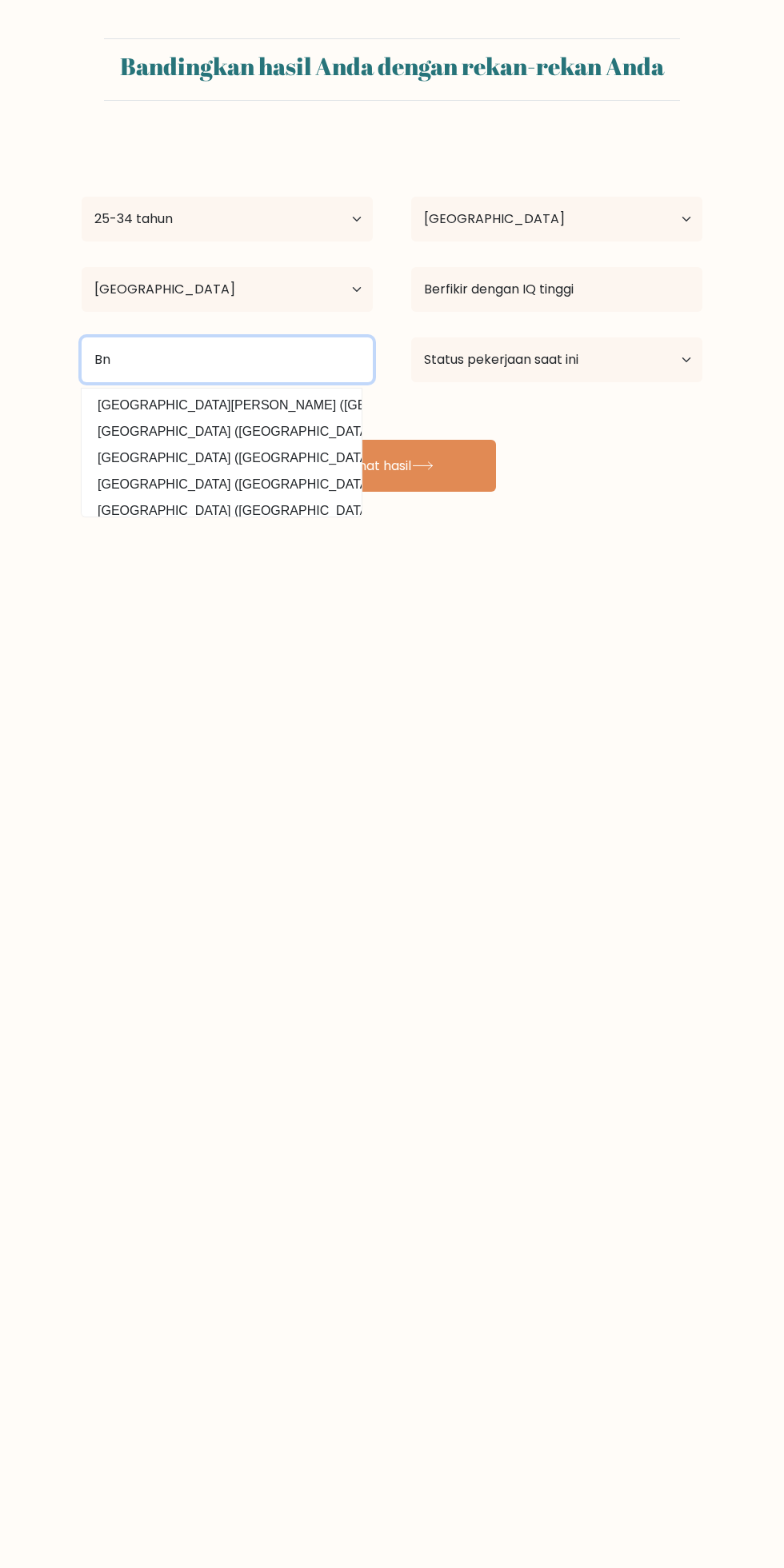
type input "B"
click at [290, 457] on option "Universitas Gadjah Mada (Indonesia)" at bounding box center [221, 458] width 272 height 26
type input "Universitas Gadjah Mada"
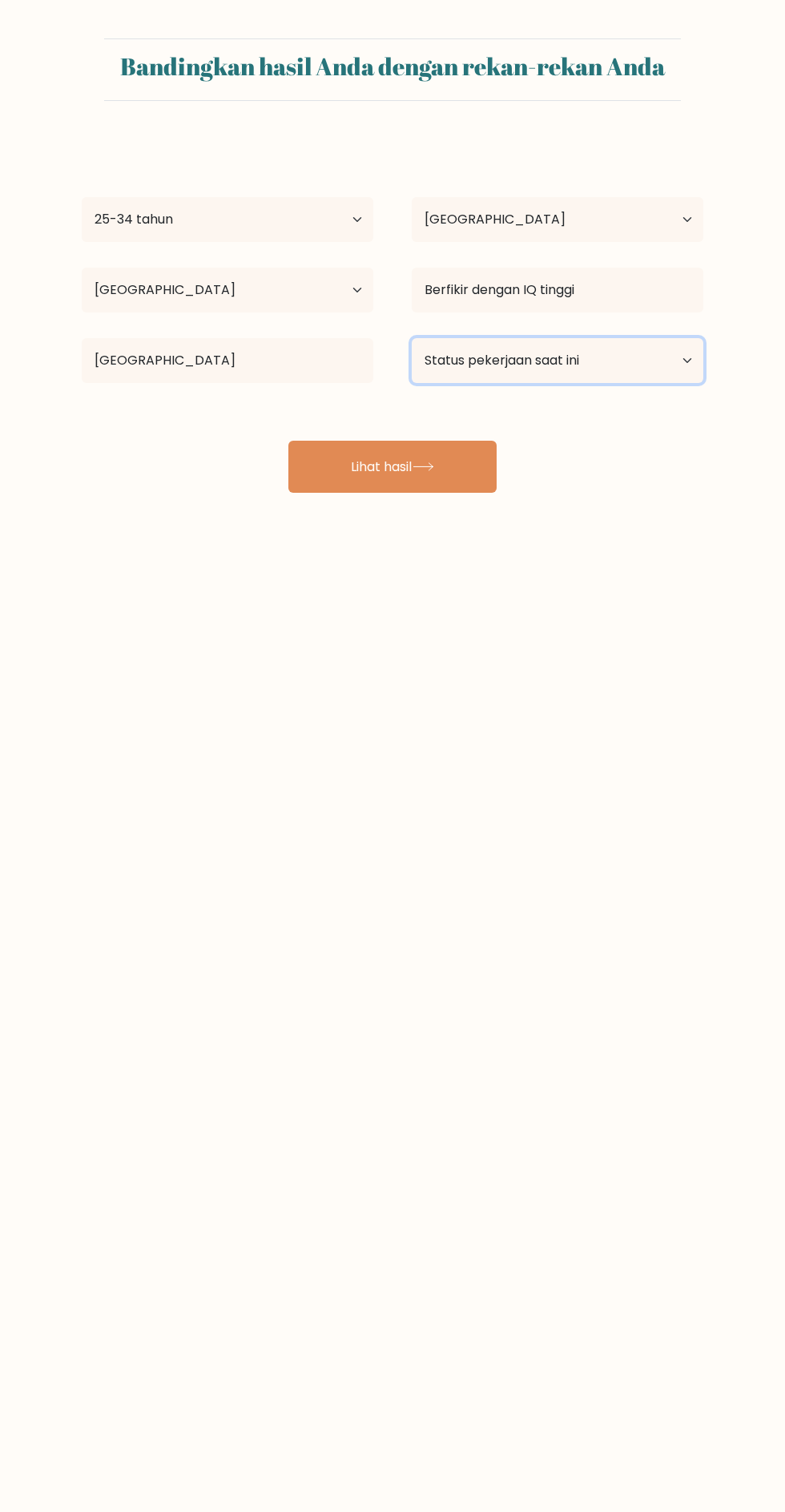
click at [660, 346] on select "Status pekerjaan saat ini Bekerja Murid Pensiun Lainnya / lebih suka tidak menj…" at bounding box center [557, 360] width 292 height 45
click at [412, 338] on select "Status pekerjaan saat ini Bekerja Murid Pensiun Lainnya / lebih suka tidak menj…" at bounding box center [557, 360] width 292 height 45
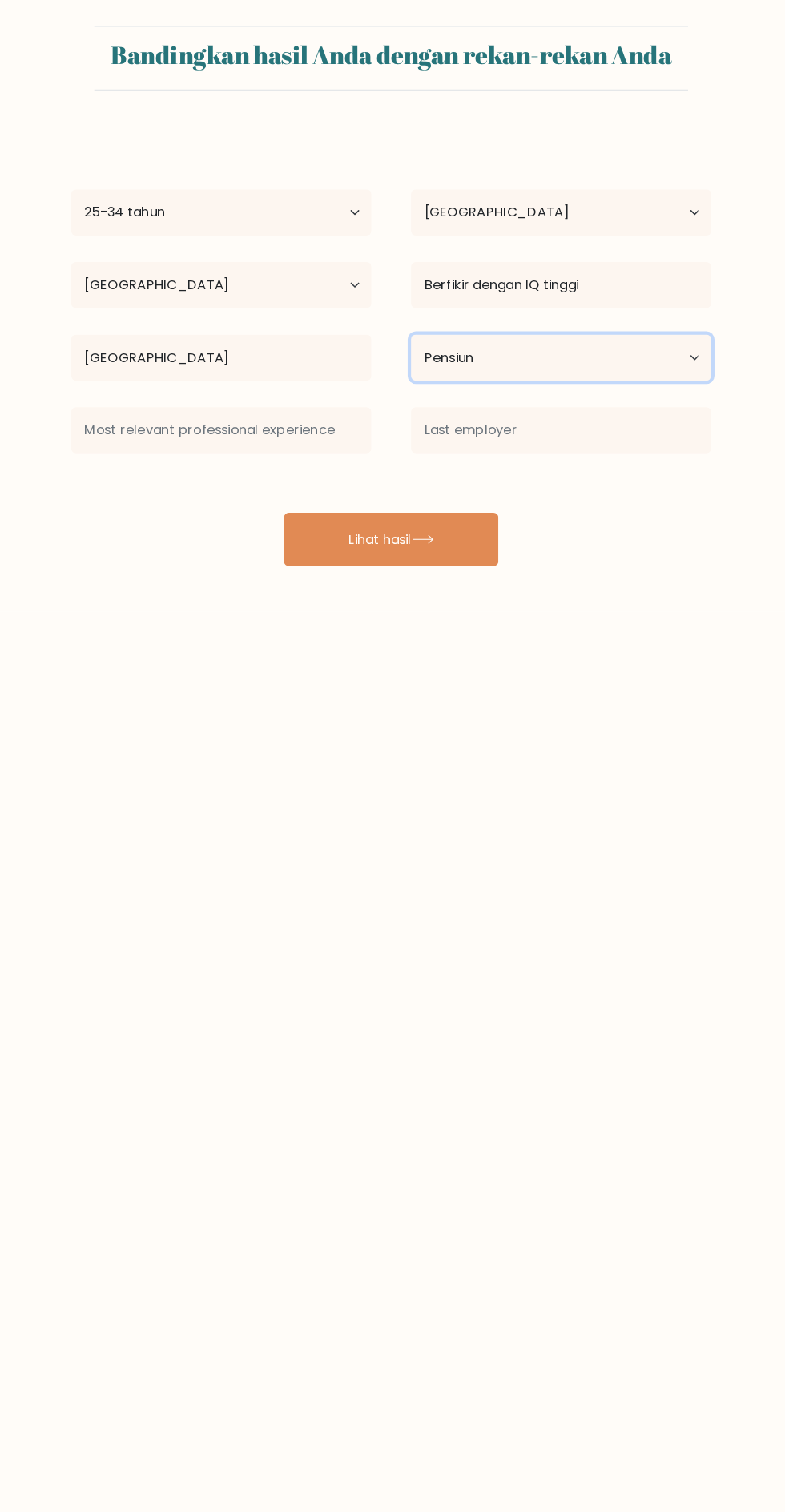
click at [675, 364] on select "Status pekerjaan saat ini Bekerja Murid Pensiun Lainnya / lebih suka tidak menj…" at bounding box center [557, 360] width 292 height 45
click at [412, 338] on select "Status pekerjaan saat ini Bekerja Murid Pensiun Lainnya / lebih suka tidak menj…" at bounding box center [557, 360] width 292 height 45
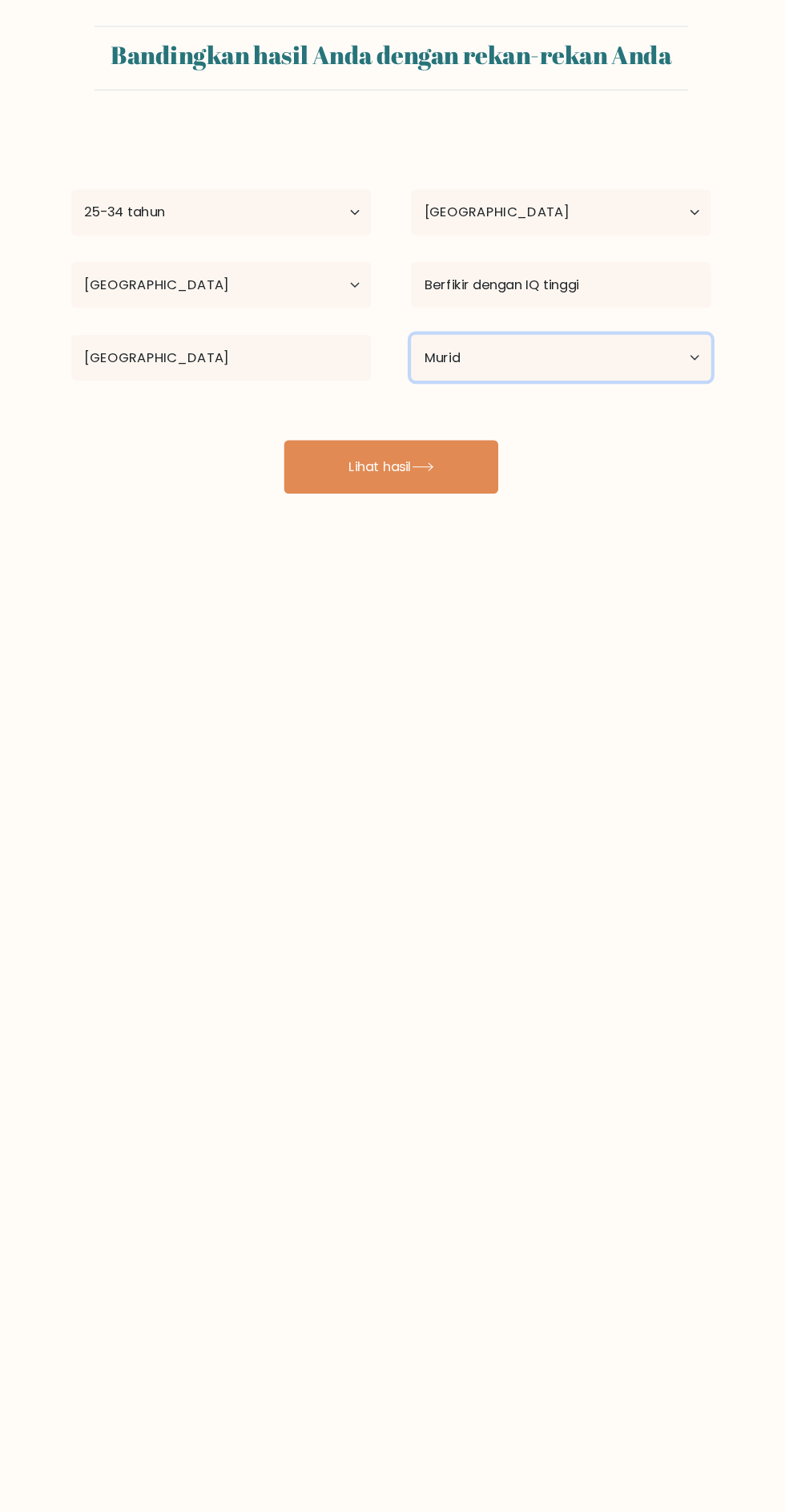
click at [679, 354] on select "Status pekerjaan saat ini Bekerja Murid Pensiun Lainnya / lebih suka tidak menj…" at bounding box center [557, 360] width 292 height 45
select select "other"
click at [412, 338] on select "Status pekerjaan saat ini Bekerja Murid Pensiun Lainnya / lebih suka tidak menj…" at bounding box center [557, 360] width 292 height 45
click at [464, 477] on button "Lihat hasil" at bounding box center [392, 467] width 209 height 52
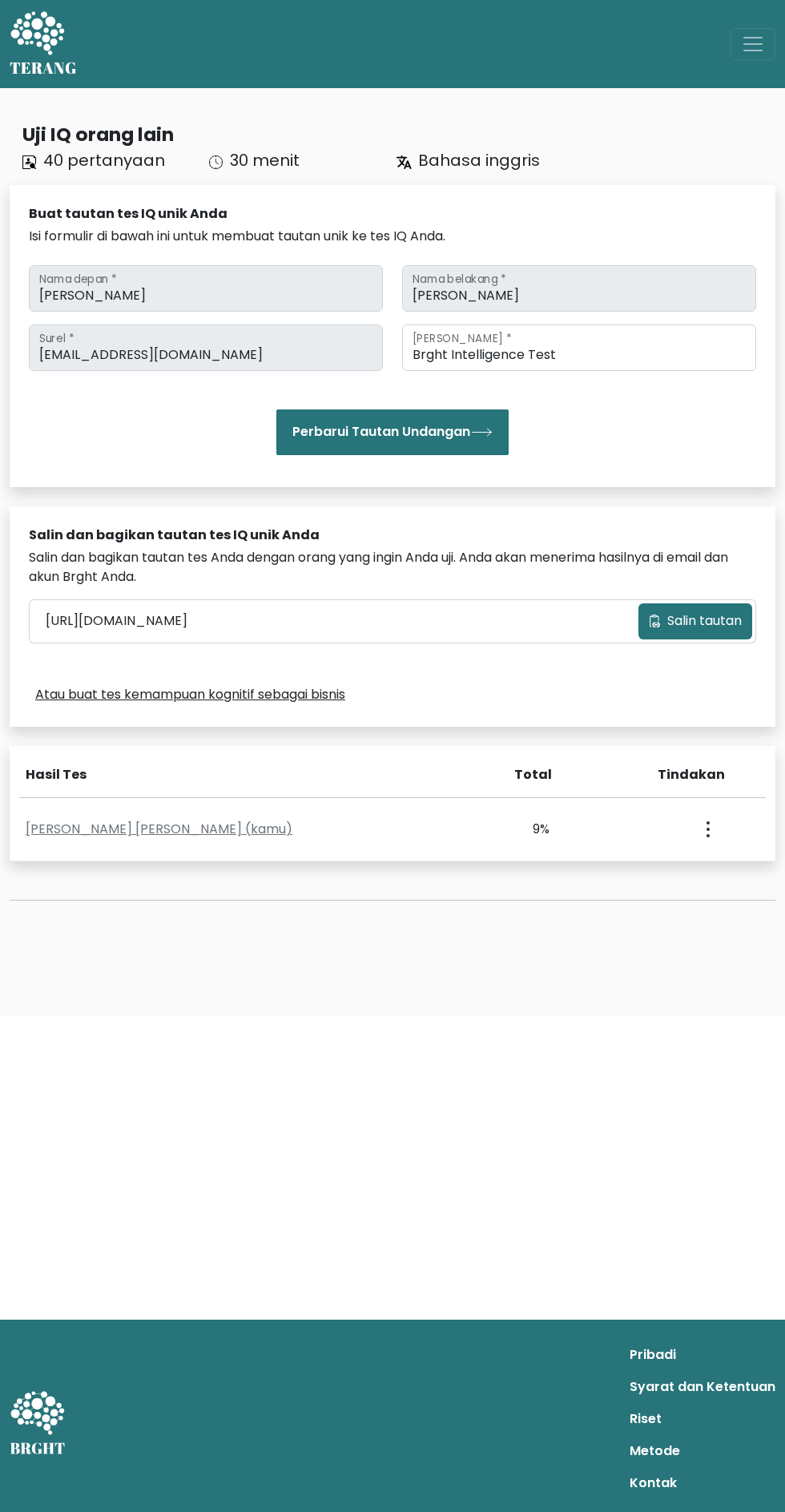
click at [456, 455] on button "Perbarui Tautan Undangan" at bounding box center [392, 432] width 232 height 46
click at [707, 837] on circle "button" at bounding box center [708, 836] width 3 height 3
click at [709, 630] on font "Salin tautan" at bounding box center [705, 620] width 74 height 18
click at [748, 36] on span "Alihkan navigasi" at bounding box center [753, 44] width 24 height 24
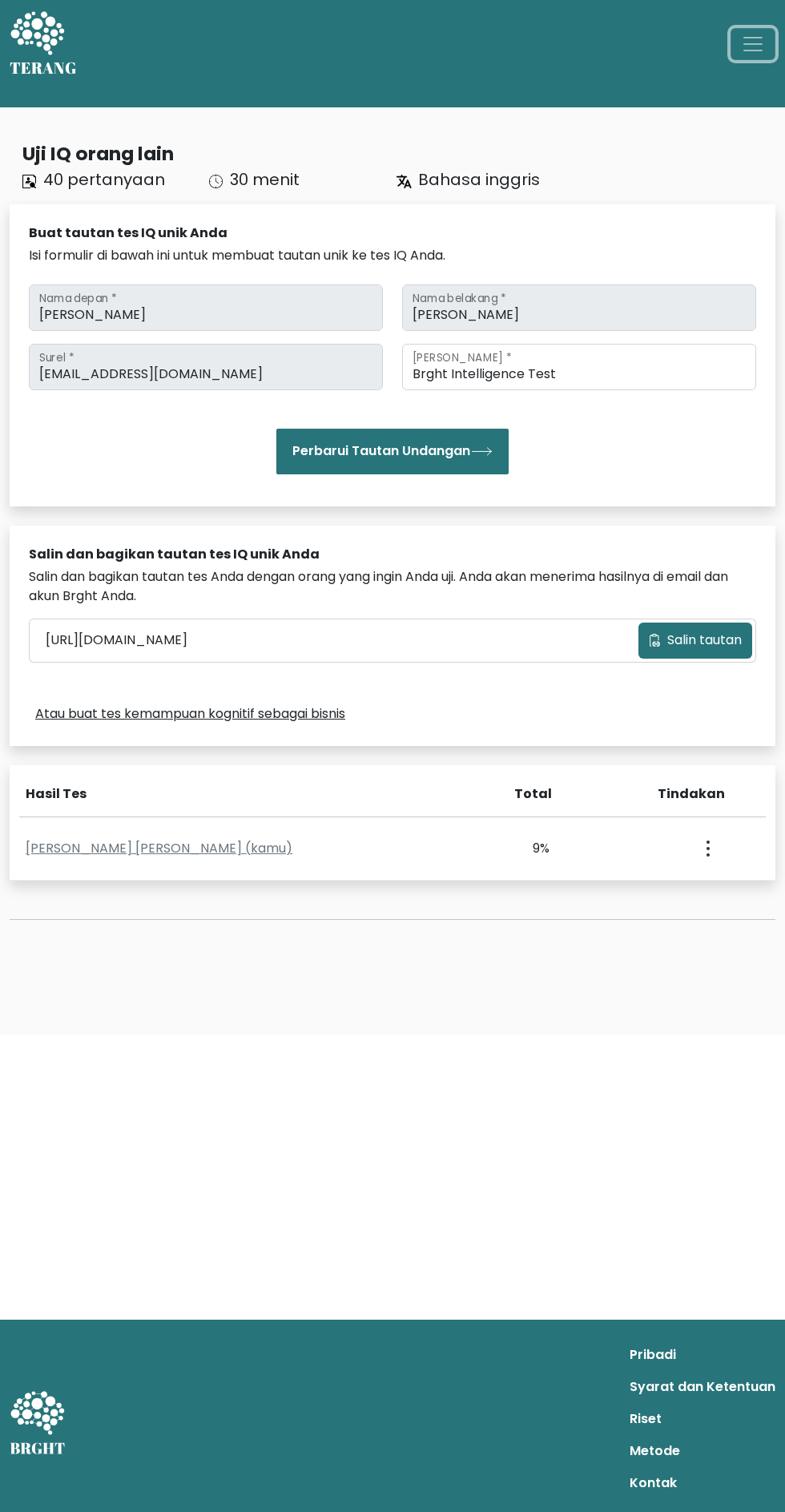
click at [743, 44] on span "Alihkan navigasi" at bounding box center [753, 44] width 24 height 24
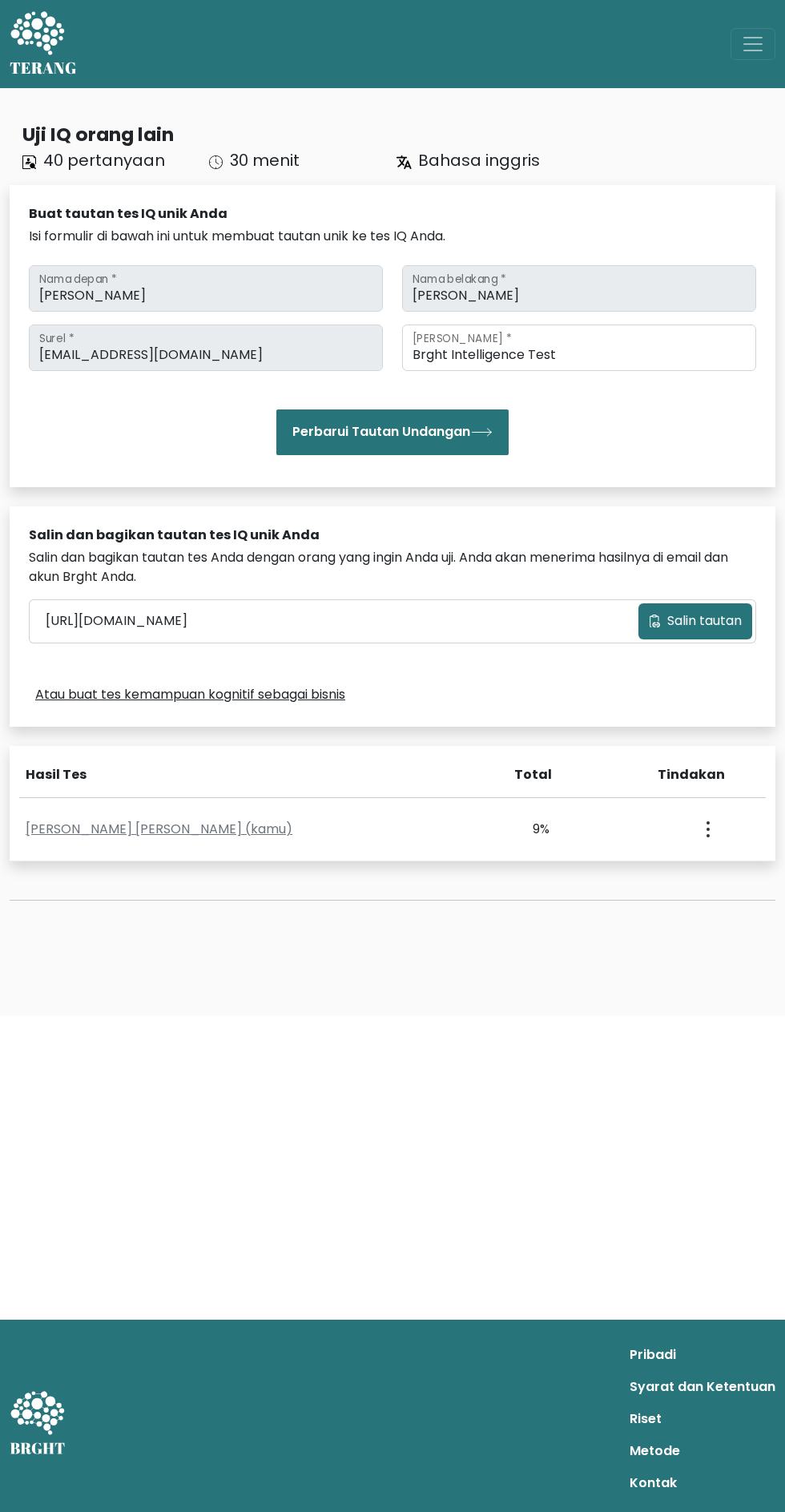
click at [707, 824] on circle "button" at bounding box center [708, 823] width 3 height 3
click at [669, 888] on link "Lihat Profil" at bounding box center [647, 876] width 126 height 26
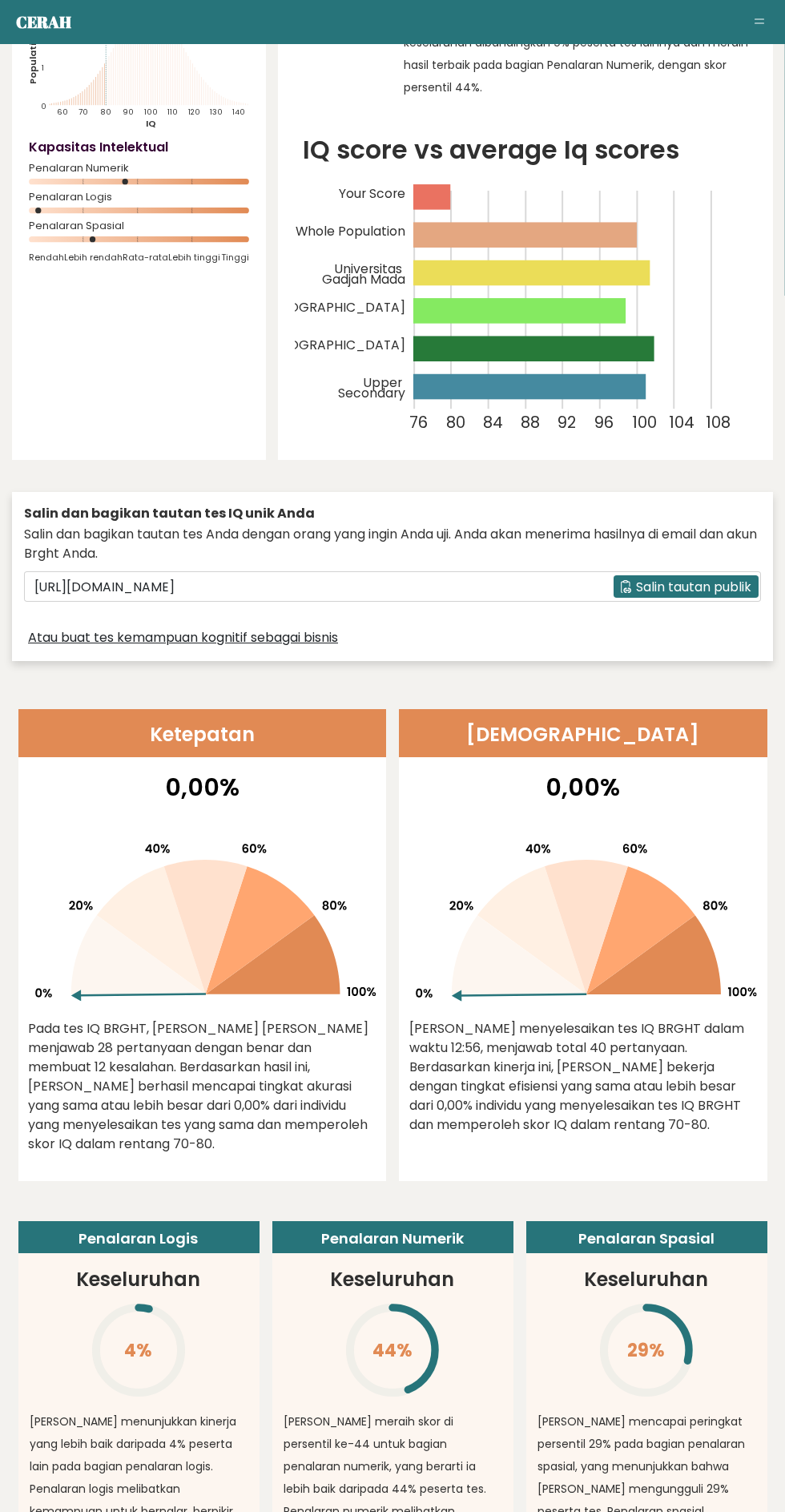
scroll to position [244, 0]
